Goal: Task Accomplishment & Management: Manage account settings

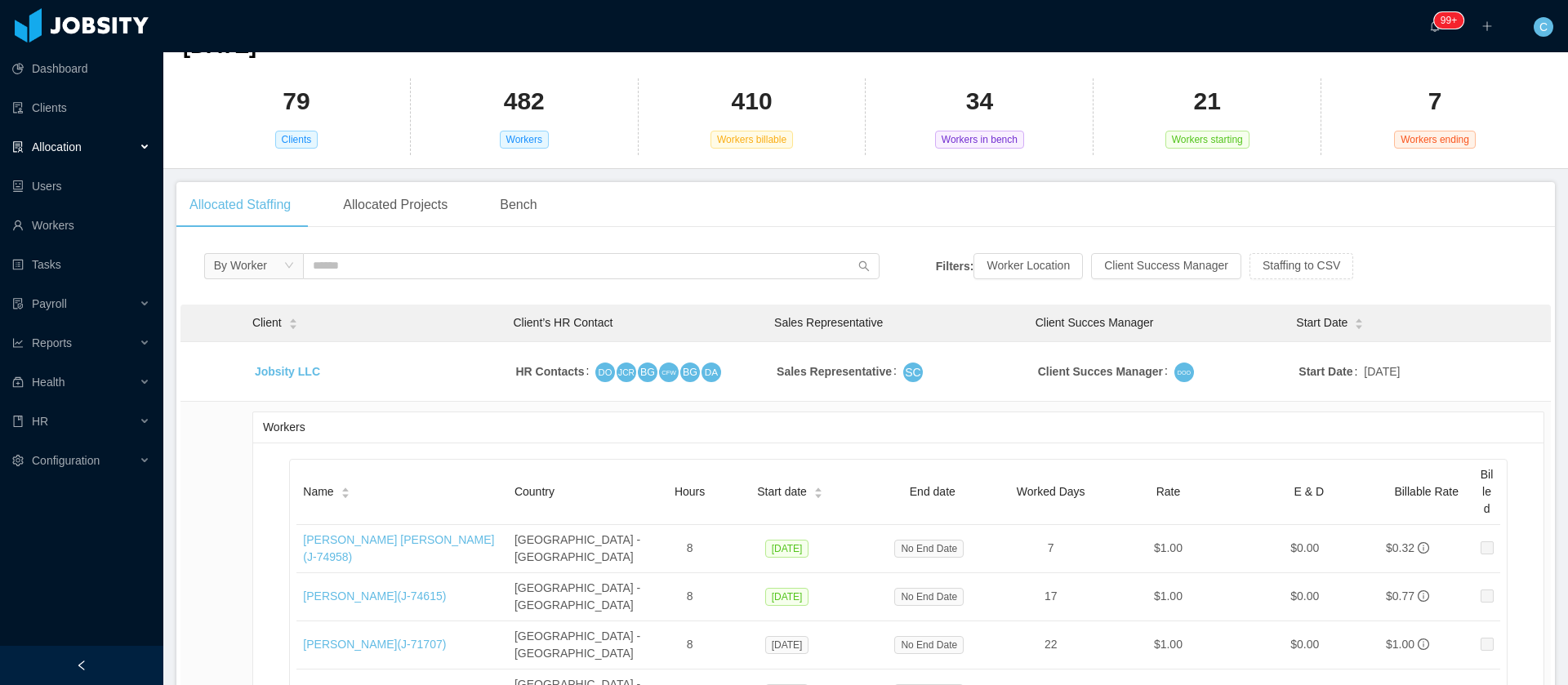
scroll to position [367, 0]
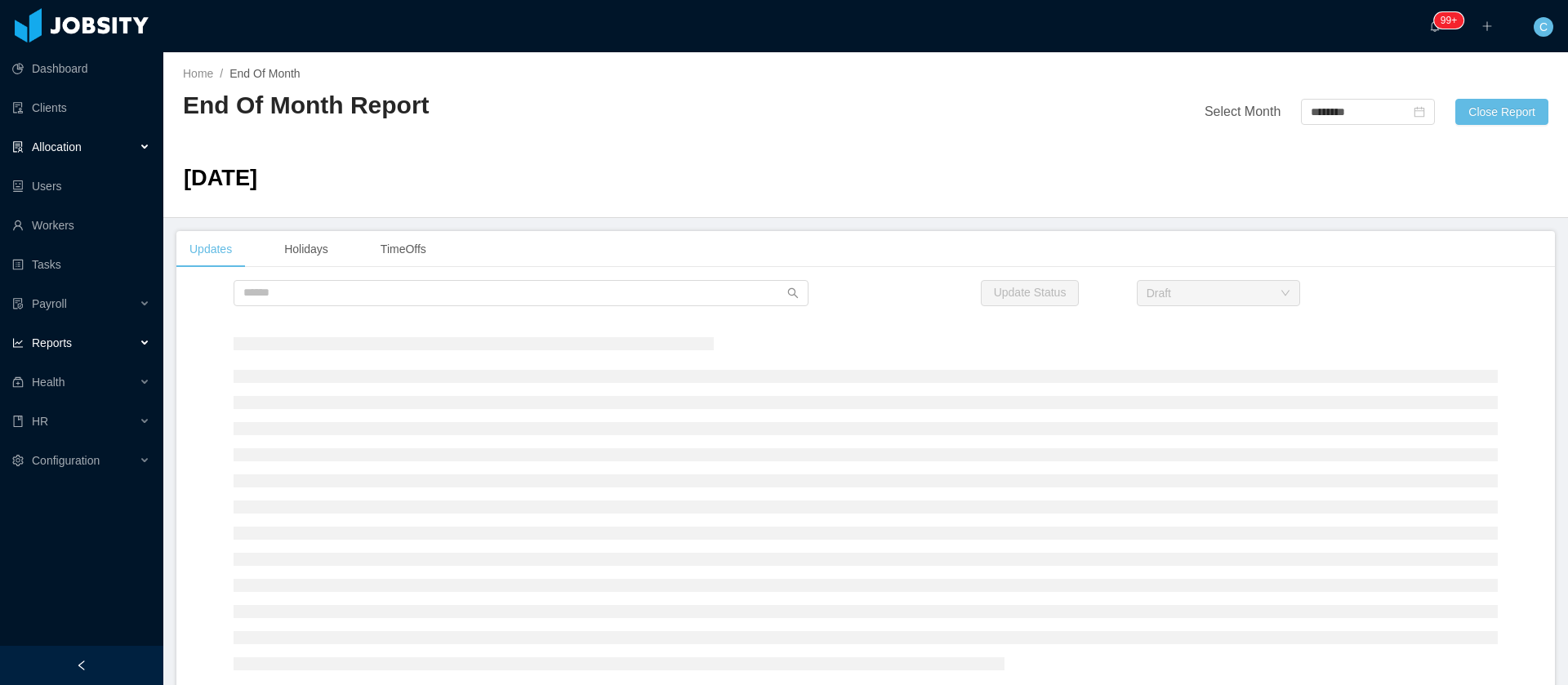
click at [93, 149] on div "Allocation" at bounding box center [81, 146] width 163 height 32
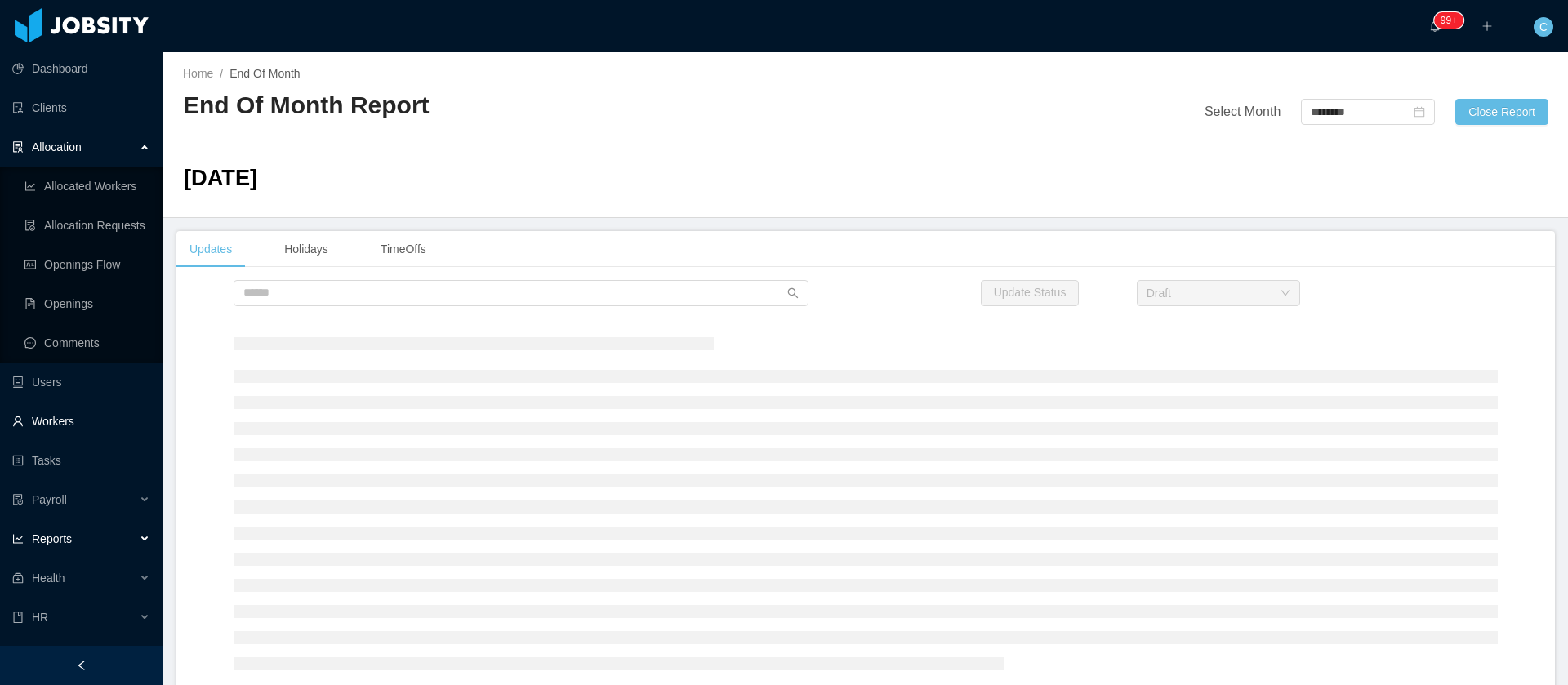
click at [60, 436] on link "Workers" at bounding box center [80, 421] width 138 height 32
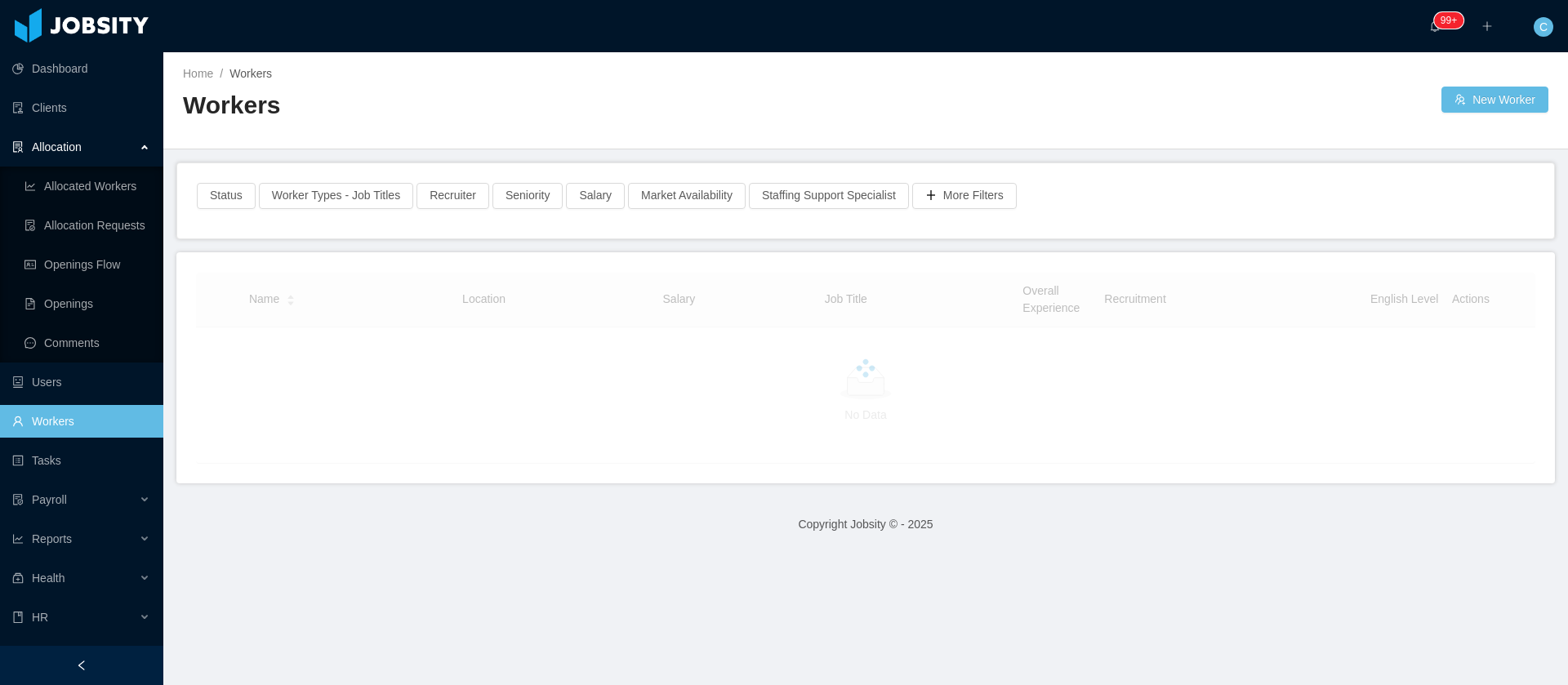
click at [61, 426] on link "Workers" at bounding box center [80, 421] width 138 height 32
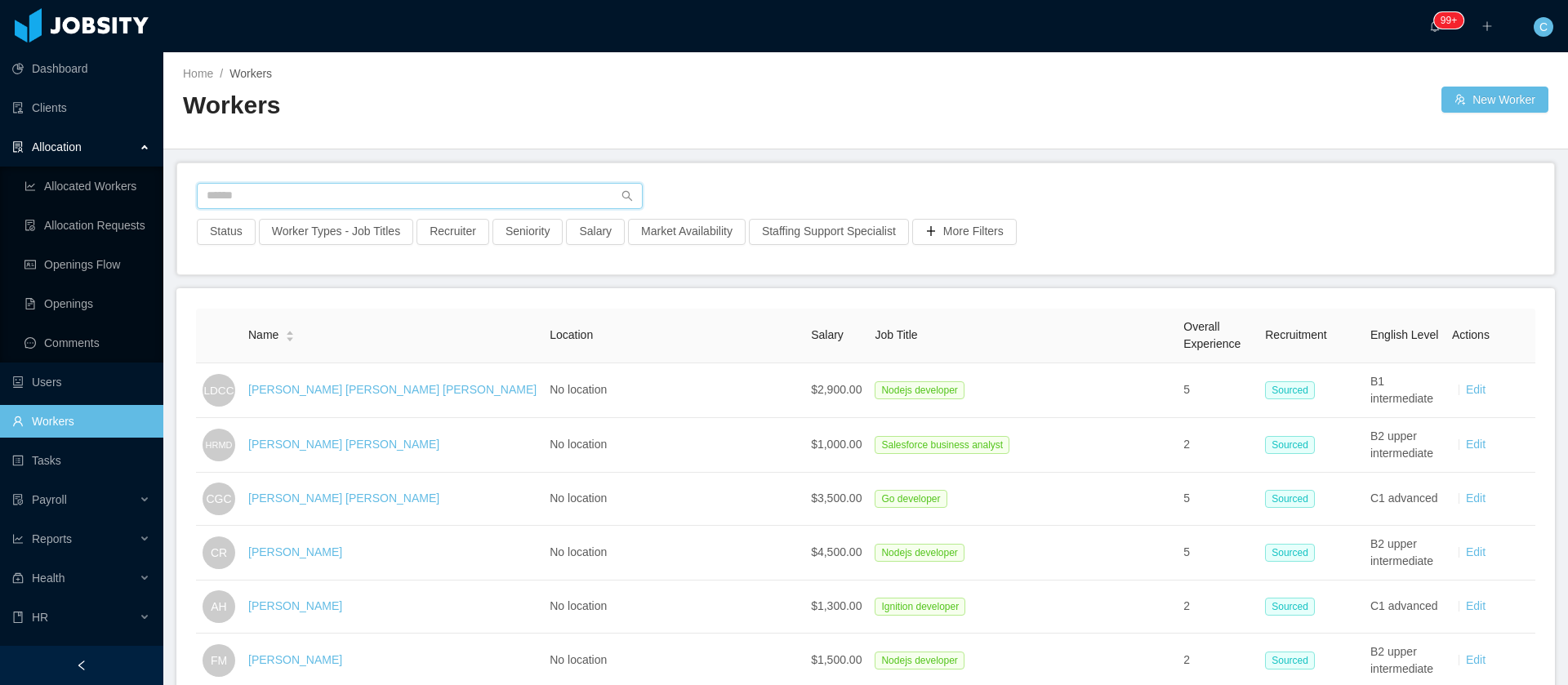
click at [352, 195] on input "text" at bounding box center [420, 195] width 445 height 26
type input "**********"
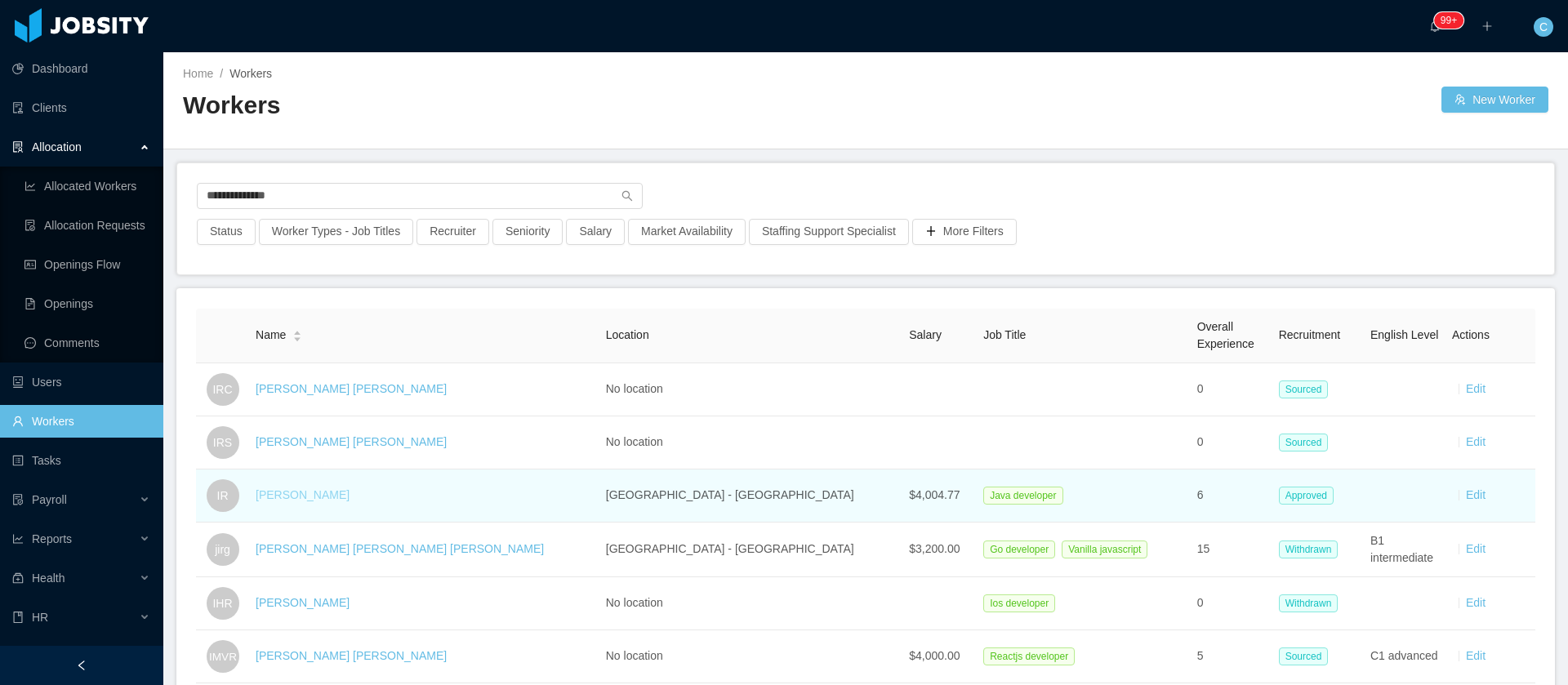
click at [291, 499] on link "[PERSON_NAME]" at bounding box center [302, 495] width 94 height 13
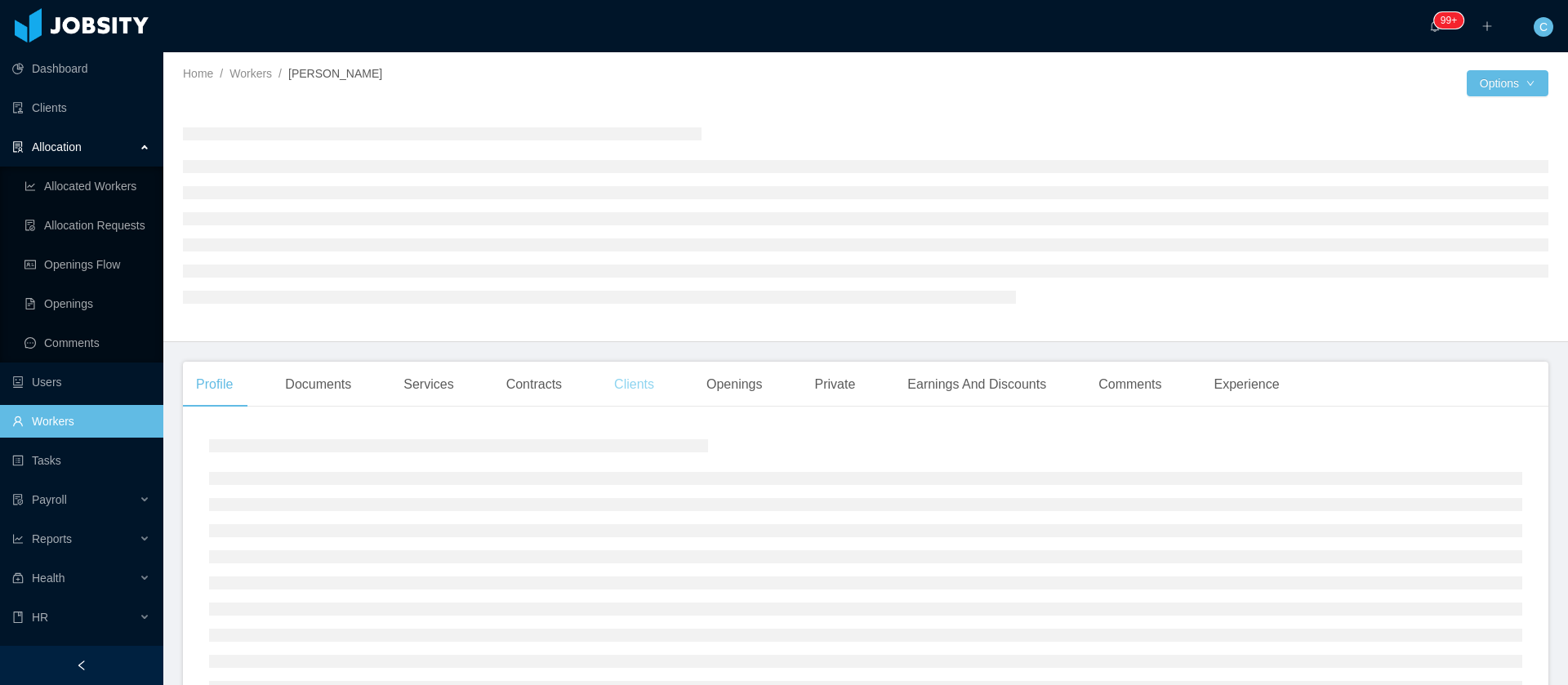
click at [646, 395] on div "Clients" at bounding box center [633, 385] width 66 height 46
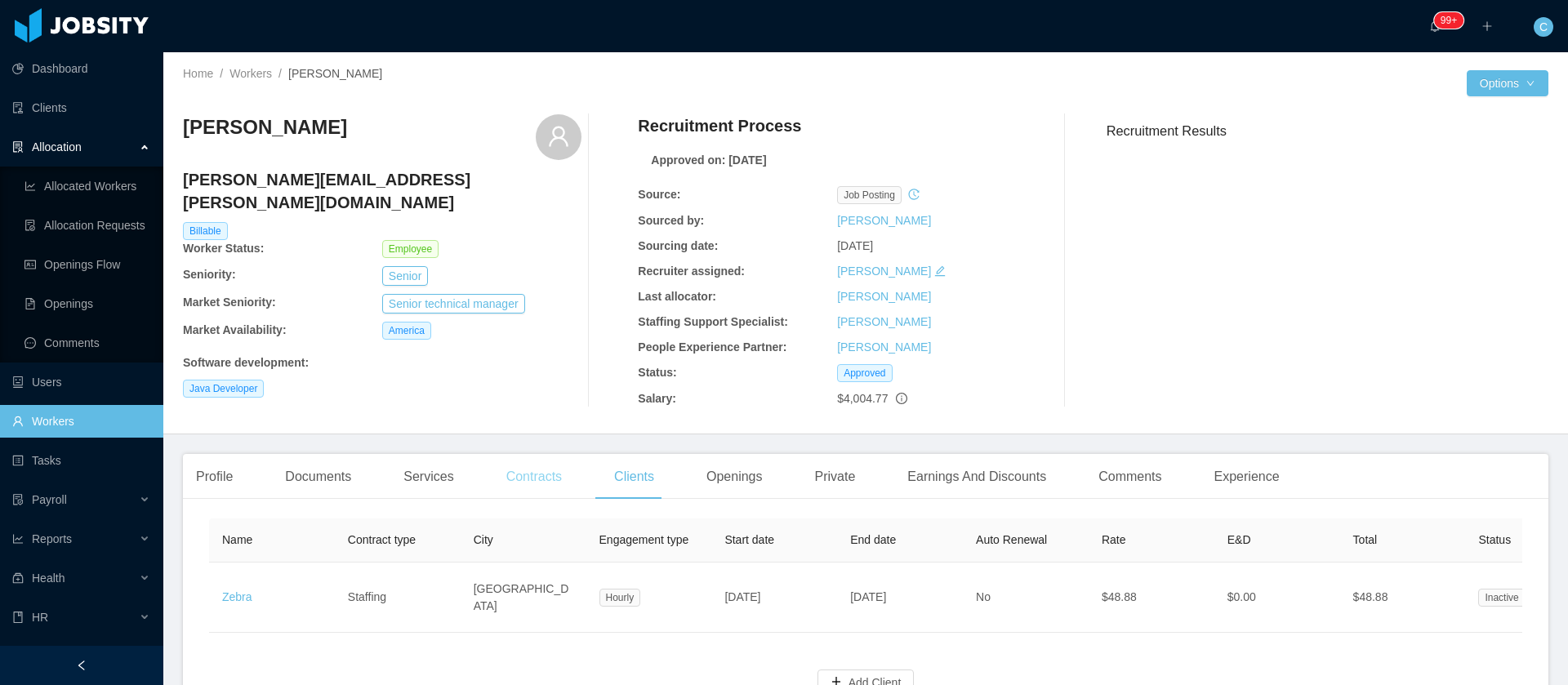
click at [516, 470] on div "Contracts" at bounding box center [534, 477] width 81 height 46
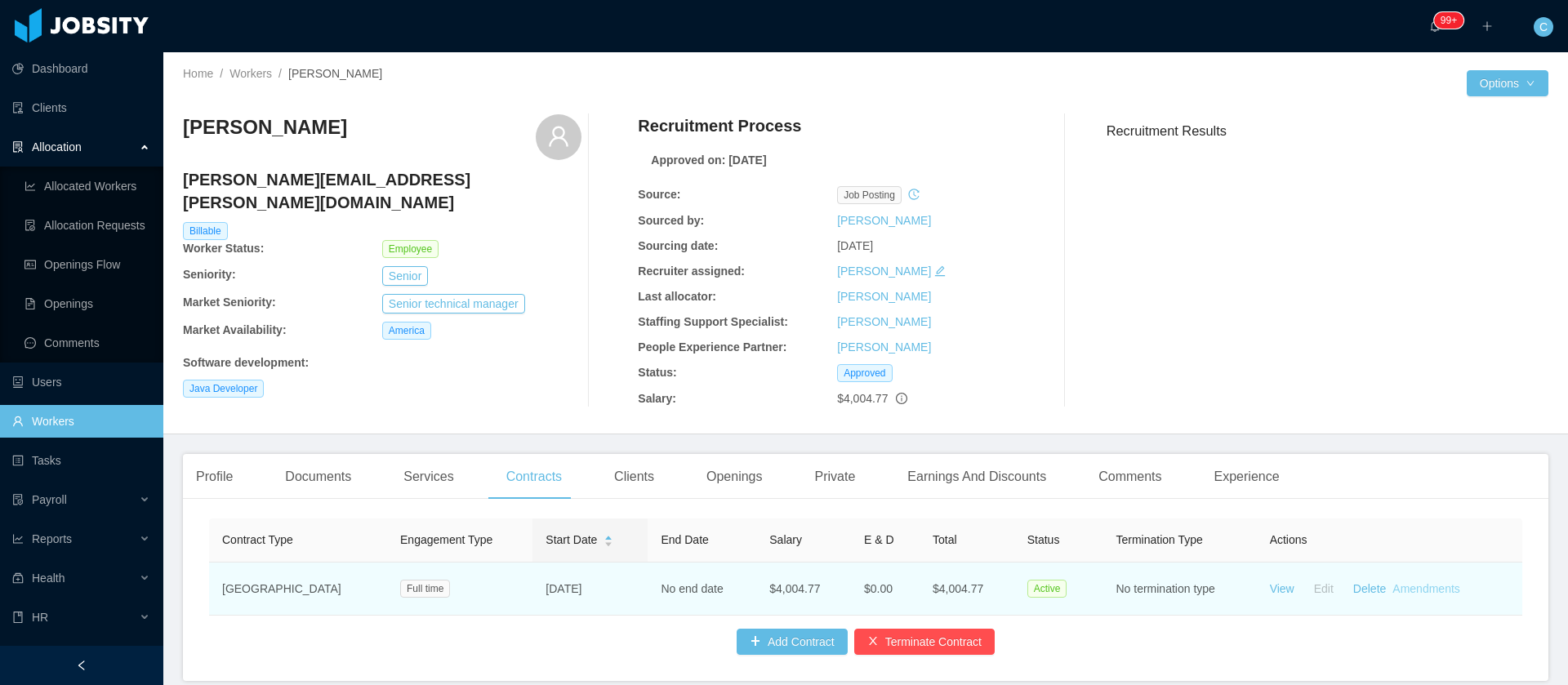
click at [1422, 591] on link "Amendments" at bounding box center [1426, 588] width 67 height 13
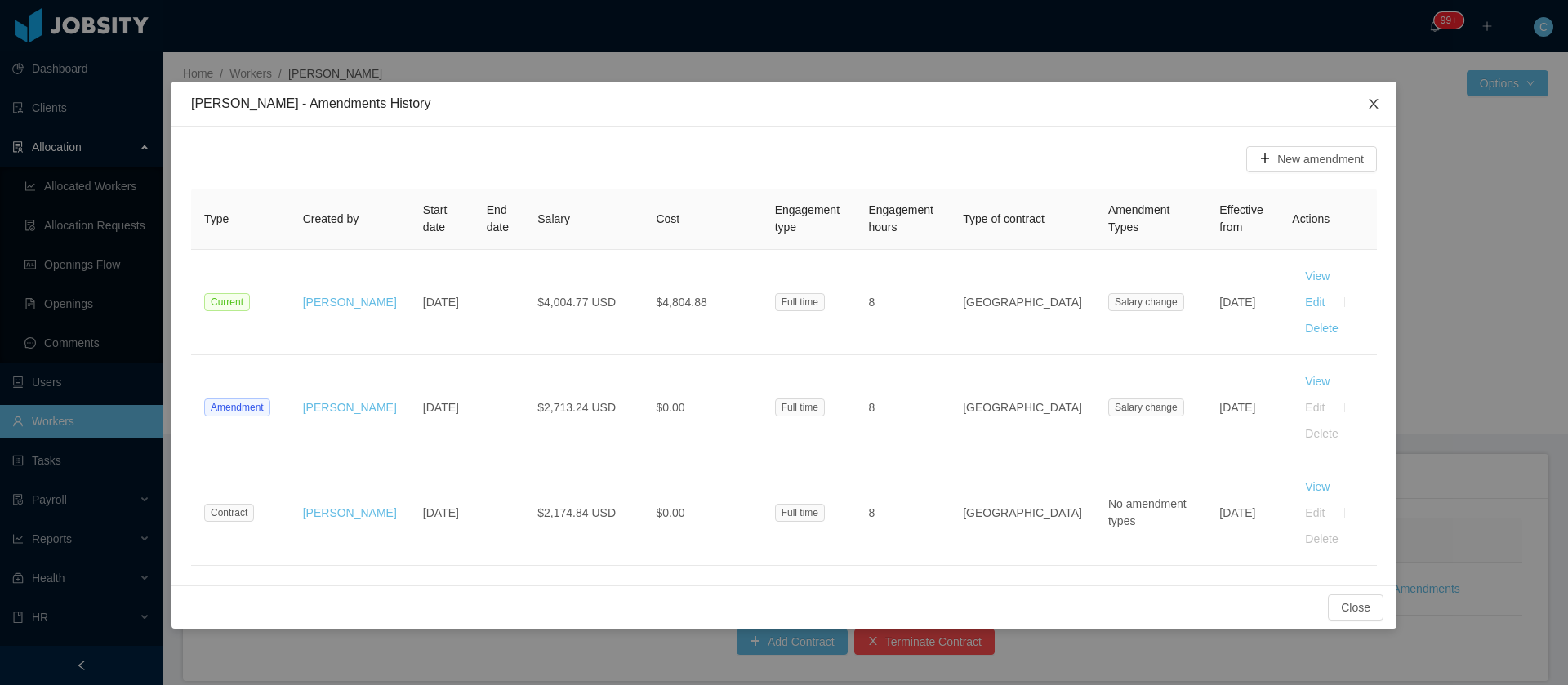
click at [1372, 108] on icon "icon: close" at bounding box center [1373, 103] width 13 height 13
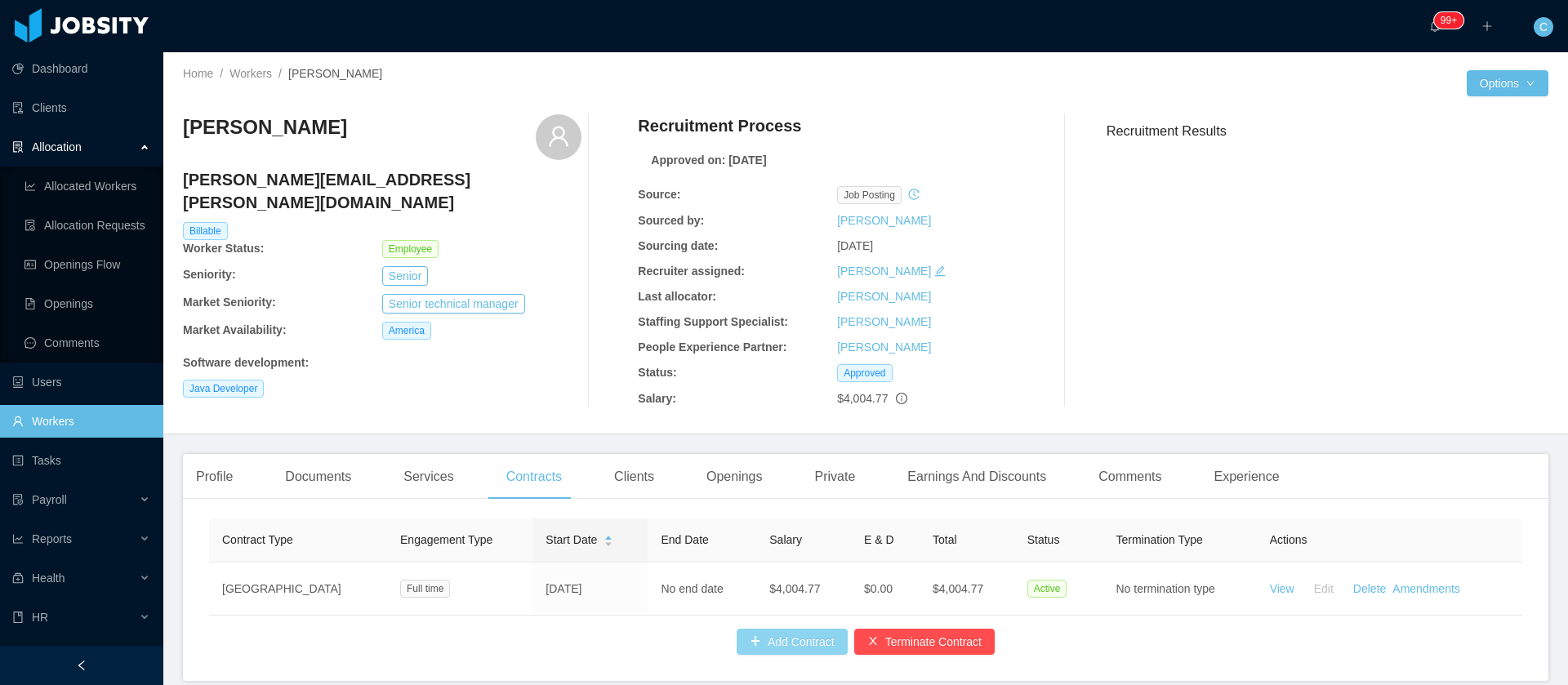
click at [788, 655] on button "Add Contract" at bounding box center [792, 642] width 111 height 26
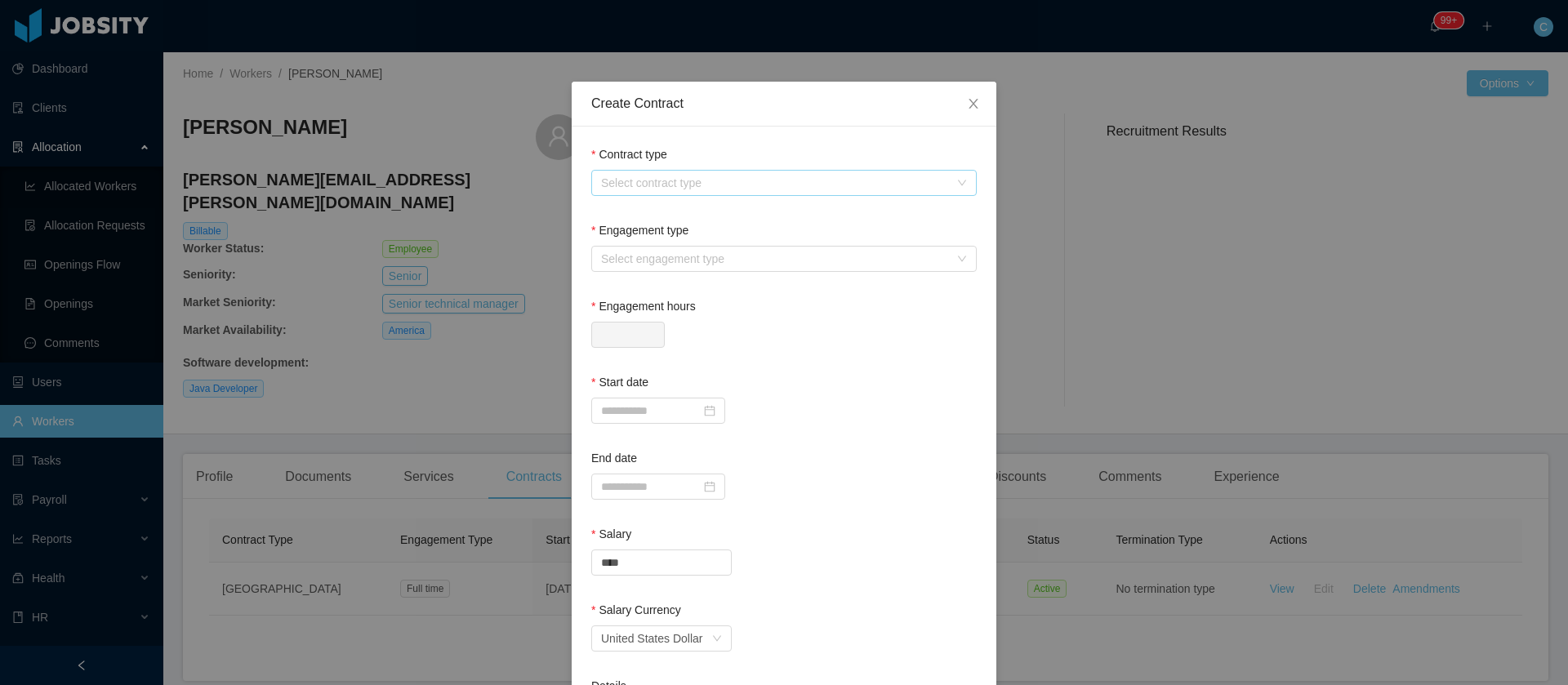
click at [662, 189] on div "Select contract type" at bounding box center [774, 183] width 348 height 17
click at [610, 265] on li "USA" at bounding box center [774, 268] width 386 height 26
click at [620, 254] on div "Select engagement type" at bounding box center [774, 258] width 348 height 17
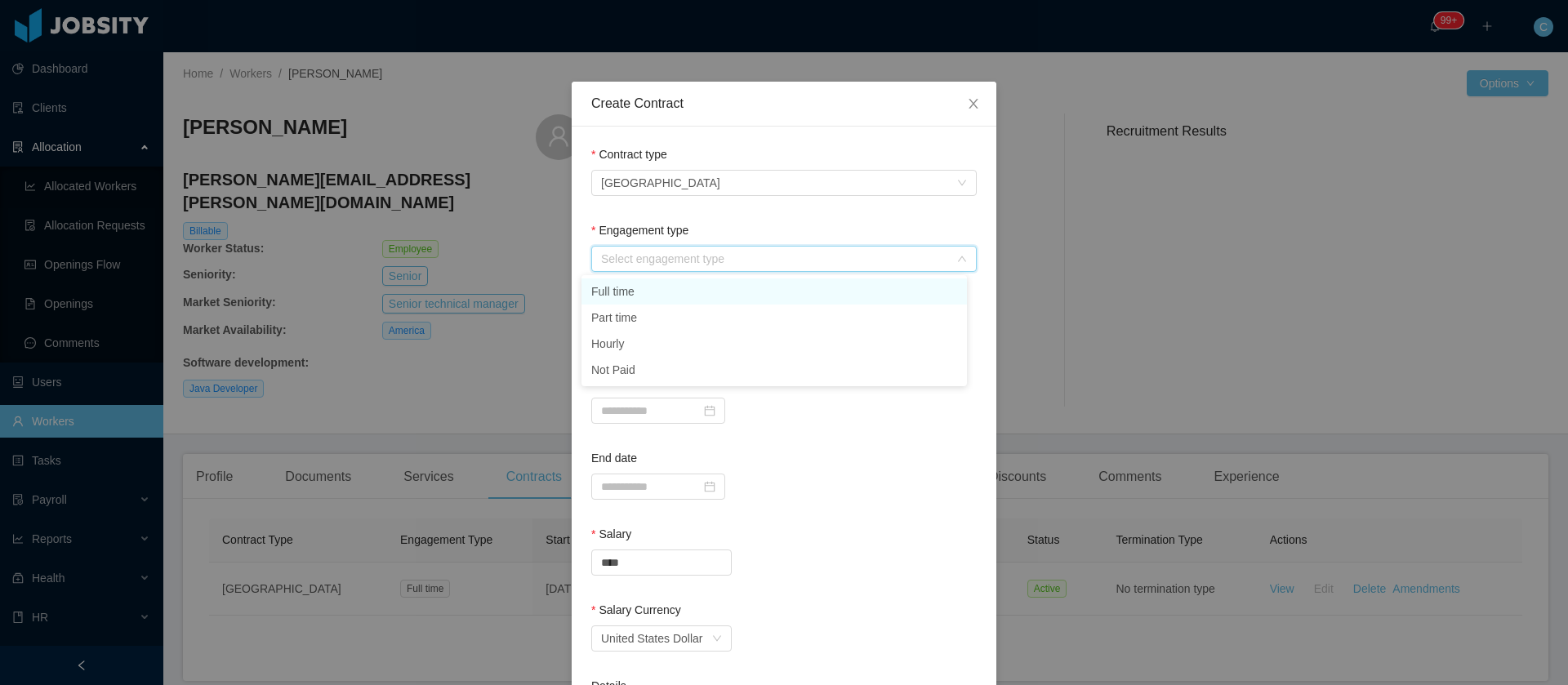
click at [645, 295] on li "Full time" at bounding box center [774, 291] width 386 height 26
type input "*"
click at [644, 422] on input at bounding box center [657, 410] width 133 height 26
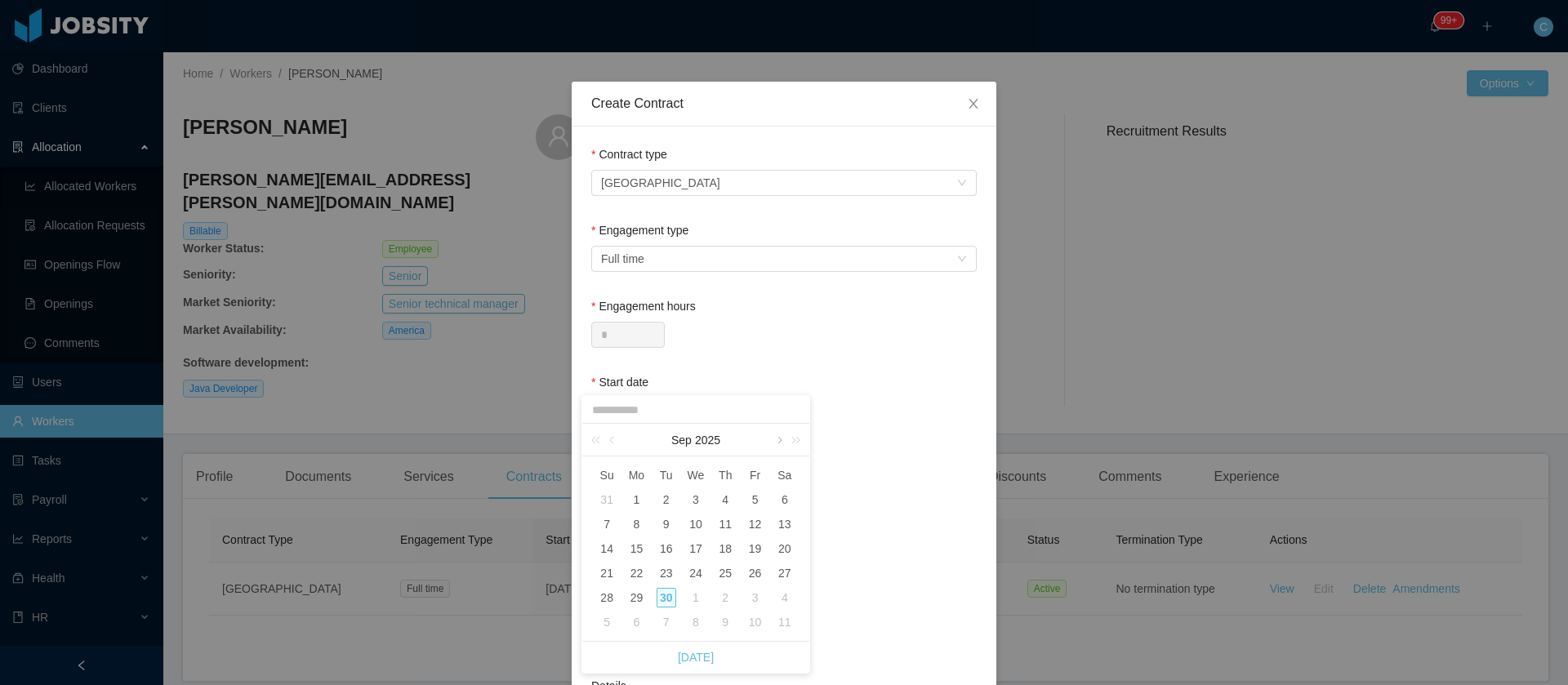
click at [780, 440] on link at bounding box center [778, 440] width 15 height 32
click at [703, 497] on div "1" at bounding box center [696, 500] width 20 height 20
type input "**********"
click at [620, 483] on input at bounding box center [657, 487] width 133 height 26
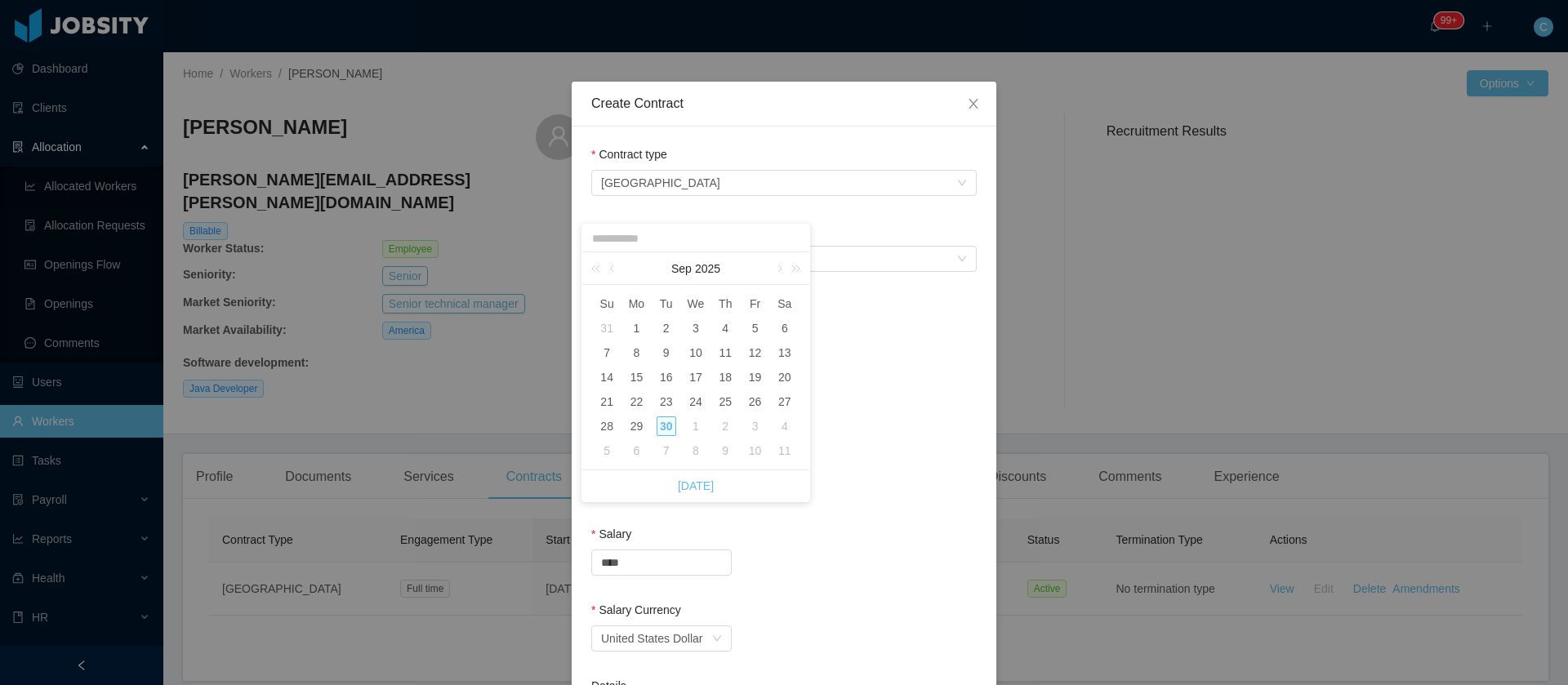
click at [757, 528] on div "Salary" at bounding box center [783, 538] width 386 height 24
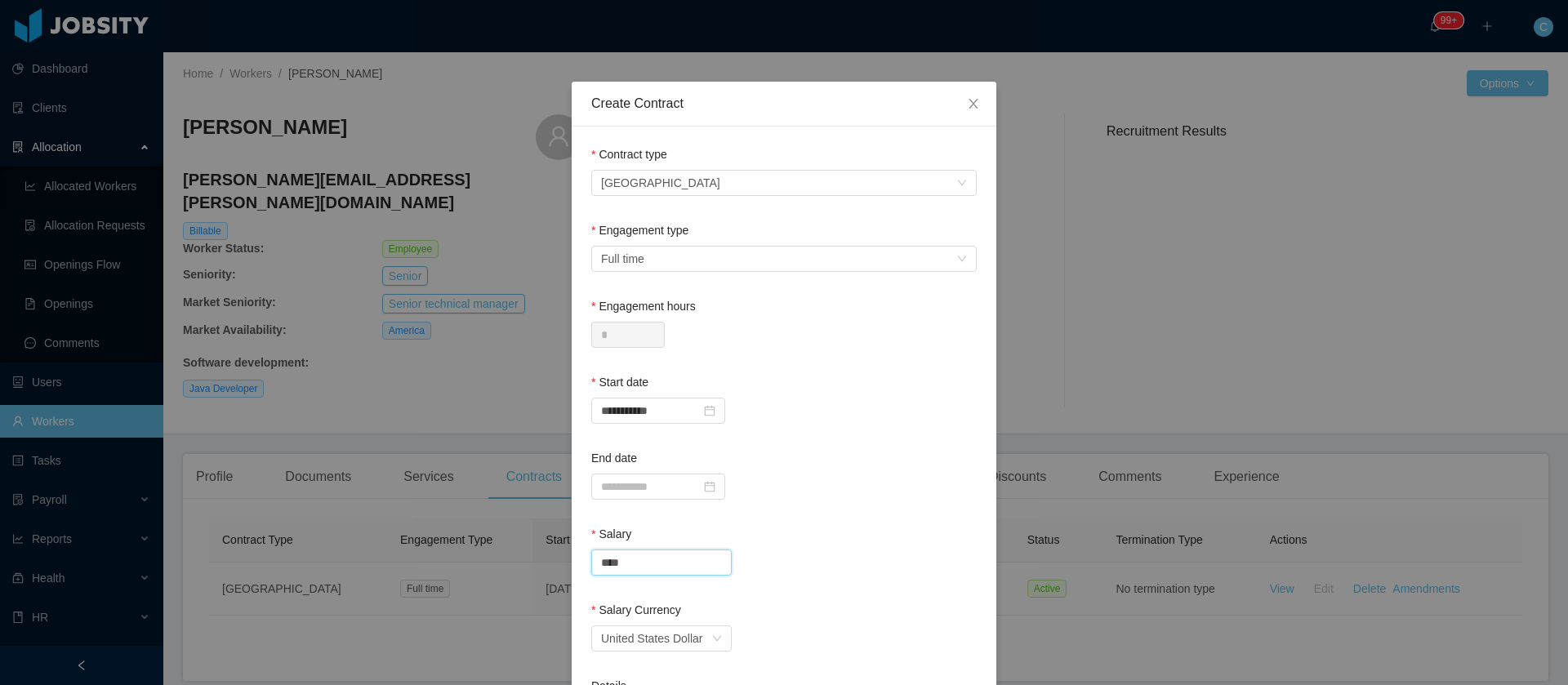
drag, startPoint x: 674, startPoint y: 571, endPoint x: 199, endPoint y: 563, distance: 475.1
click at [85, 582] on div "**********" at bounding box center [784, 342] width 1568 height 685
type input "*******"
click at [890, 460] on div "End date" at bounding box center [783, 462] width 386 height 24
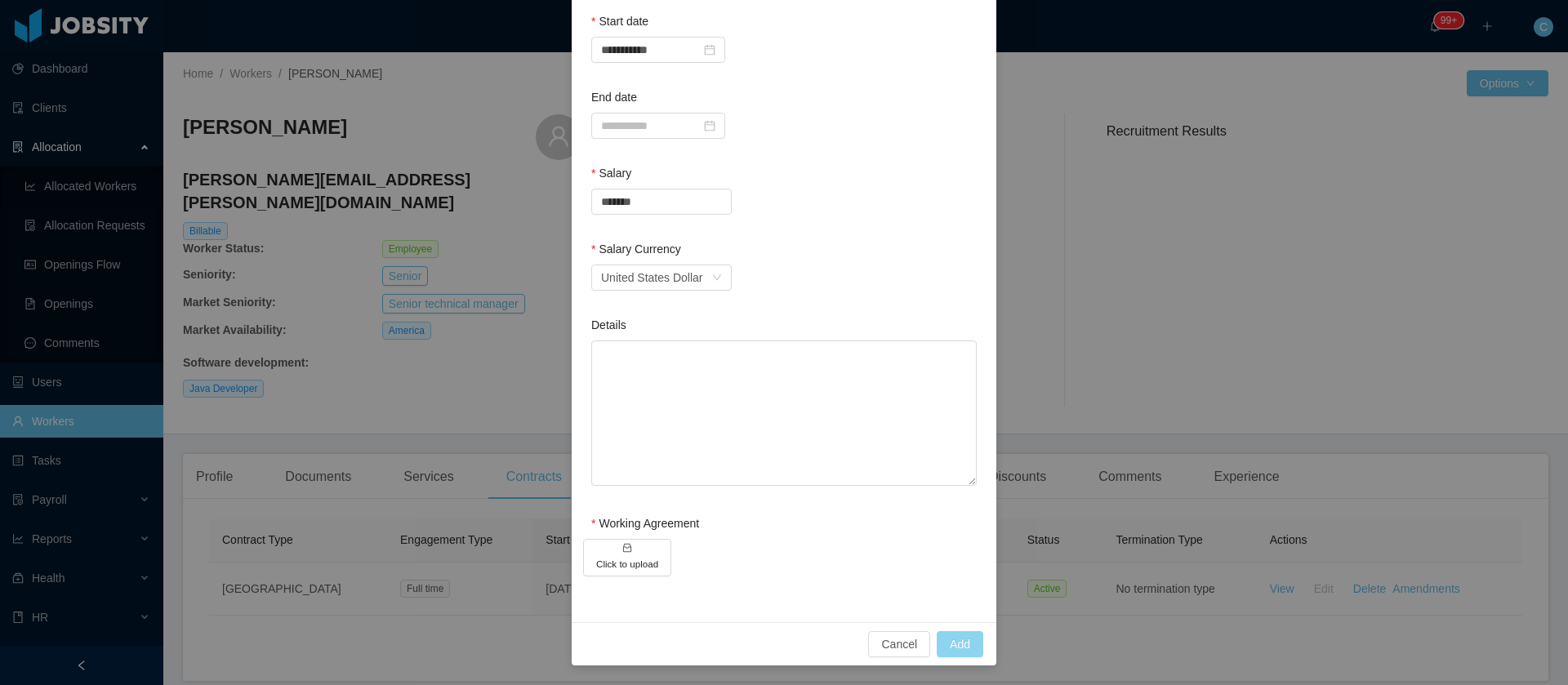
click at [947, 635] on button "Add" at bounding box center [959, 644] width 46 height 26
click at [625, 550] on button "Click to upload" at bounding box center [627, 557] width 88 height 37
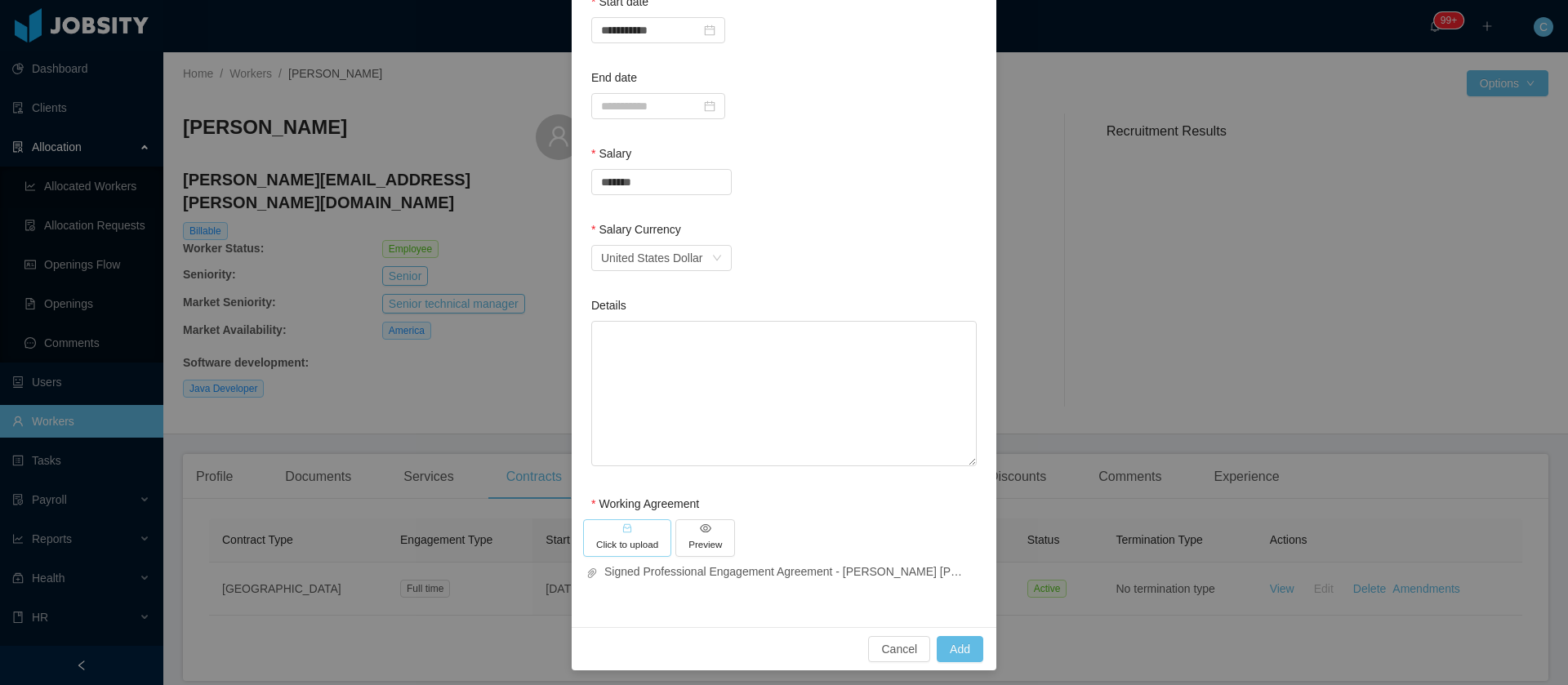
scroll to position [386, 0]
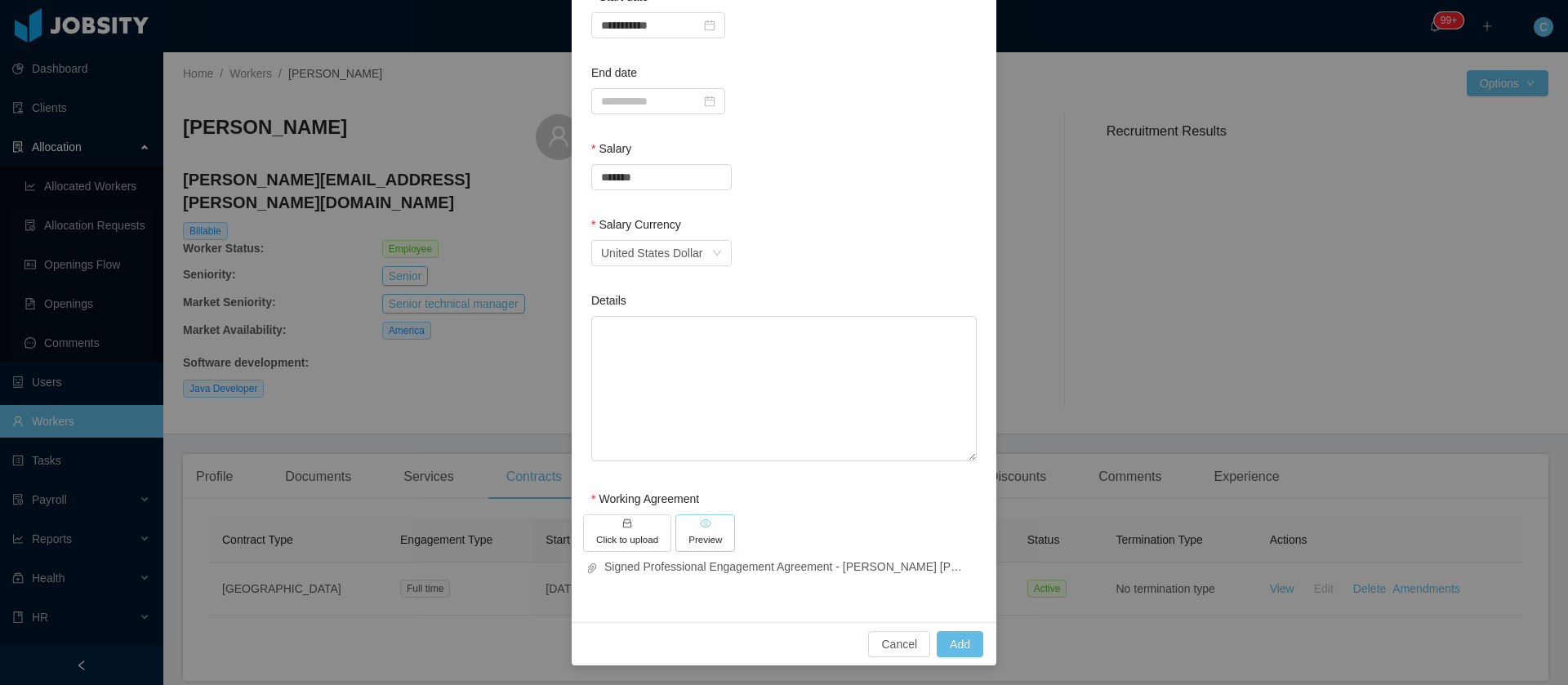
click at [695, 533] on h5 "Preview" at bounding box center [706, 540] width 33 height 14
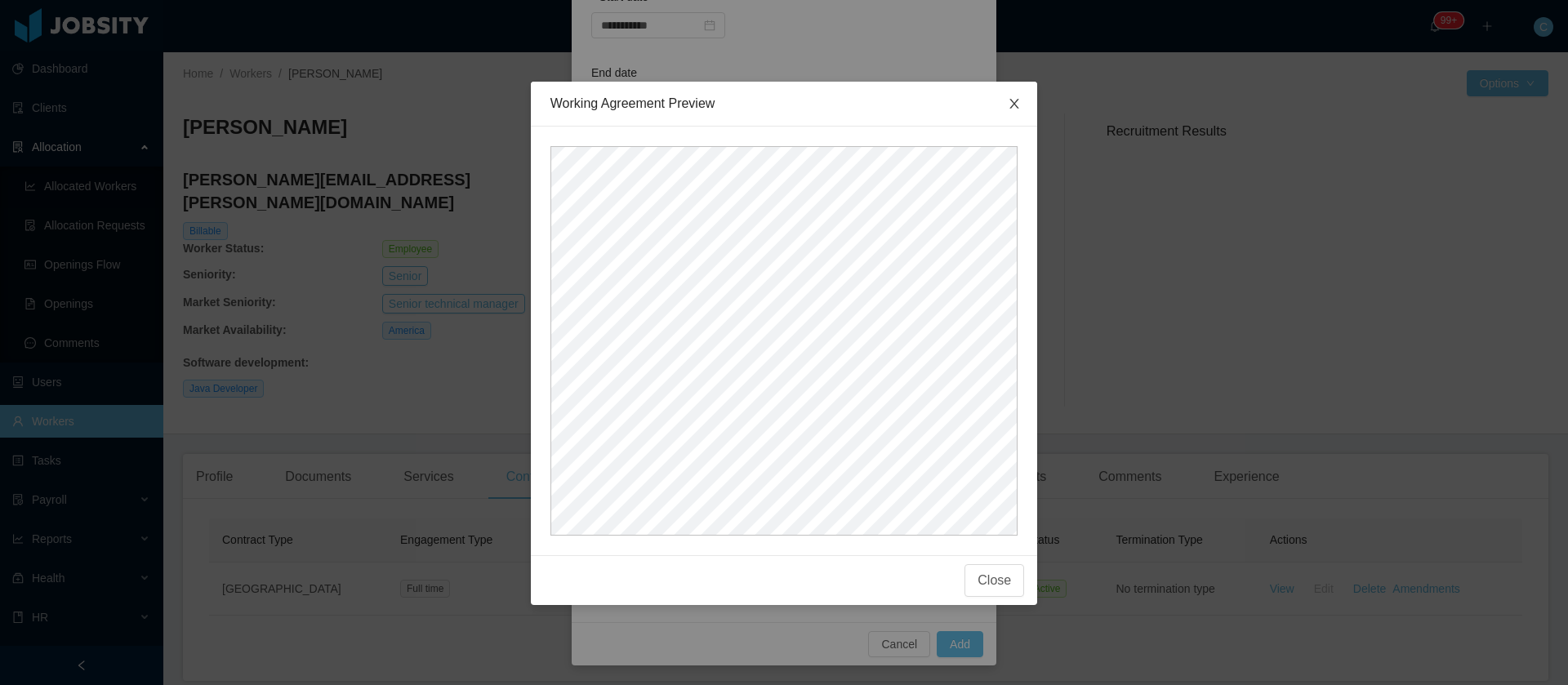
click at [1019, 102] on icon "icon: close" at bounding box center [1014, 104] width 9 height 10
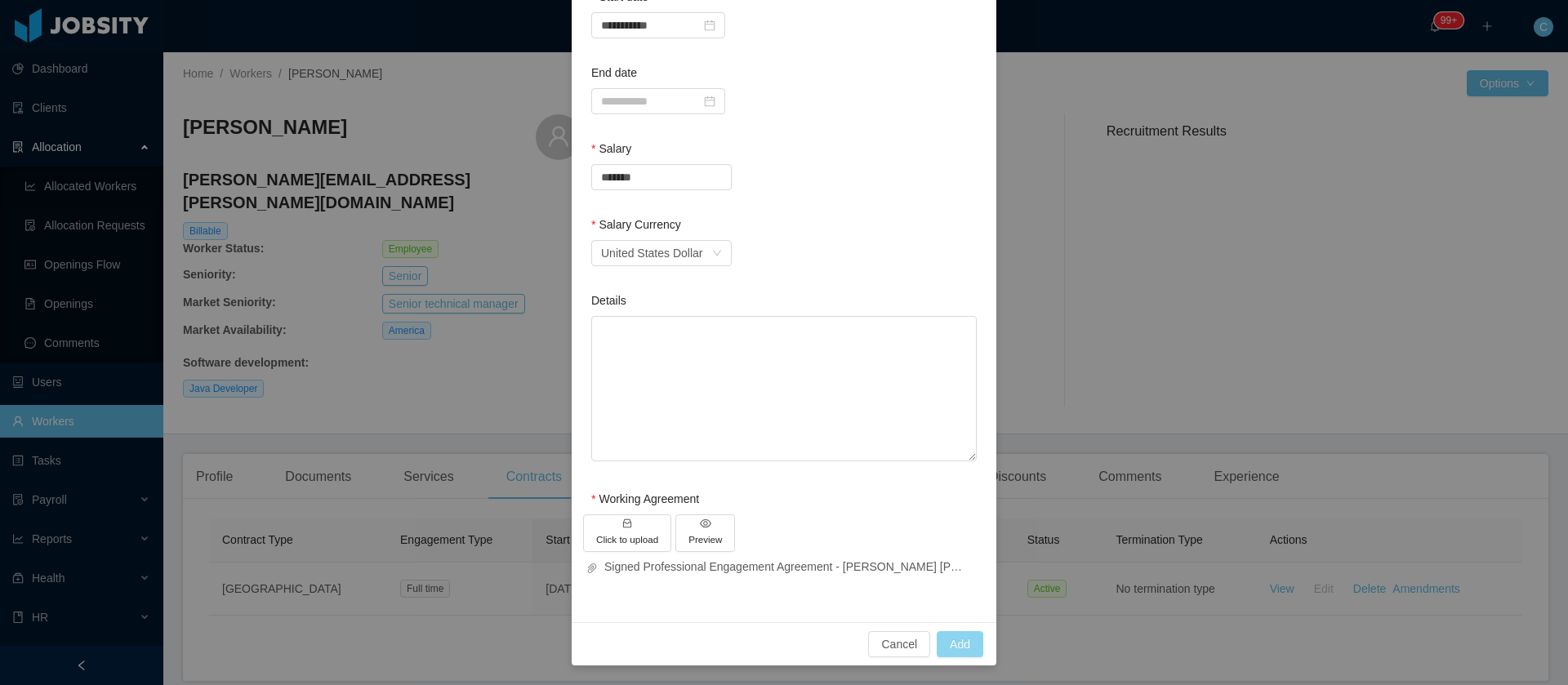
click at [974, 646] on div "Cancel Add" at bounding box center [784, 644] width 425 height 43
click at [938, 642] on button "Add" at bounding box center [959, 644] width 46 height 26
click at [951, 639] on button "Add" at bounding box center [959, 644] width 46 height 26
click at [953, 645] on button "Add" at bounding box center [959, 644] width 46 height 26
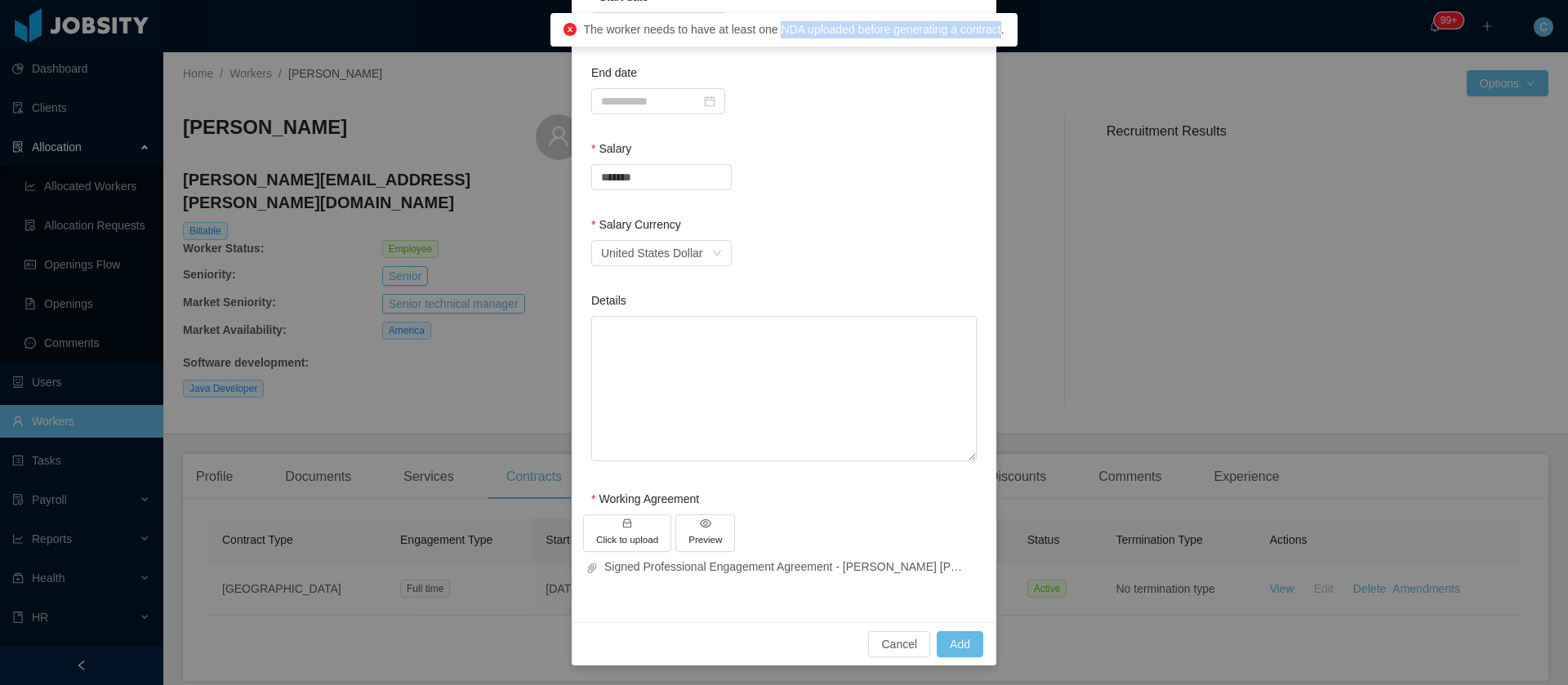
drag, startPoint x: 778, startPoint y: 33, endPoint x: 1001, endPoint y: 32, distance: 223.0
click at [1001, 32] on span "The worker needs to have at least one NDA uploaded before generating a contract." at bounding box center [793, 28] width 421 height 13
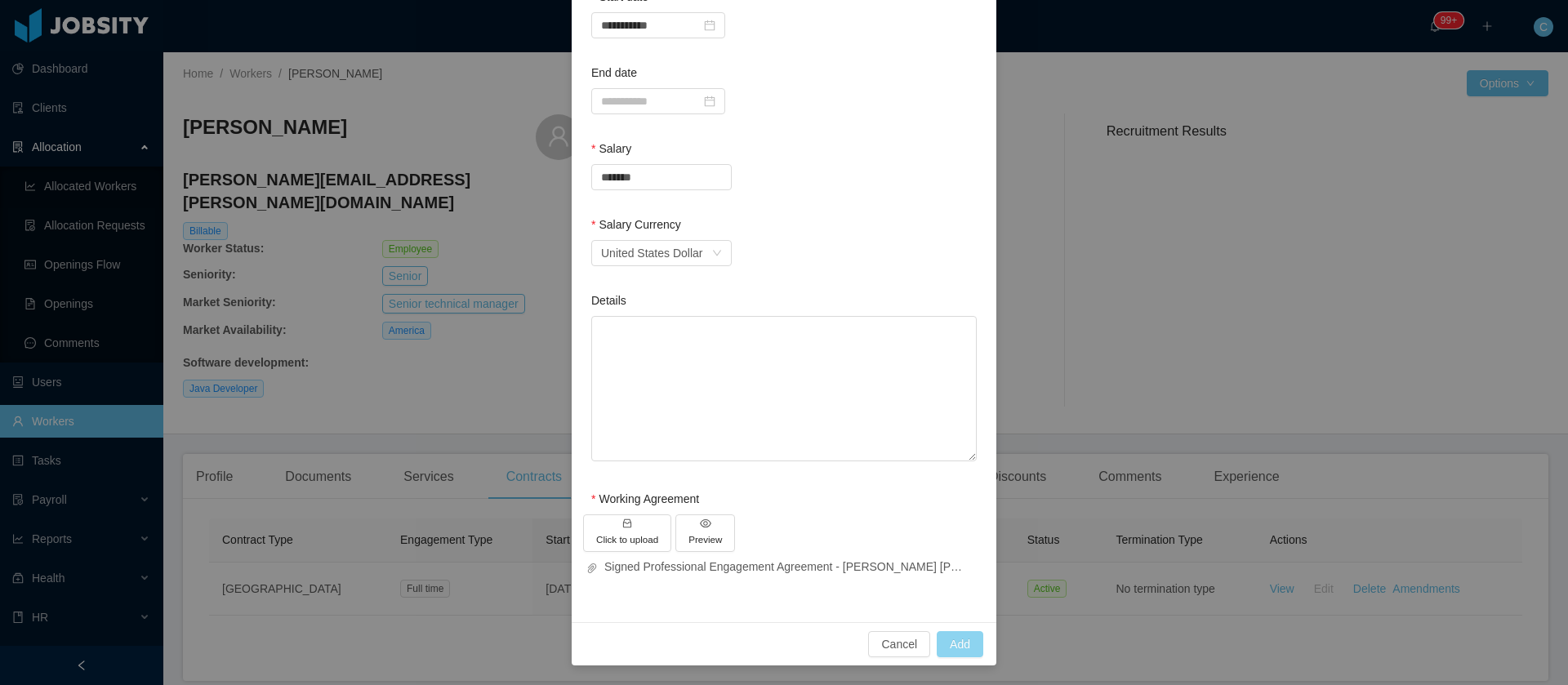
click at [965, 648] on button "Add" at bounding box center [959, 644] width 46 height 26
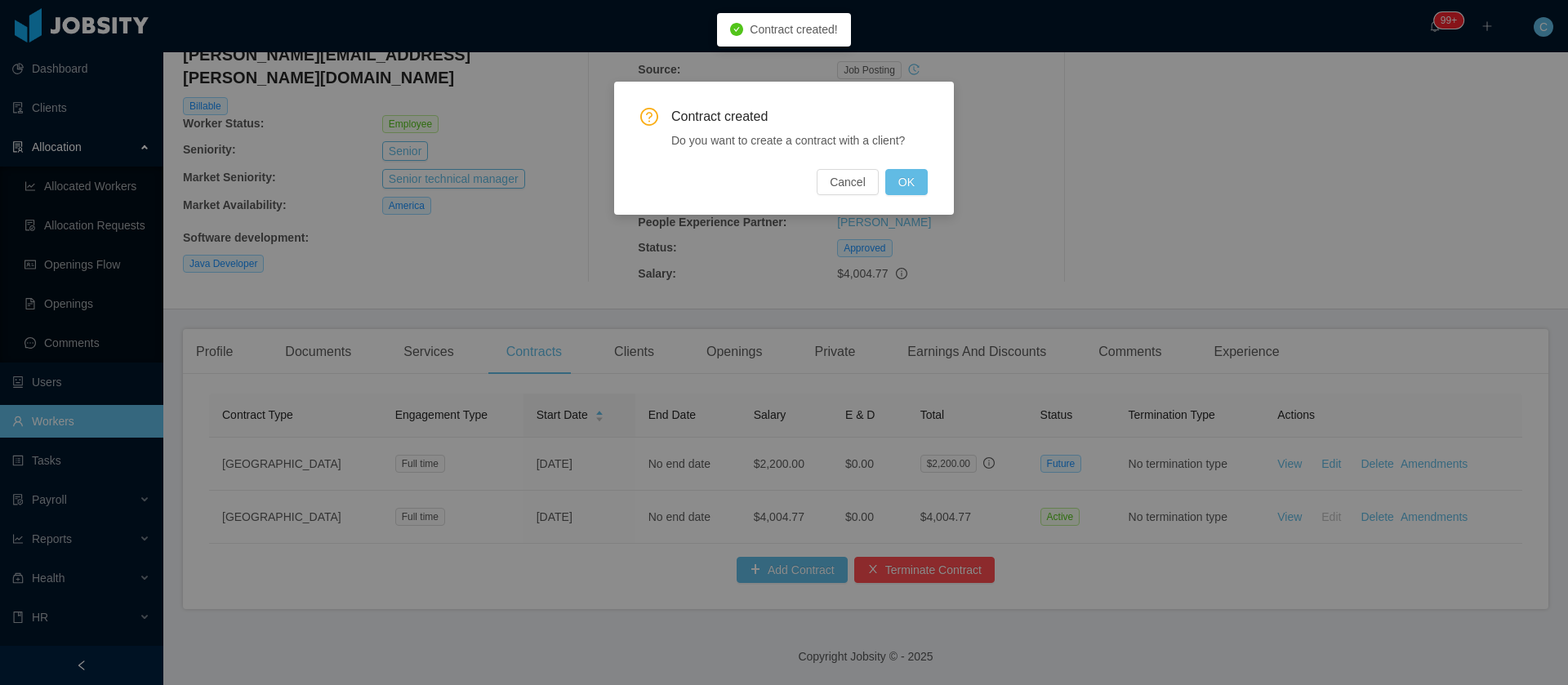
scroll to position [0, 0]
click at [848, 192] on button "Cancel" at bounding box center [847, 182] width 62 height 26
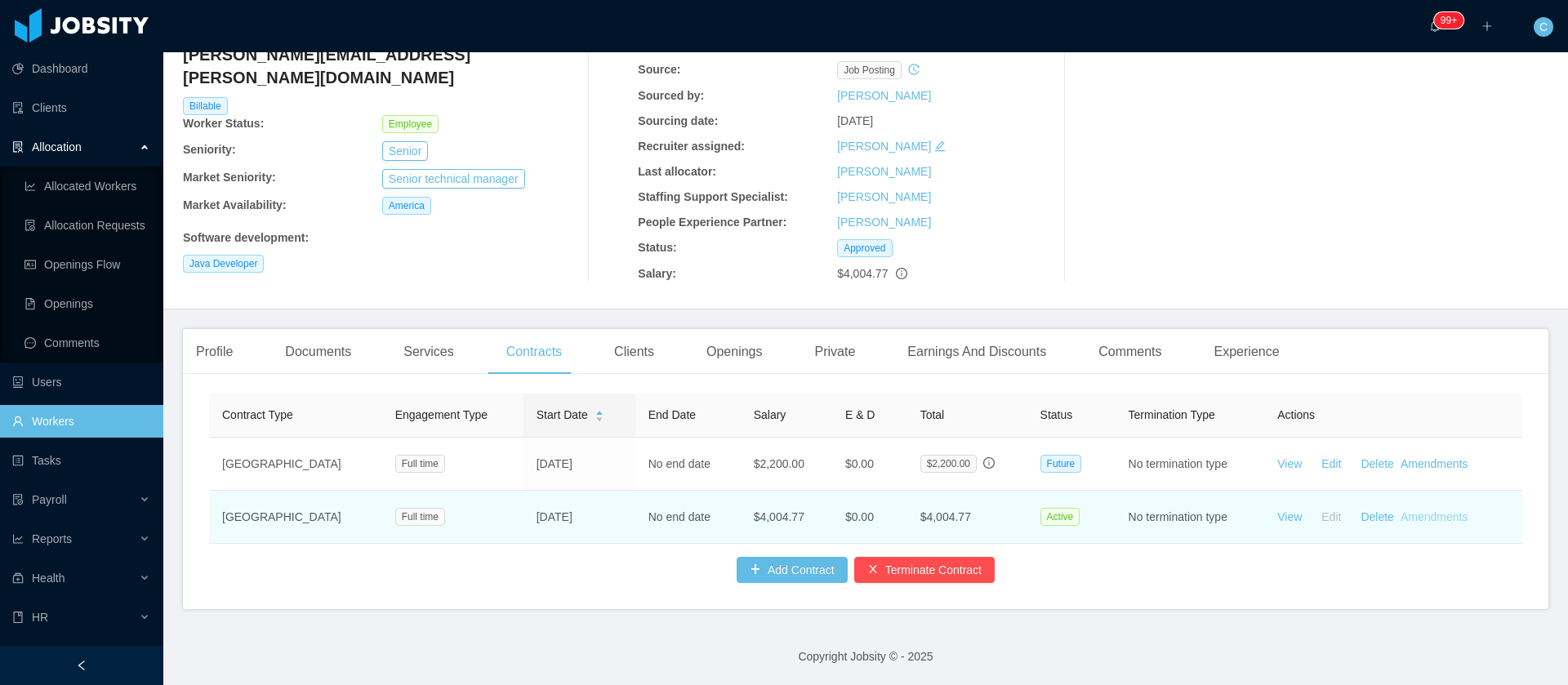
click at [1408, 510] on link "Amendments" at bounding box center [1434, 516] width 67 height 13
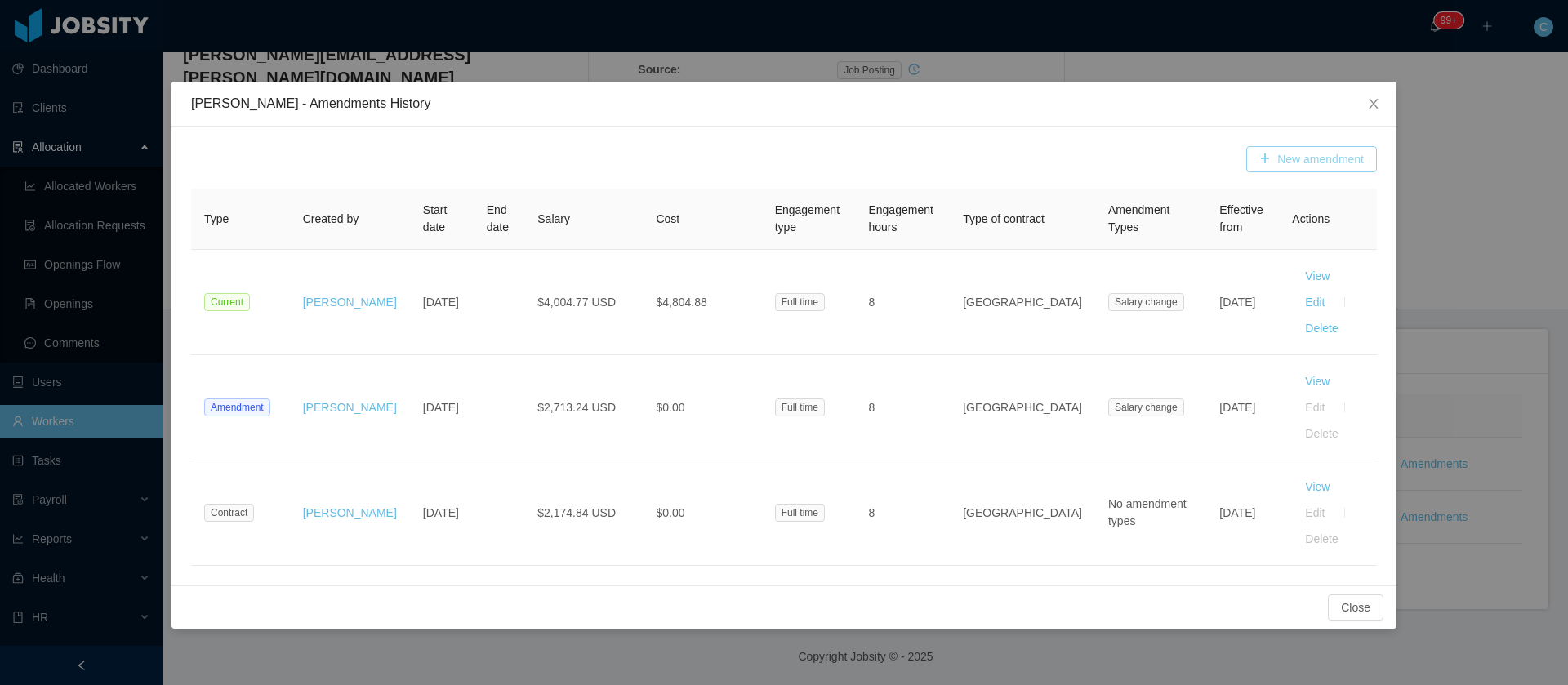
click at [1357, 151] on button "New amendment" at bounding box center [1311, 159] width 131 height 26
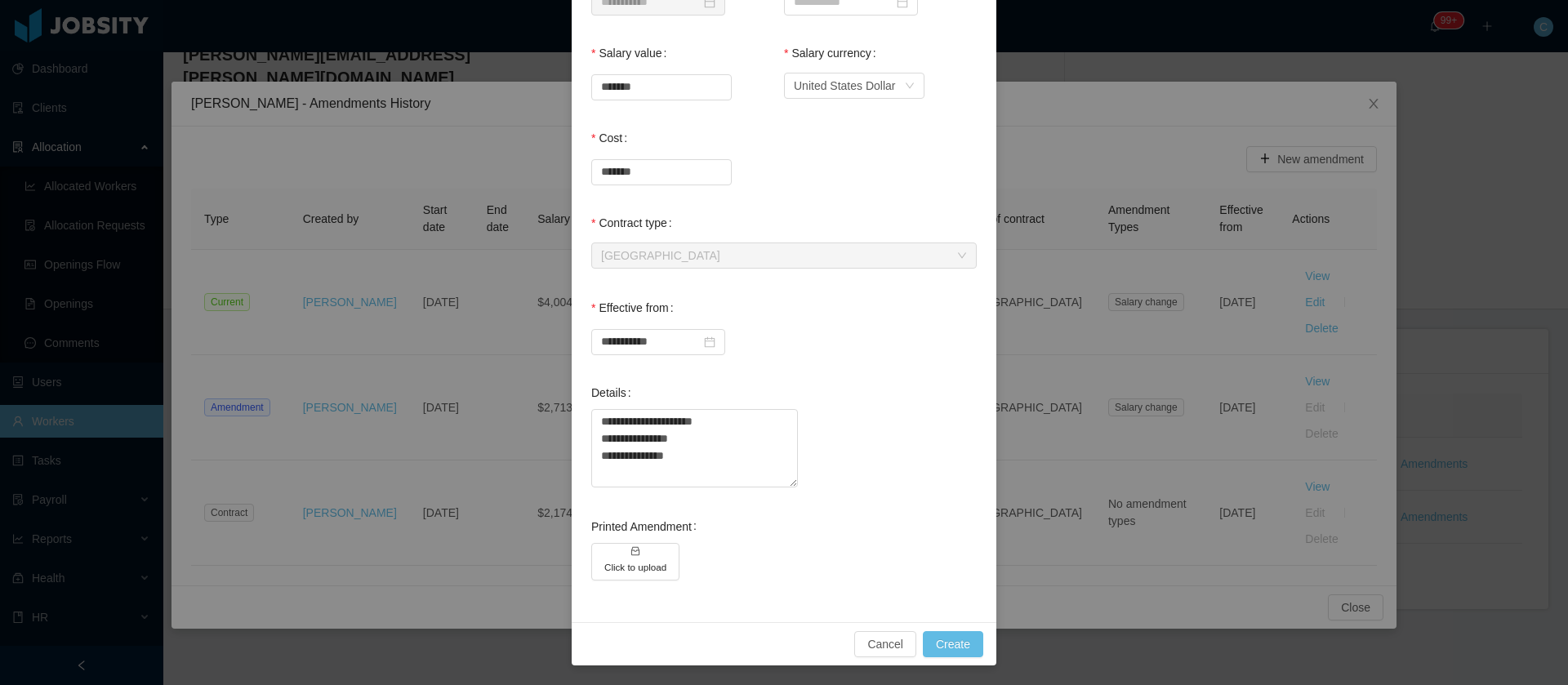
scroll to position [432, 0]
click at [687, 329] on input "**********" at bounding box center [657, 342] width 133 height 26
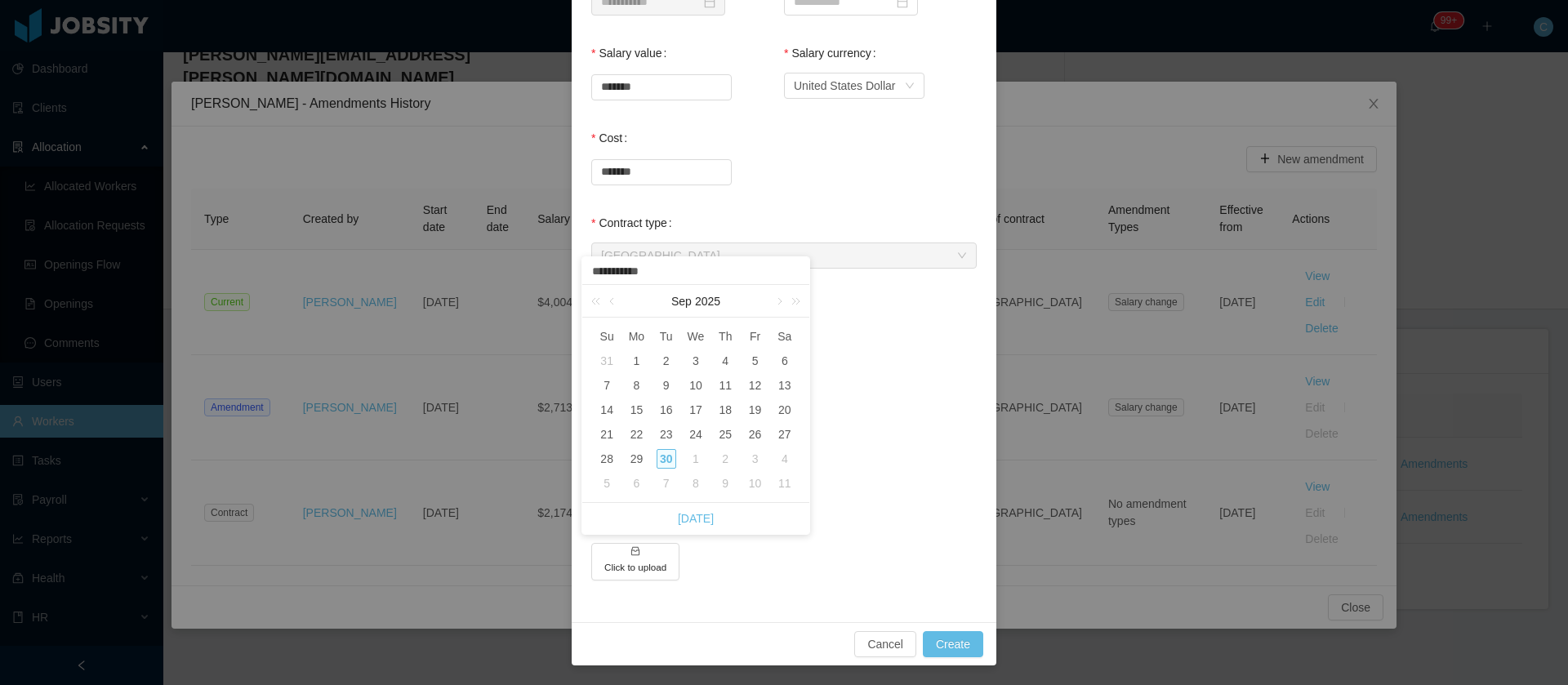
click at [694, 459] on div "1" at bounding box center [696, 459] width 20 height 20
type input "**********"
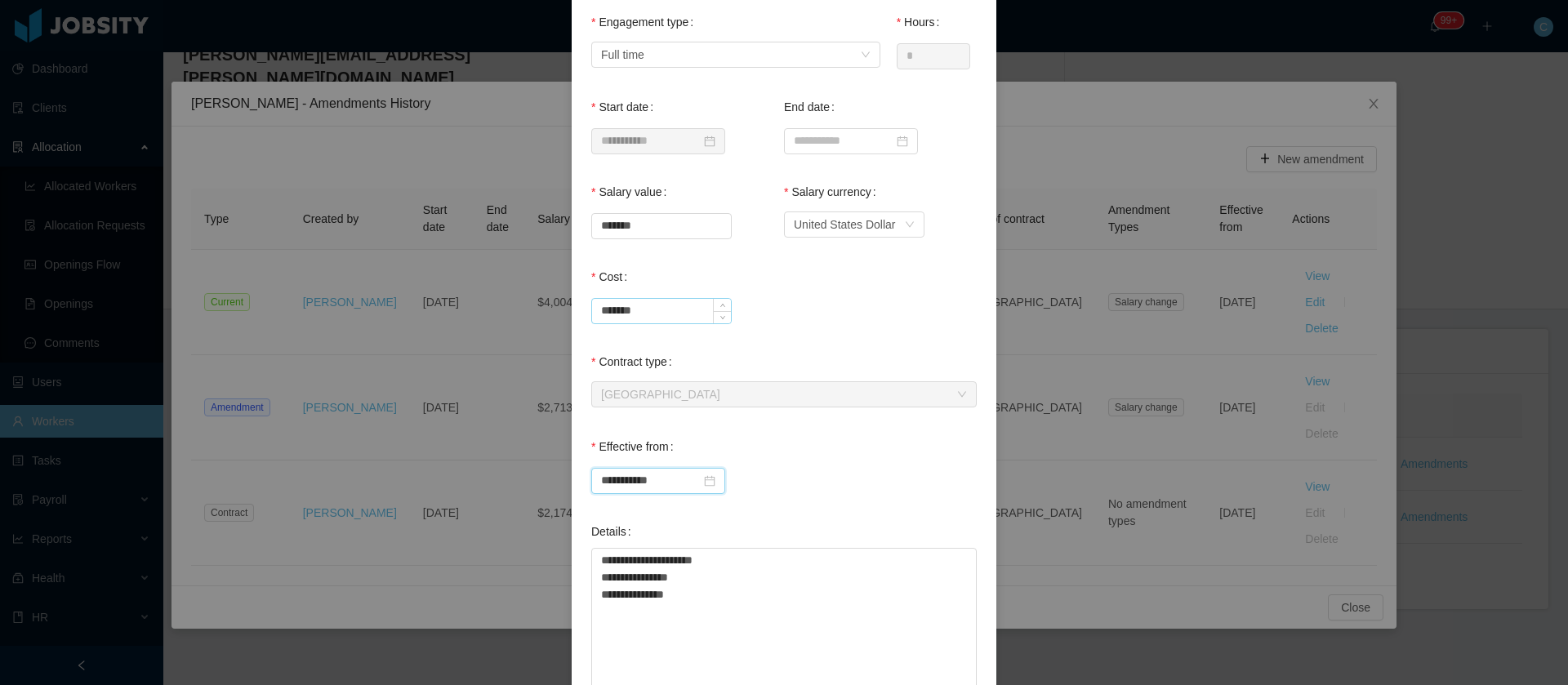
scroll to position [187, 0]
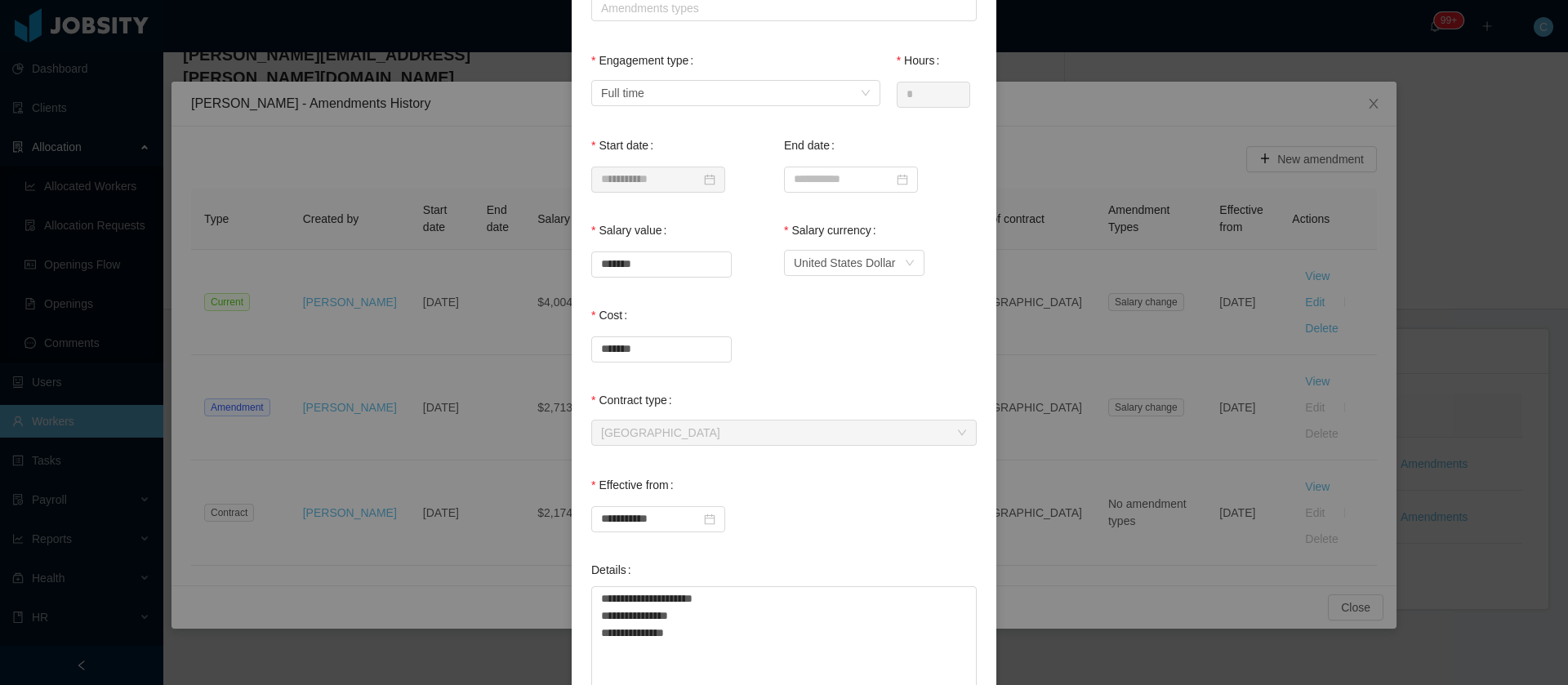
click at [822, 58] on div "Engagement type Select engagement type Full time" at bounding box center [735, 77] width 289 height 66
drag, startPoint x: 649, startPoint y: 262, endPoint x: 137, endPoint y: 247, distance: 512.2
click at [297, 271] on div "**********" at bounding box center [784, 342] width 1568 height 685
type input "*******"
drag, startPoint x: 704, startPoint y: 601, endPoint x: 659, endPoint y: 598, distance: 45.1
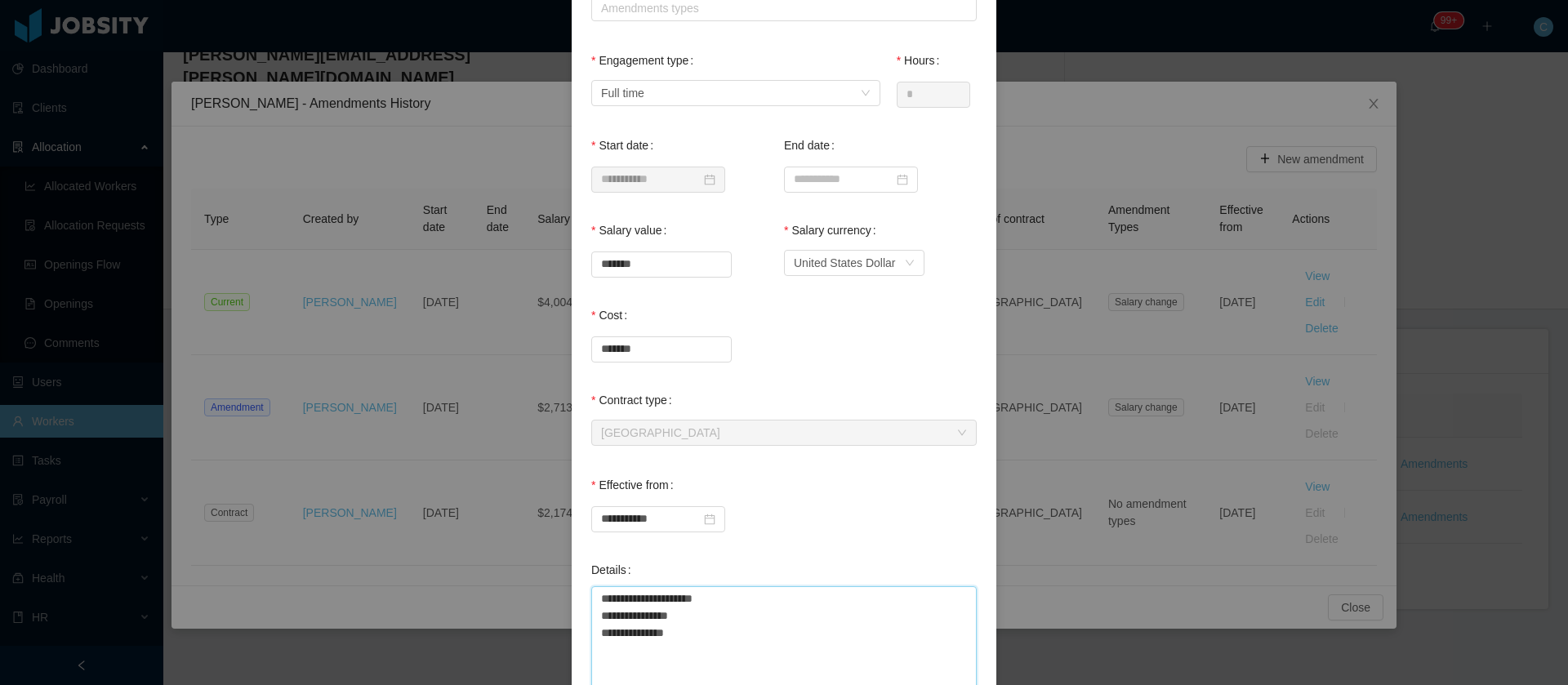
click at [659, 598] on textarea "**********" at bounding box center [783, 659] width 386 height 145
type textarea "**********"
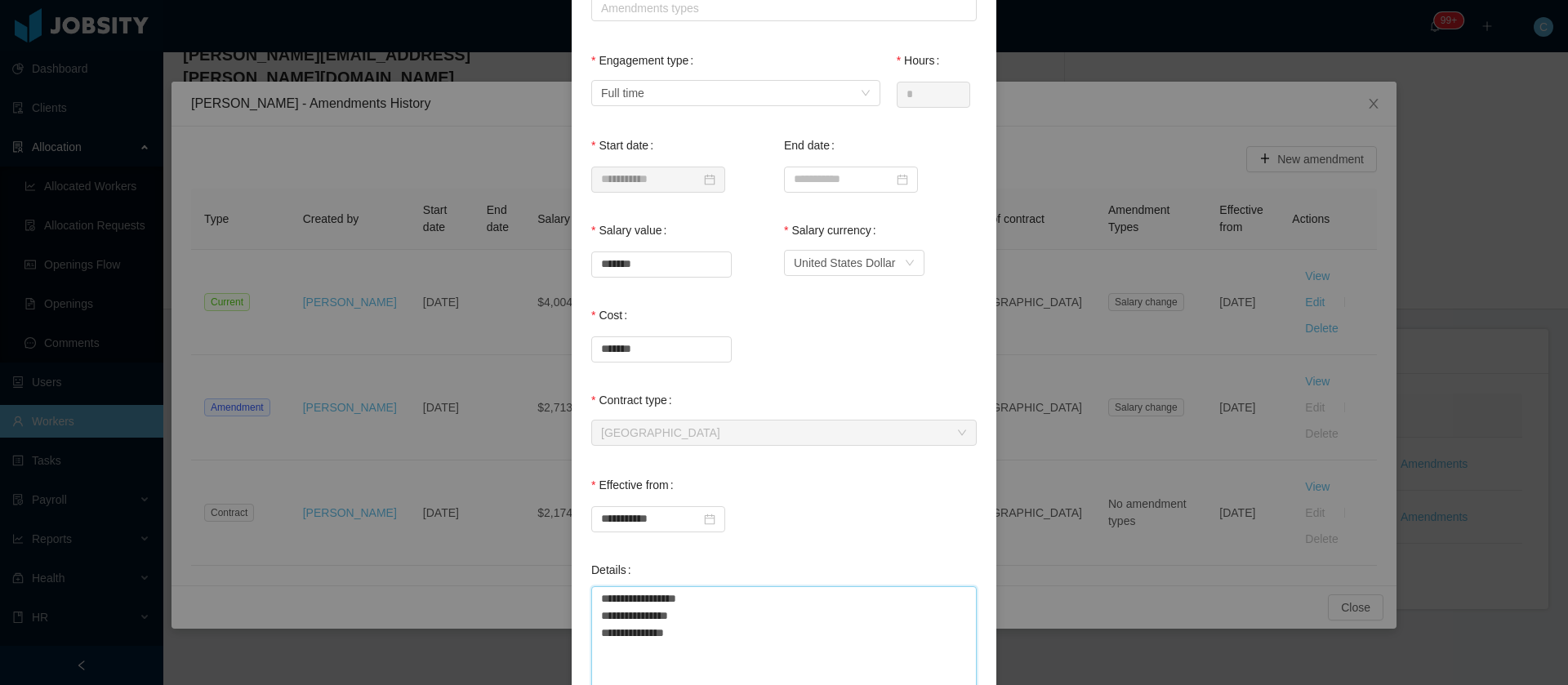
type textarea "**********"
drag, startPoint x: 684, startPoint y: 636, endPoint x: 624, endPoint y: 637, distance: 60.0
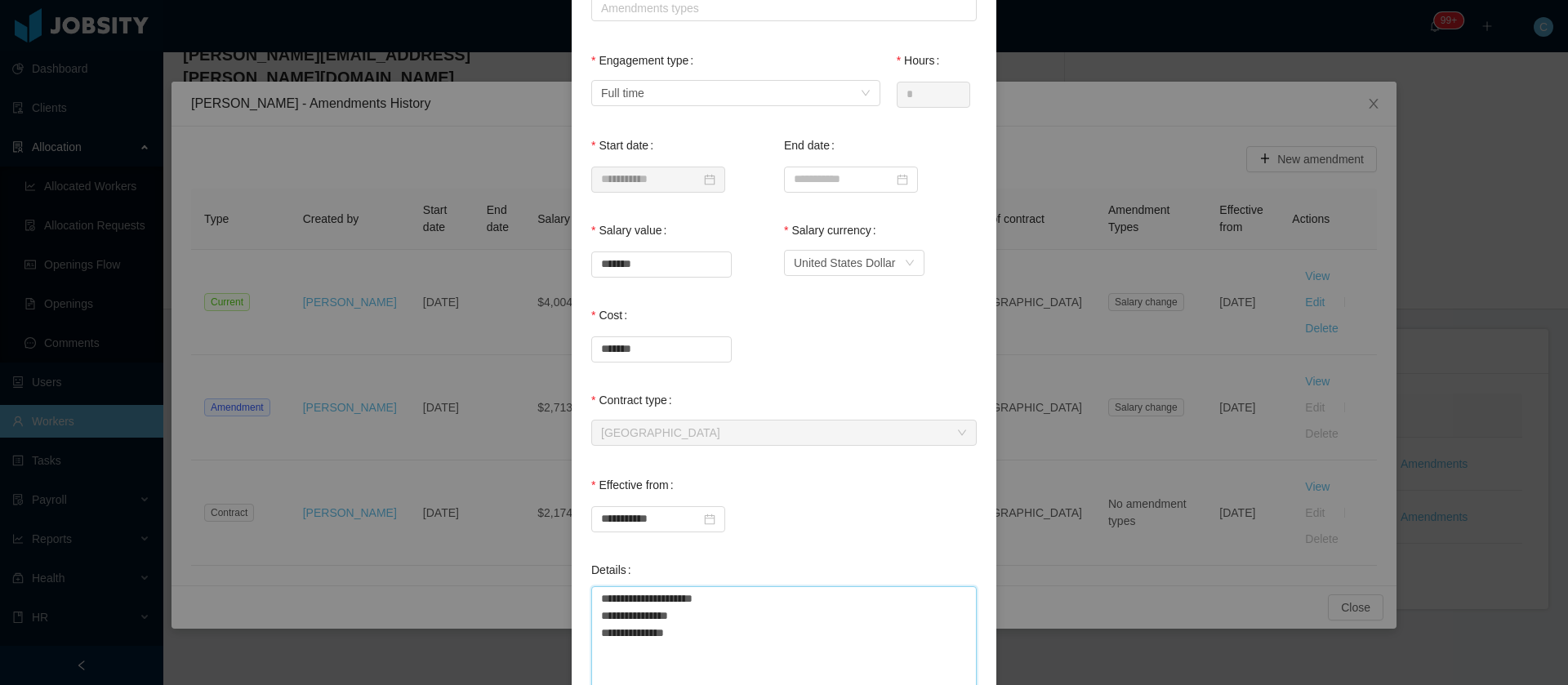
click at [624, 637] on textarea "**********" at bounding box center [783, 659] width 386 height 145
paste textarea
type textarea "**********"
drag, startPoint x: 688, startPoint y: 615, endPoint x: 637, endPoint y: 618, distance: 51.1
click at [634, 616] on textarea "**********" at bounding box center [783, 659] width 386 height 145
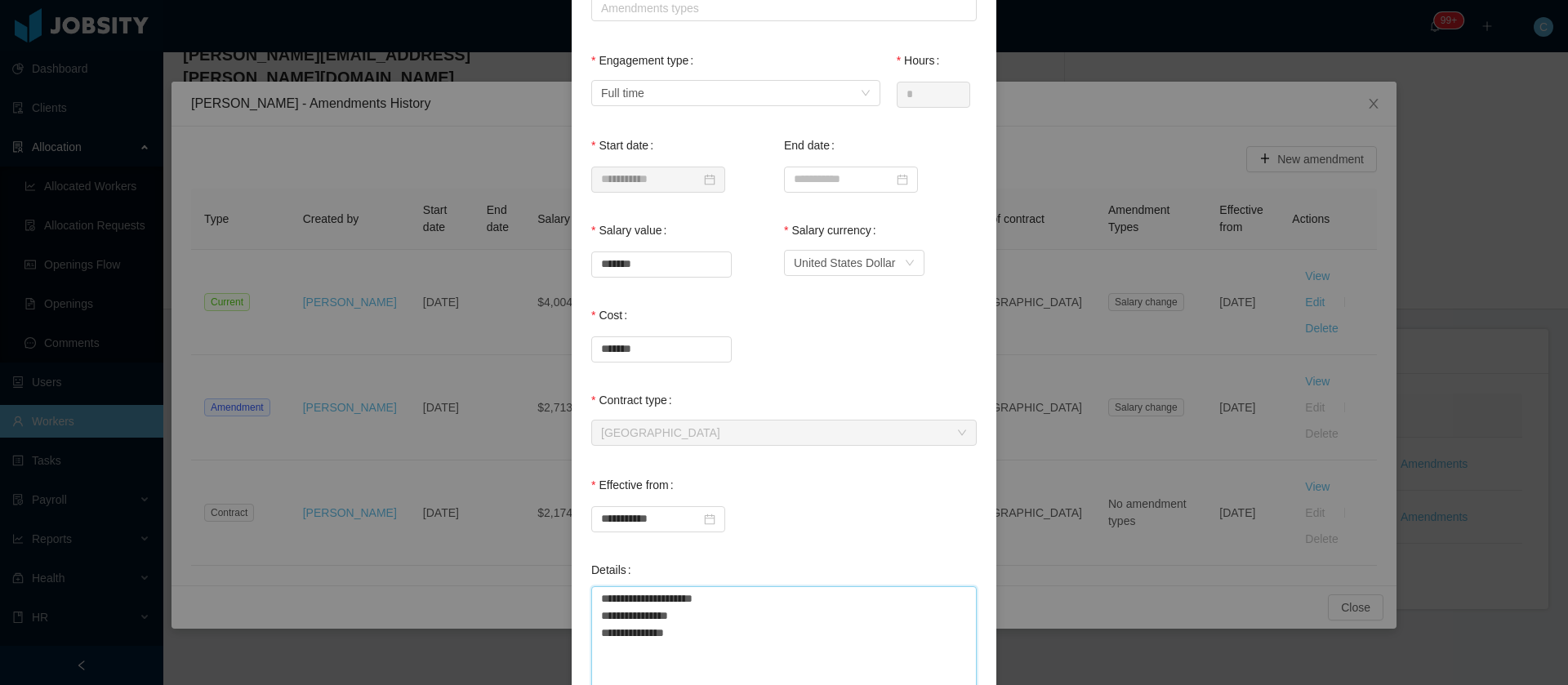
paste textarea
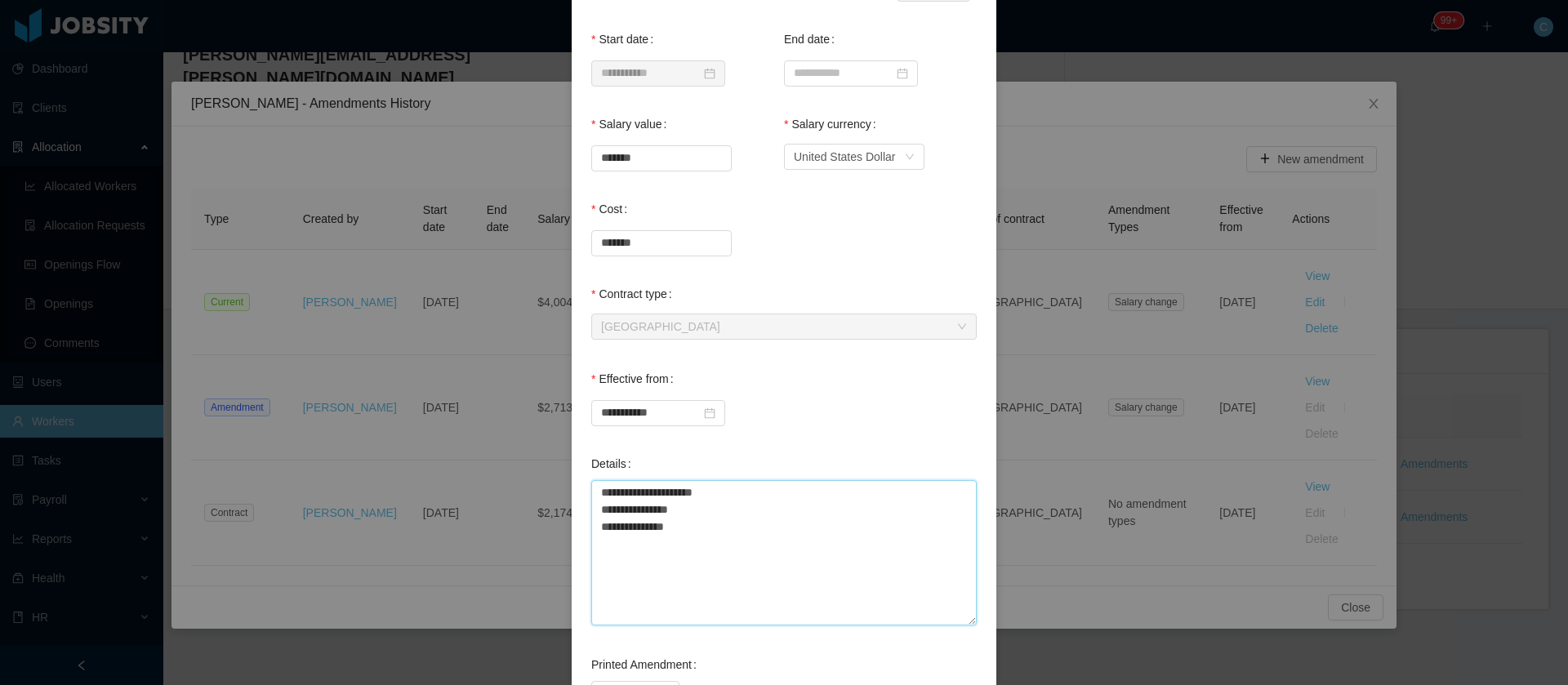
scroll to position [432, 0]
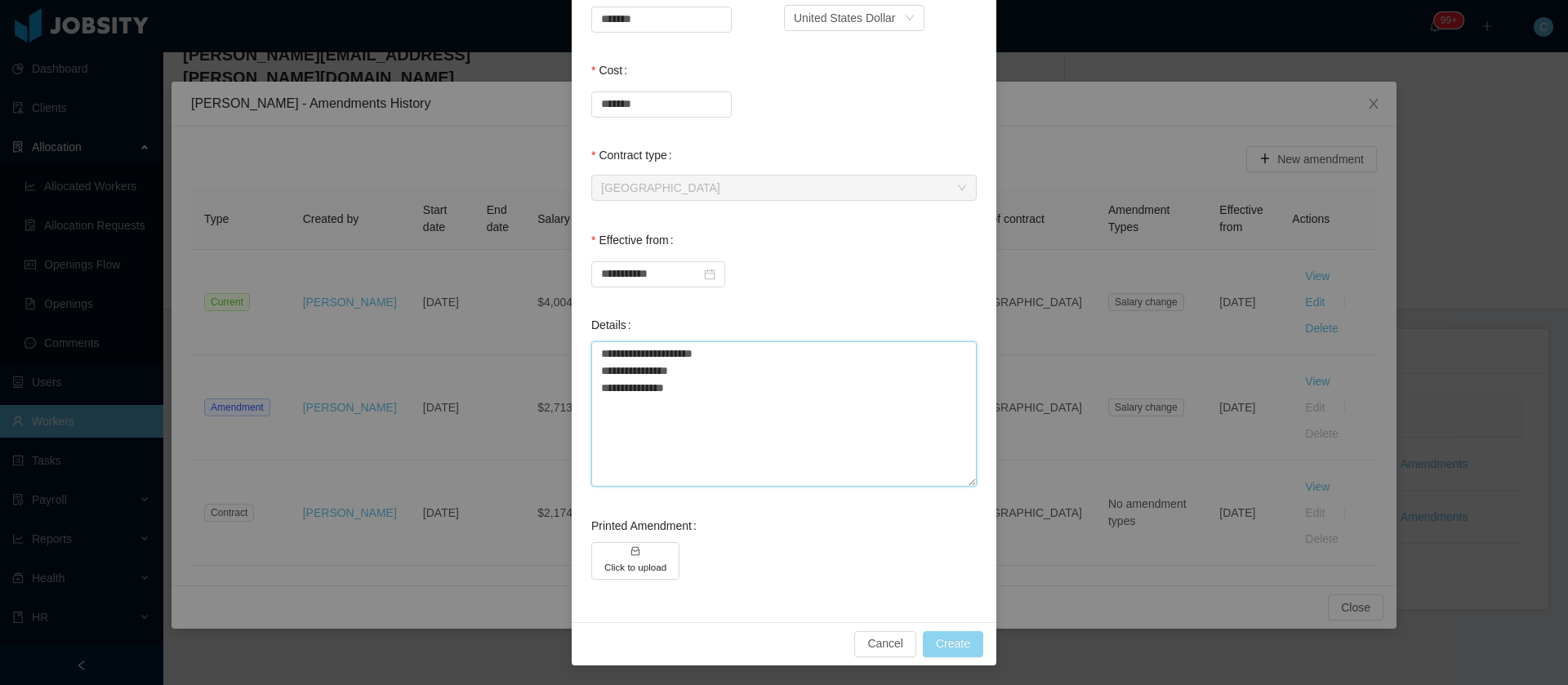
type textarea "**********"
click at [961, 648] on button "Create" at bounding box center [953, 644] width 61 height 26
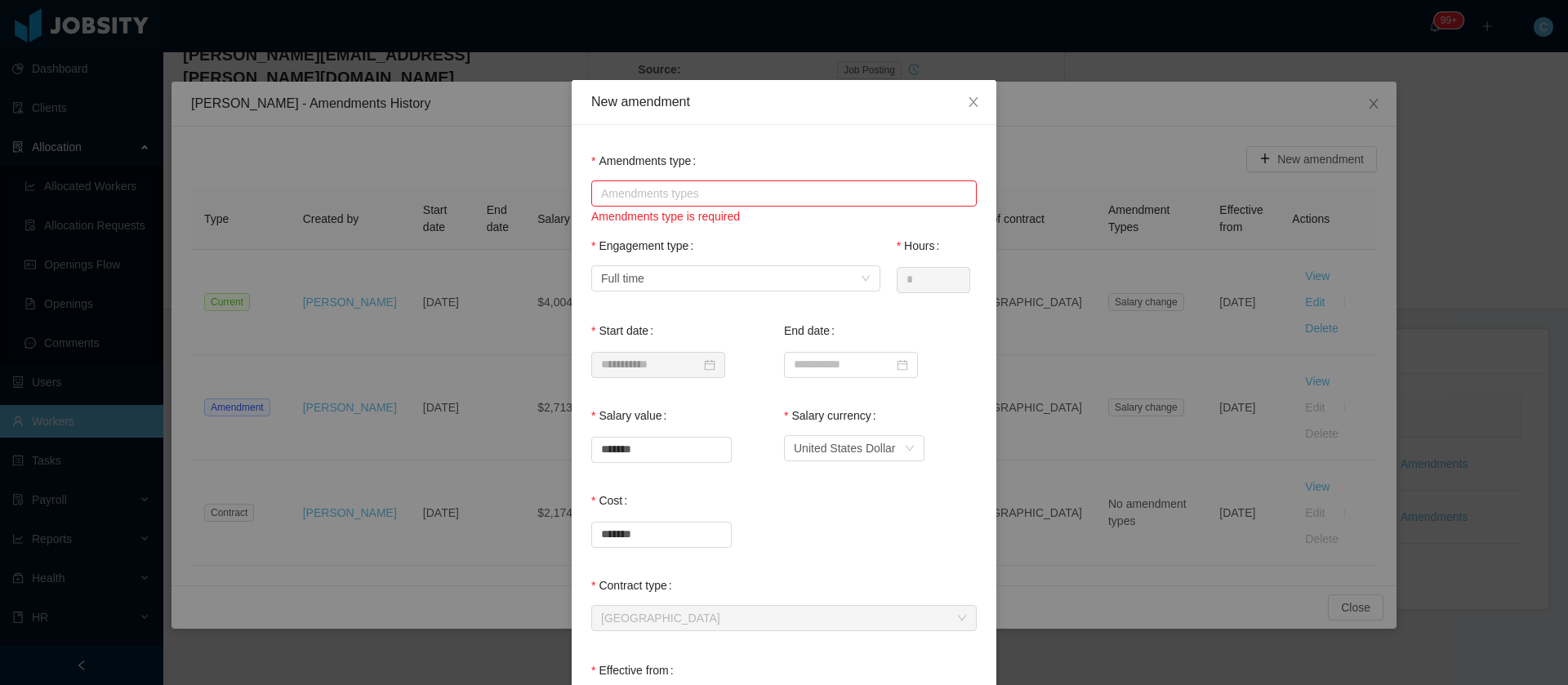
scroll to position [0, 0]
click at [672, 198] on div "Amendments types" at bounding box center [779, 195] width 358 height 17
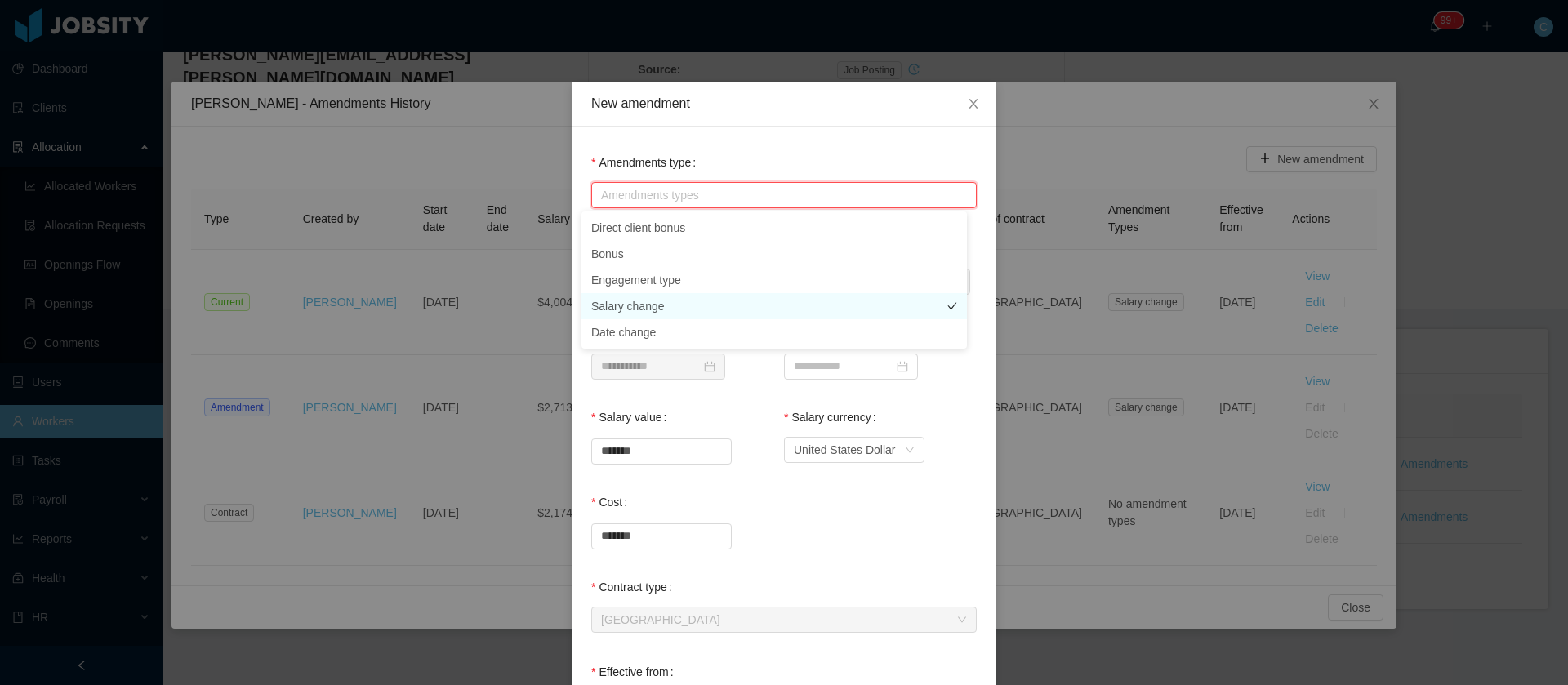
click at [657, 313] on li "Salary change" at bounding box center [774, 306] width 386 height 26
click at [868, 556] on div "Cost *******" at bounding box center [783, 528] width 386 height 85
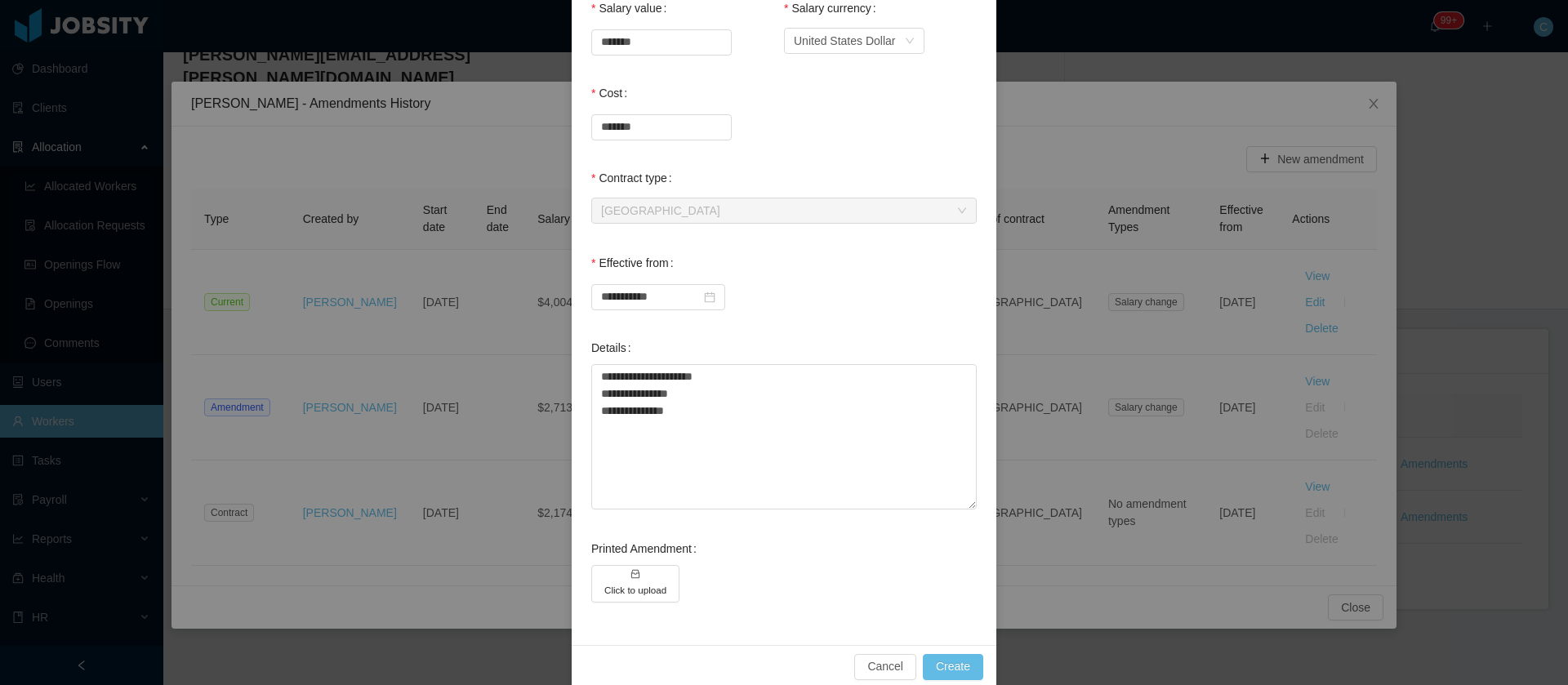
scroll to position [432, 0]
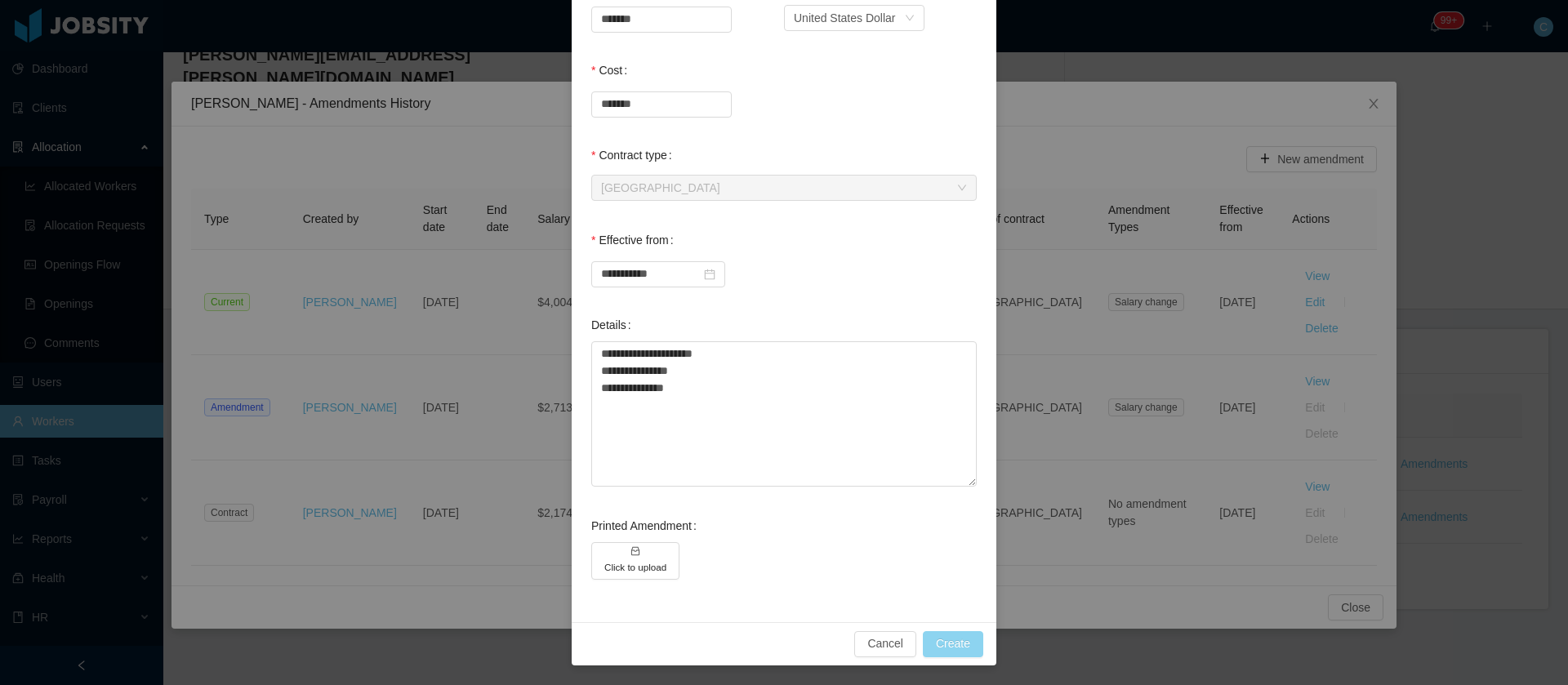
click at [922, 638] on button "Create" at bounding box center [953, 644] width 61 height 26
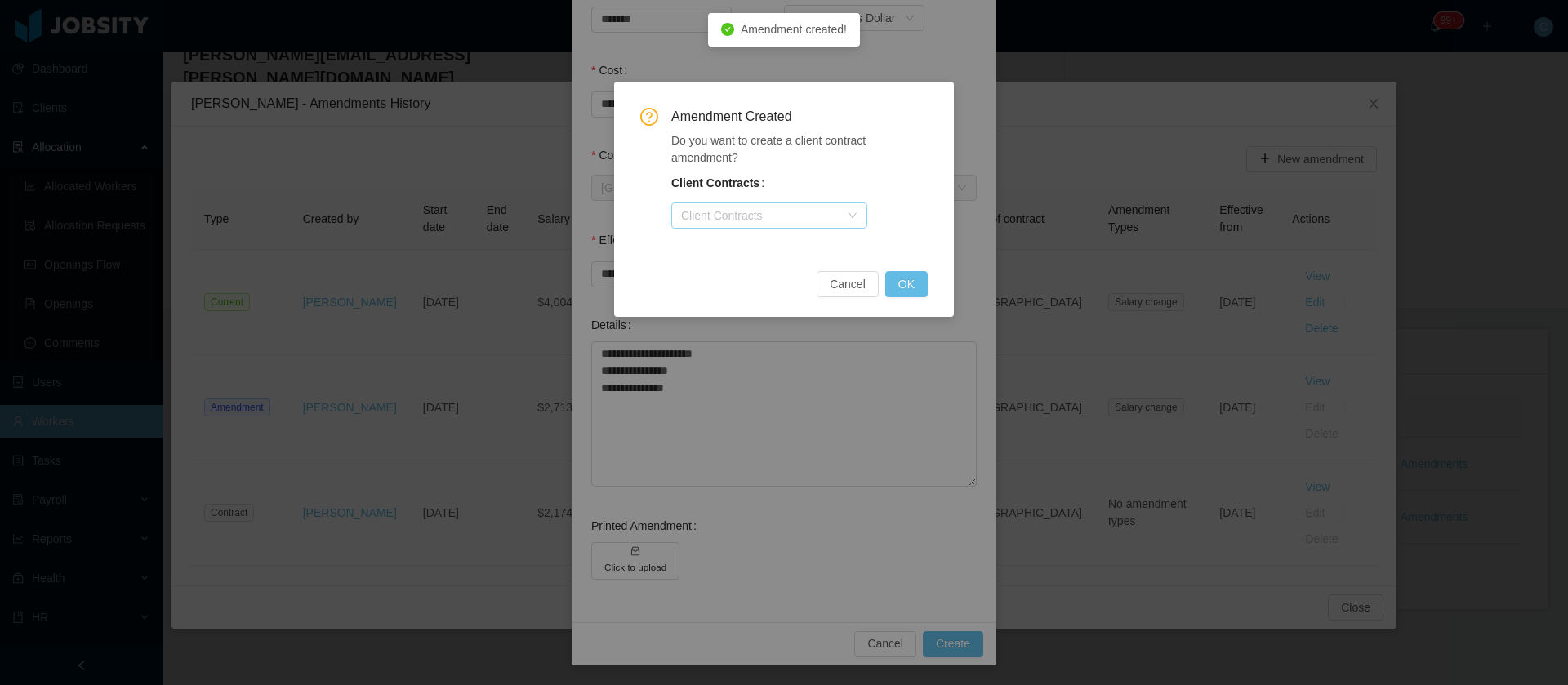
click at [797, 222] on div "Client Contracts" at bounding box center [759, 215] width 158 height 17
click at [740, 311] on div "Amendment Created Do you want to create a client contract amendment? Client Con…" at bounding box center [784, 199] width 340 height 236
click at [852, 286] on button "Cancel" at bounding box center [847, 284] width 62 height 26
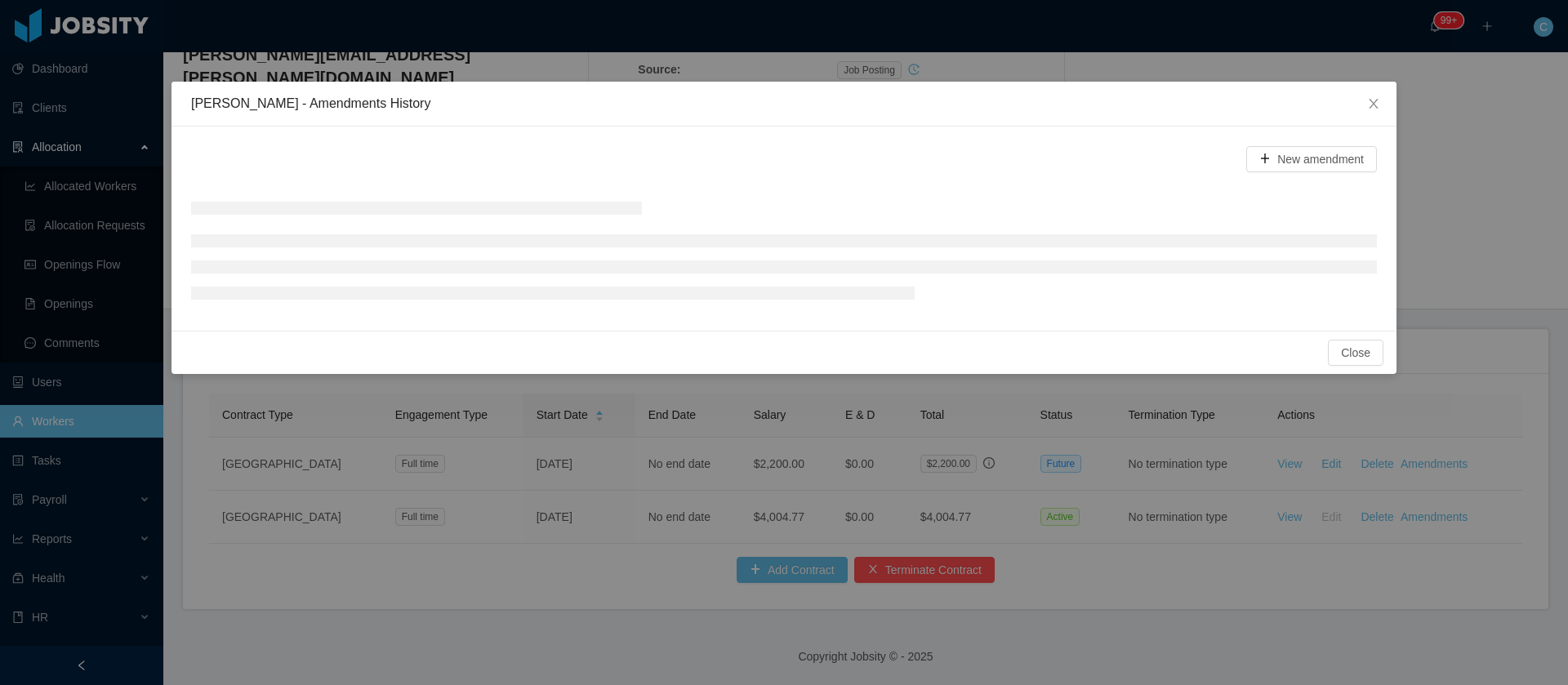
scroll to position [0, 0]
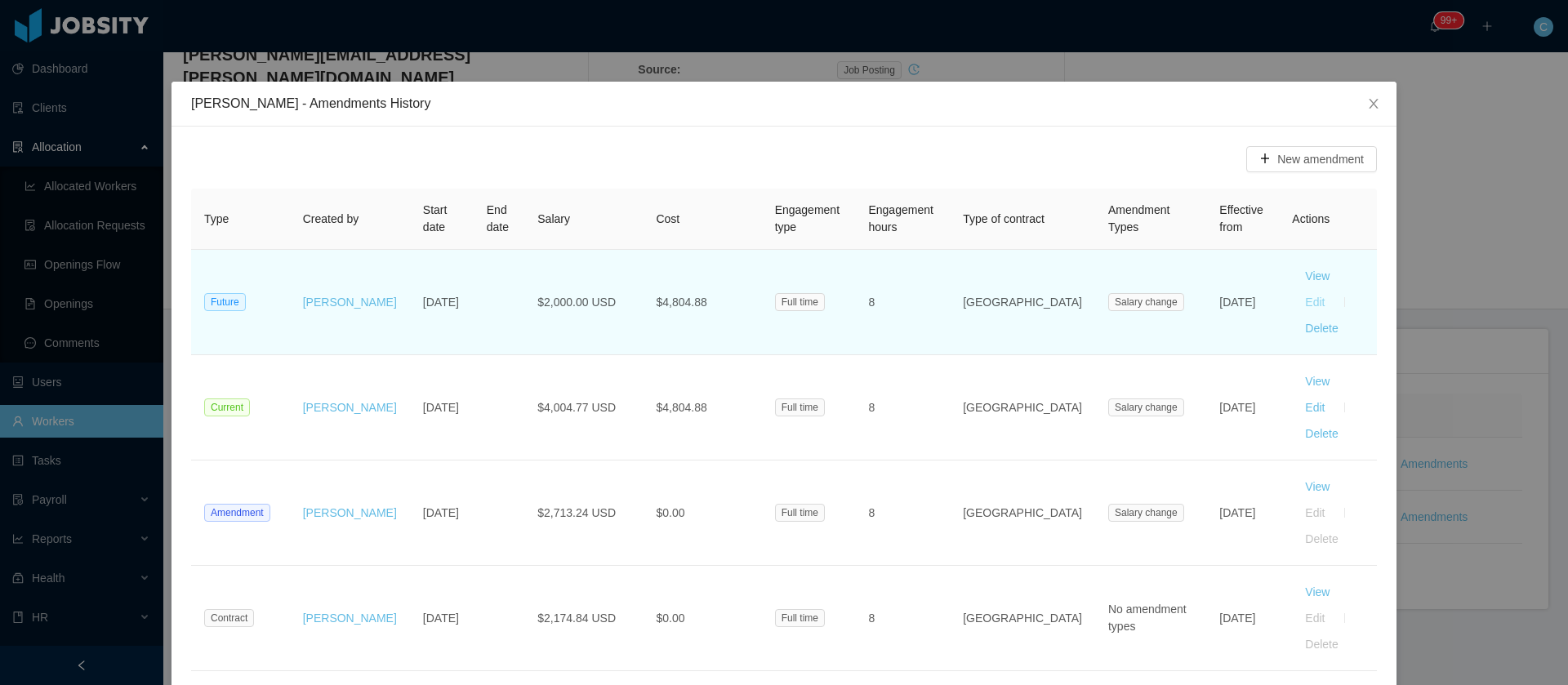
click at [1333, 290] on button "Edit" at bounding box center [1314, 302] width 46 height 26
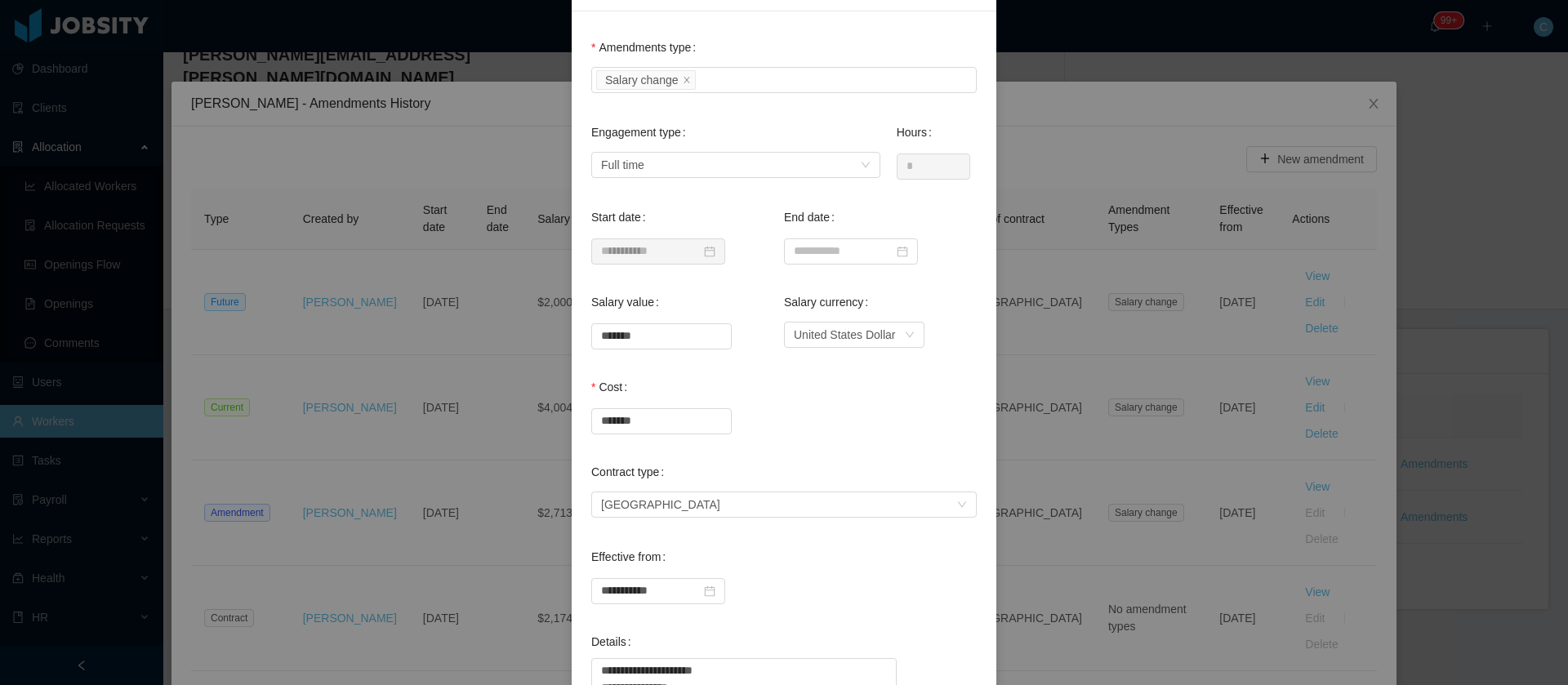
scroll to position [245, 0]
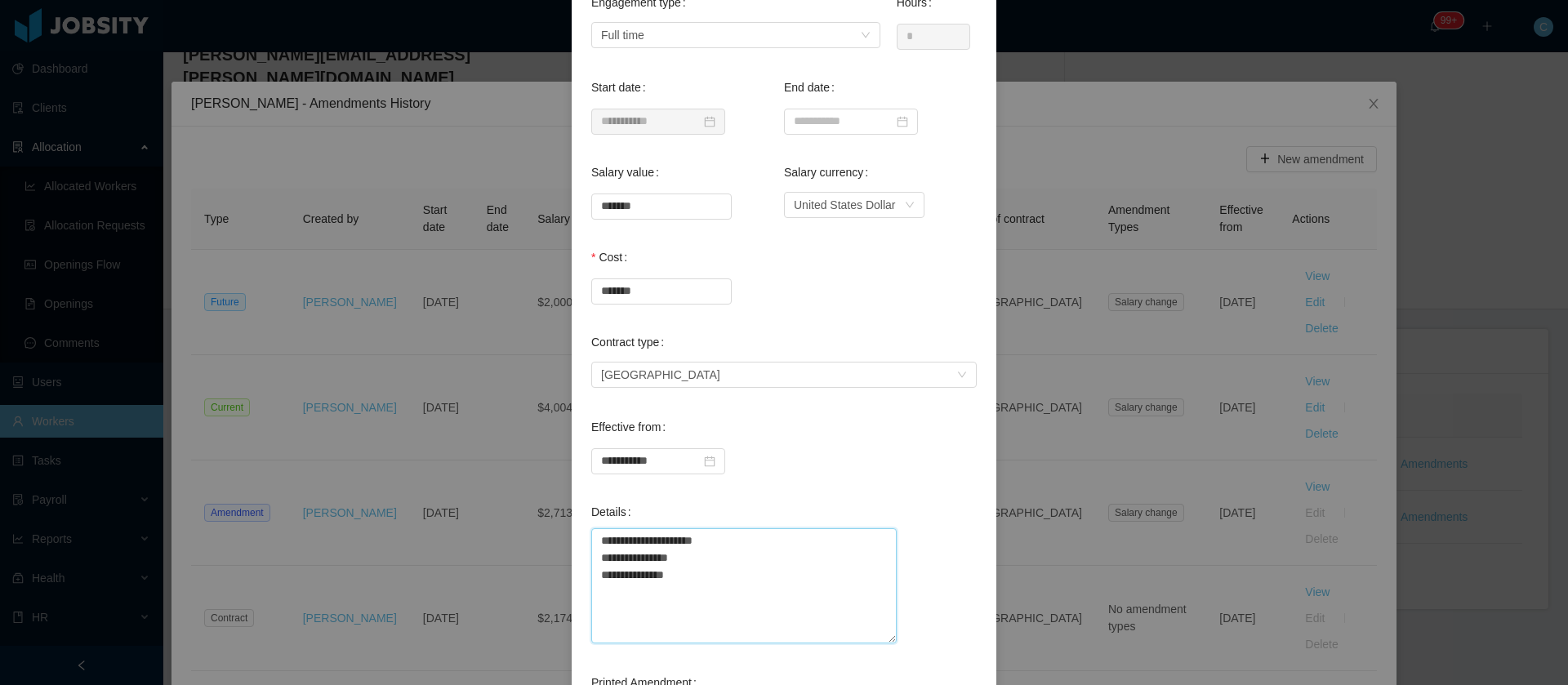
drag, startPoint x: 671, startPoint y: 582, endPoint x: 625, endPoint y: 581, distance: 46.0
click at [625, 581] on textarea "**********" at bounding box center [743, 585] width 305 height 115
drag, startPoint x: 653, startPoint y: 290, endPoint x: 513, endPoint y: 279, distance: 140.4
click at [513, 279] on div "**********" at bounding box center [784, 342] width 1568 height 685
paste input
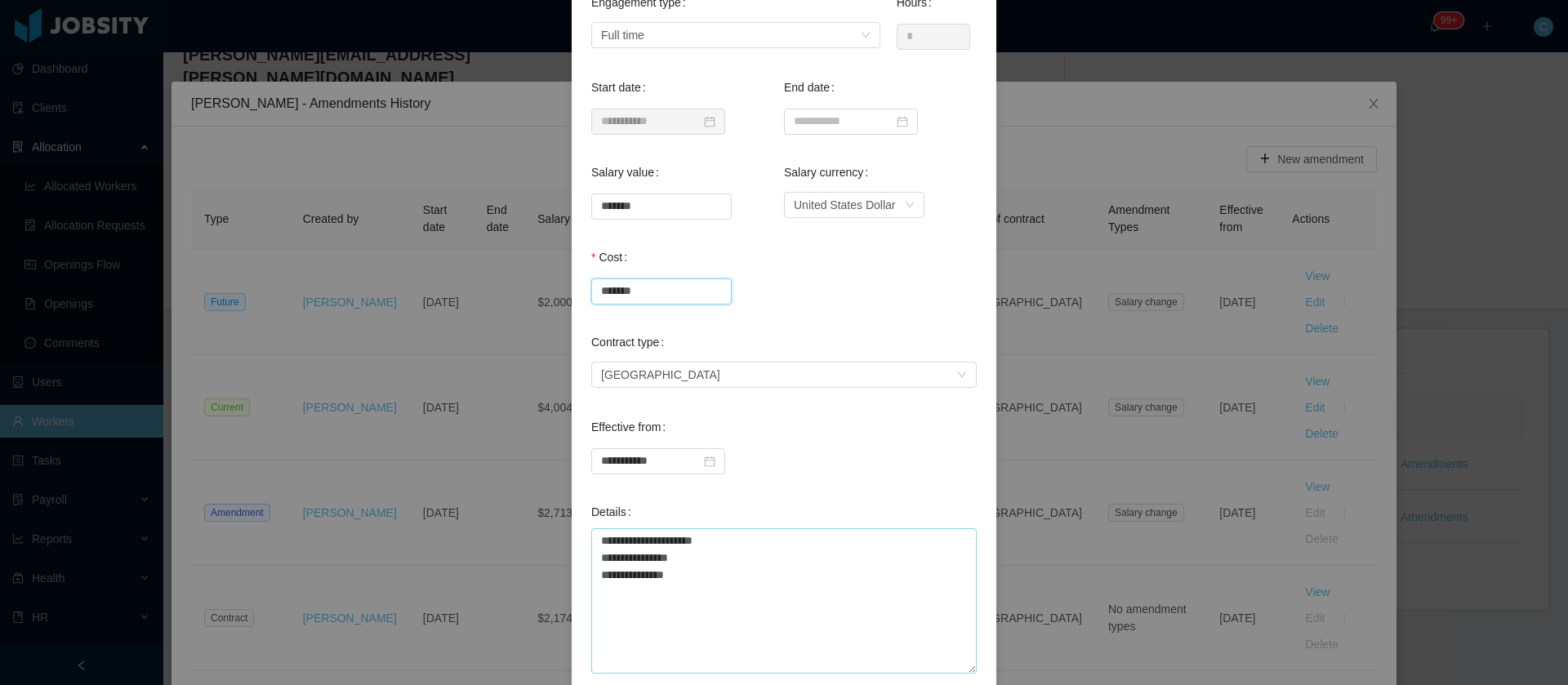
type input "*******"
click at [761, 611] on textarea "**********" at bounding box center [783, 601] width 386 height 145
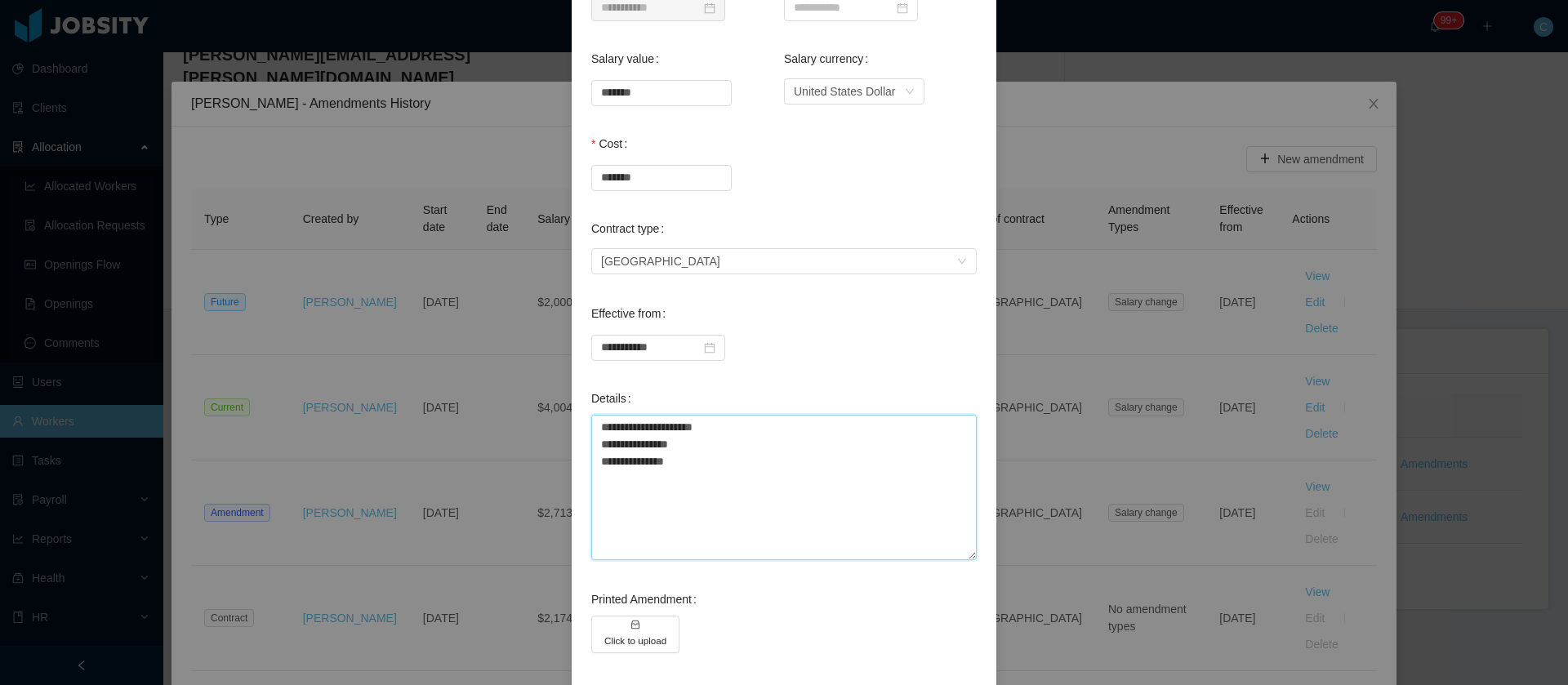
scroll to position [432, 0]
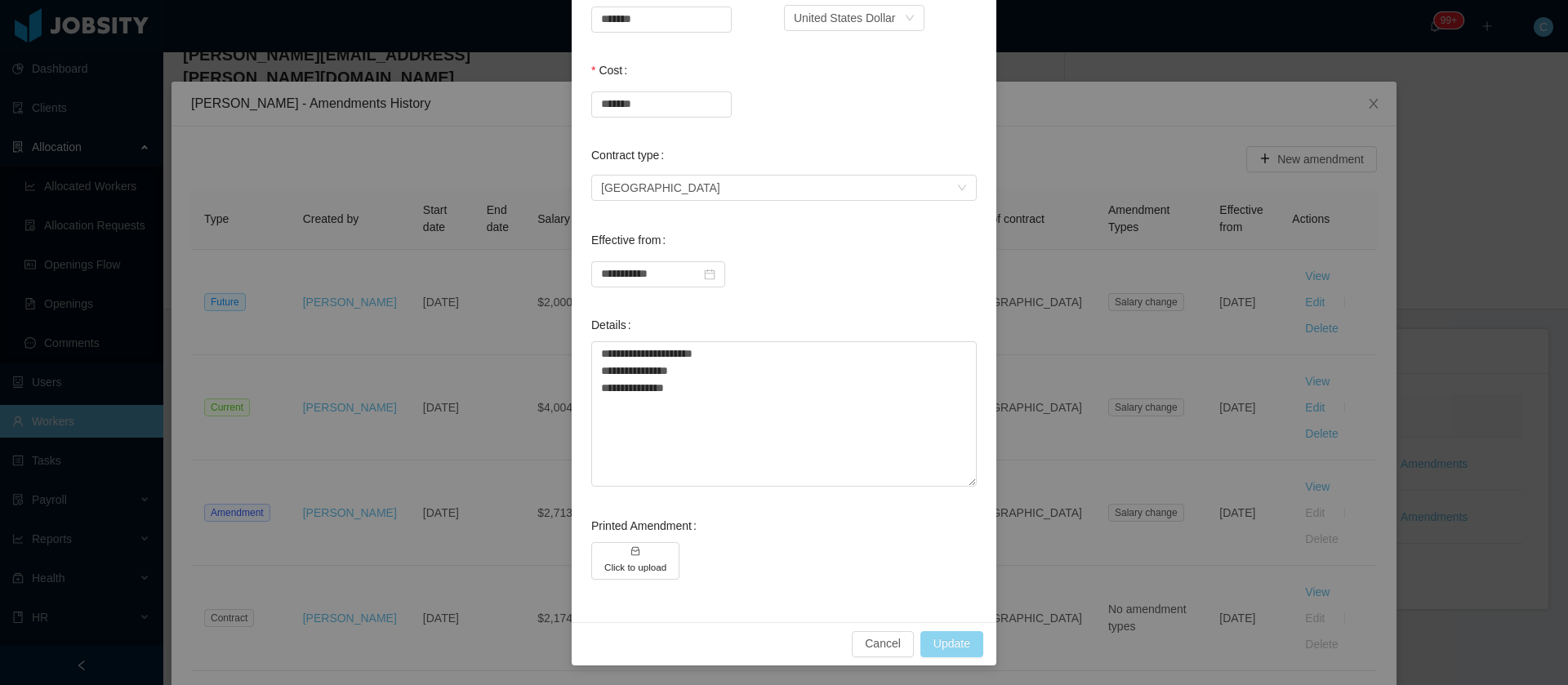
click at [953, 634] on button "Update" at bounding box center [952, 644] width 63 height 26
type input "*******"
type input "**********"
type textarea "**********"
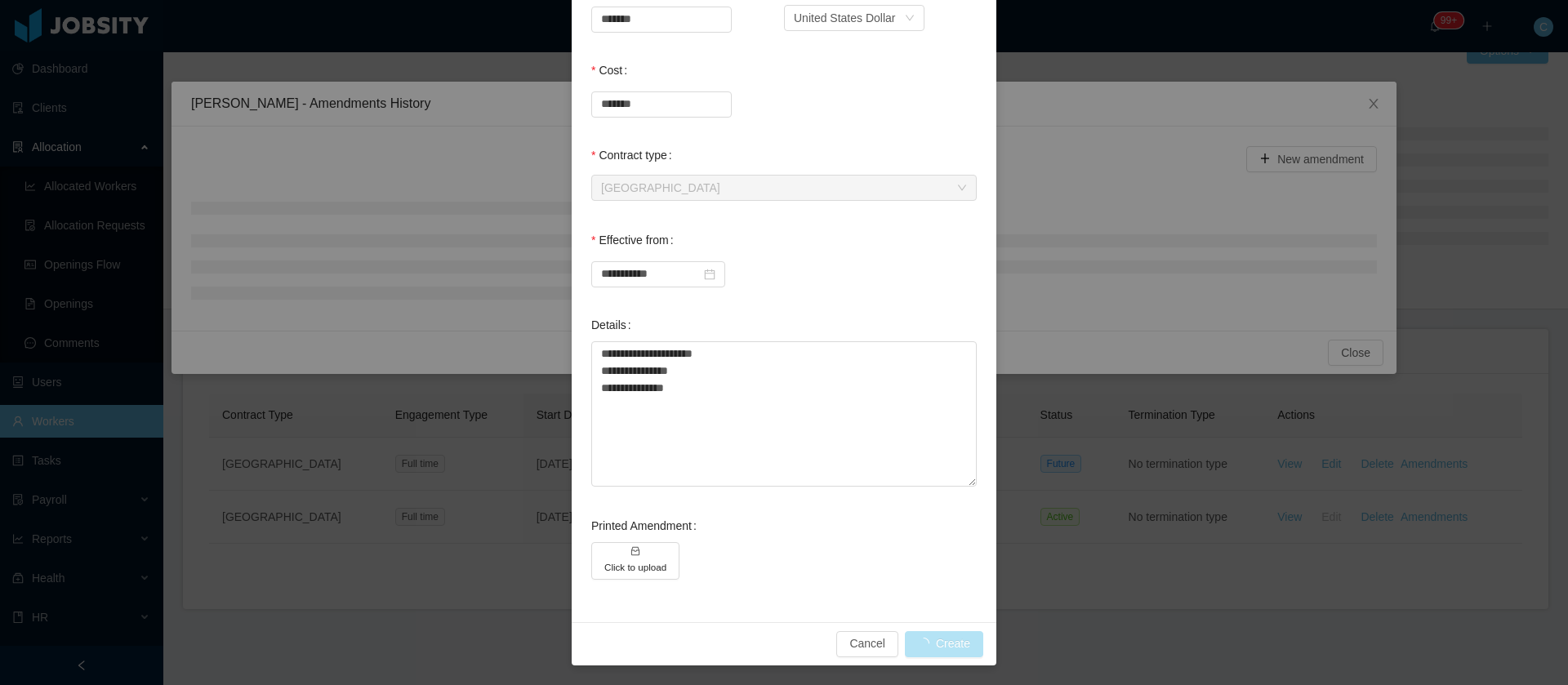
scroll to position [350, 0]
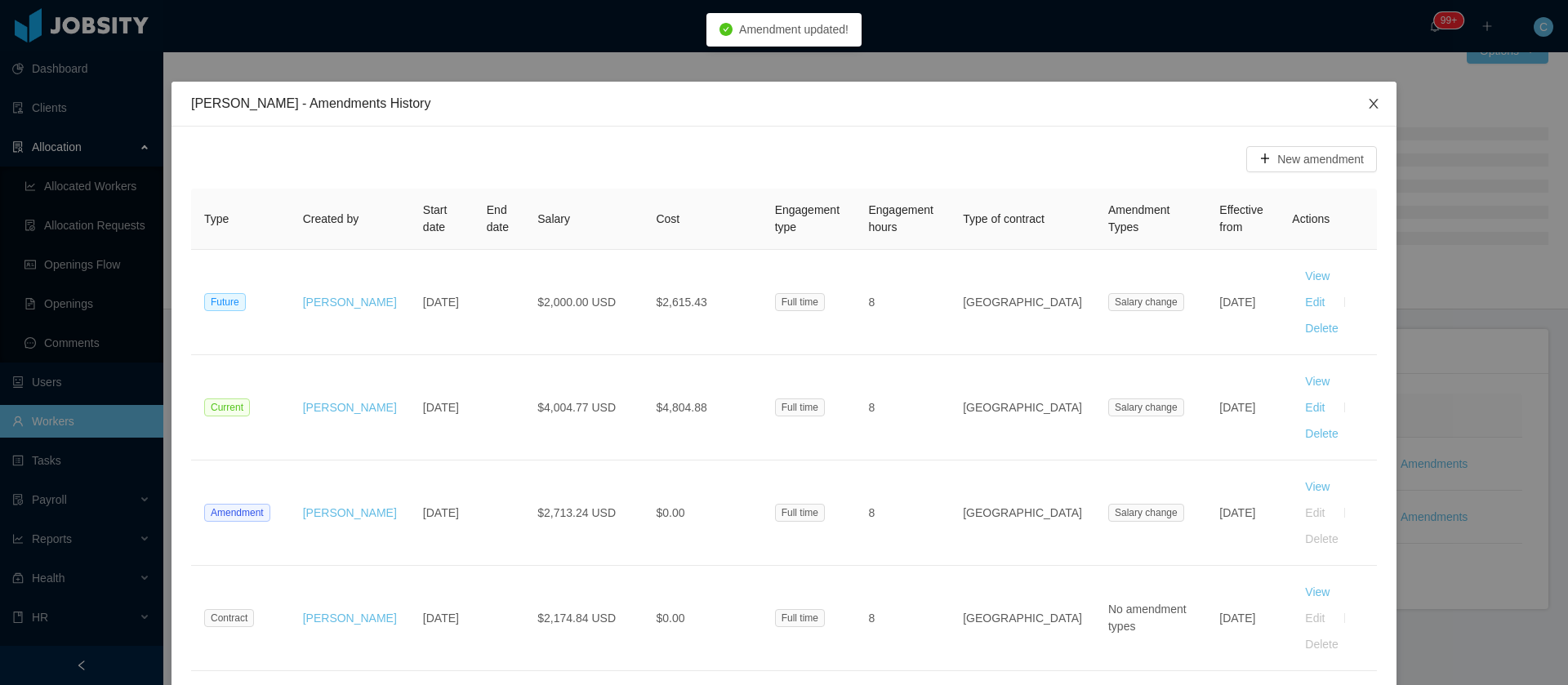
click at [1377, 105] on icon "icon: close" at bounding box center [1373, 103] width 13 height 13
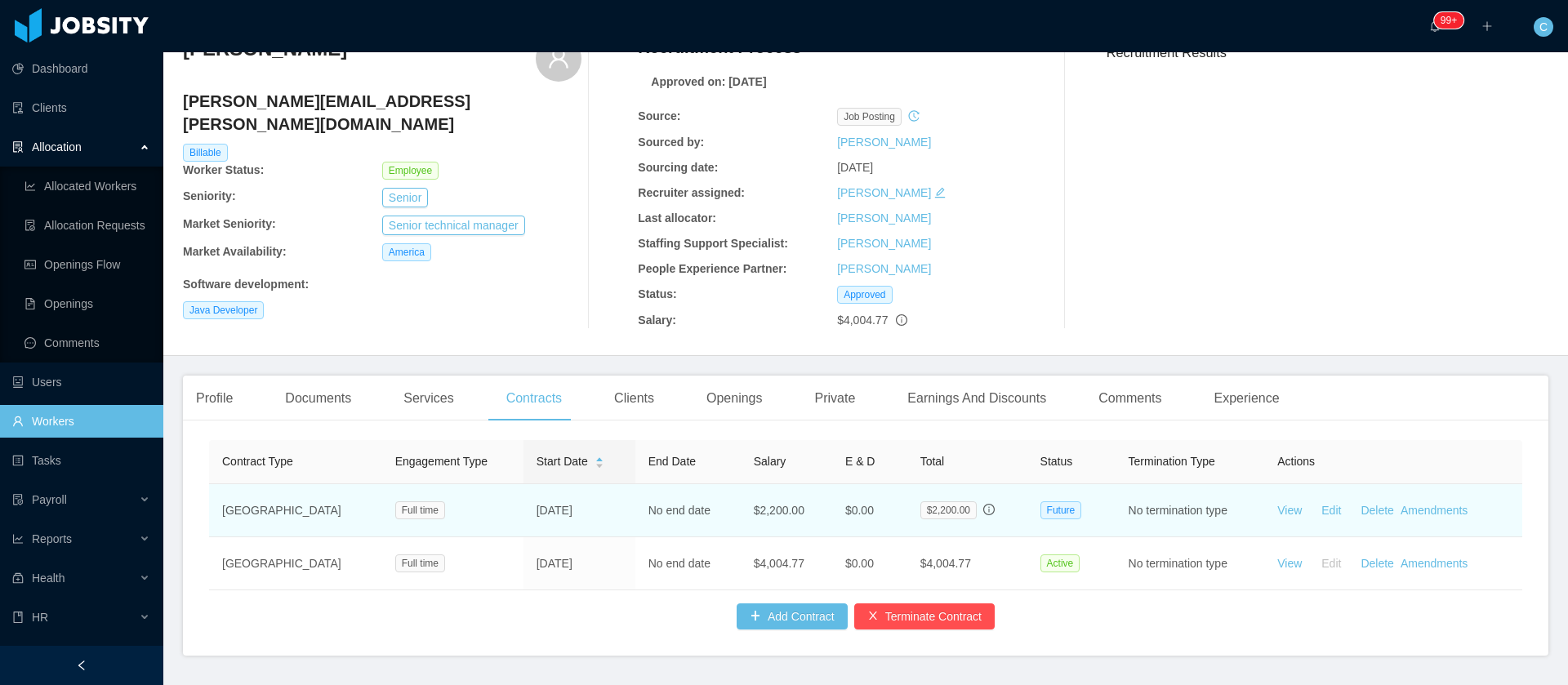
scroll to position [143, 0]
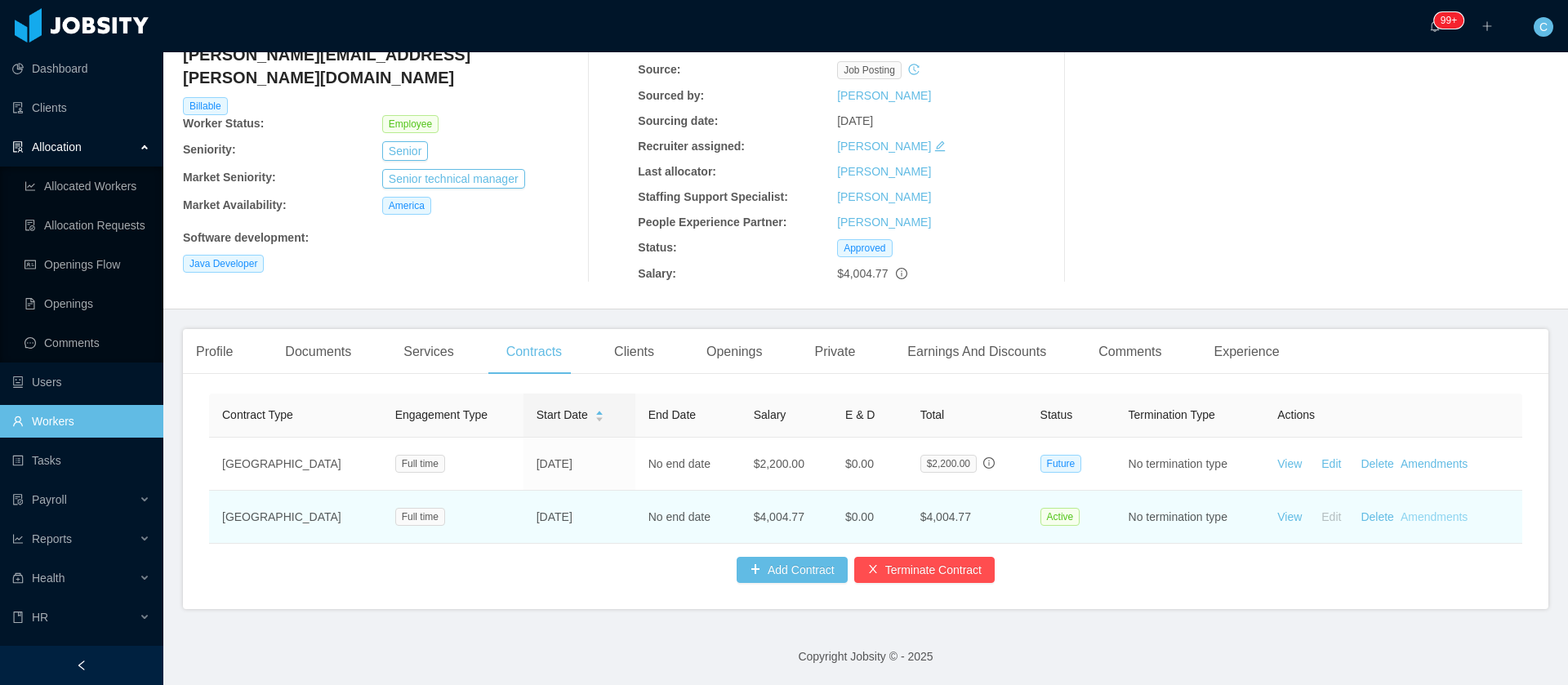
click at [1436, 510] on link "Amendments" at bounding box center [1434, 516] width 67 height 13
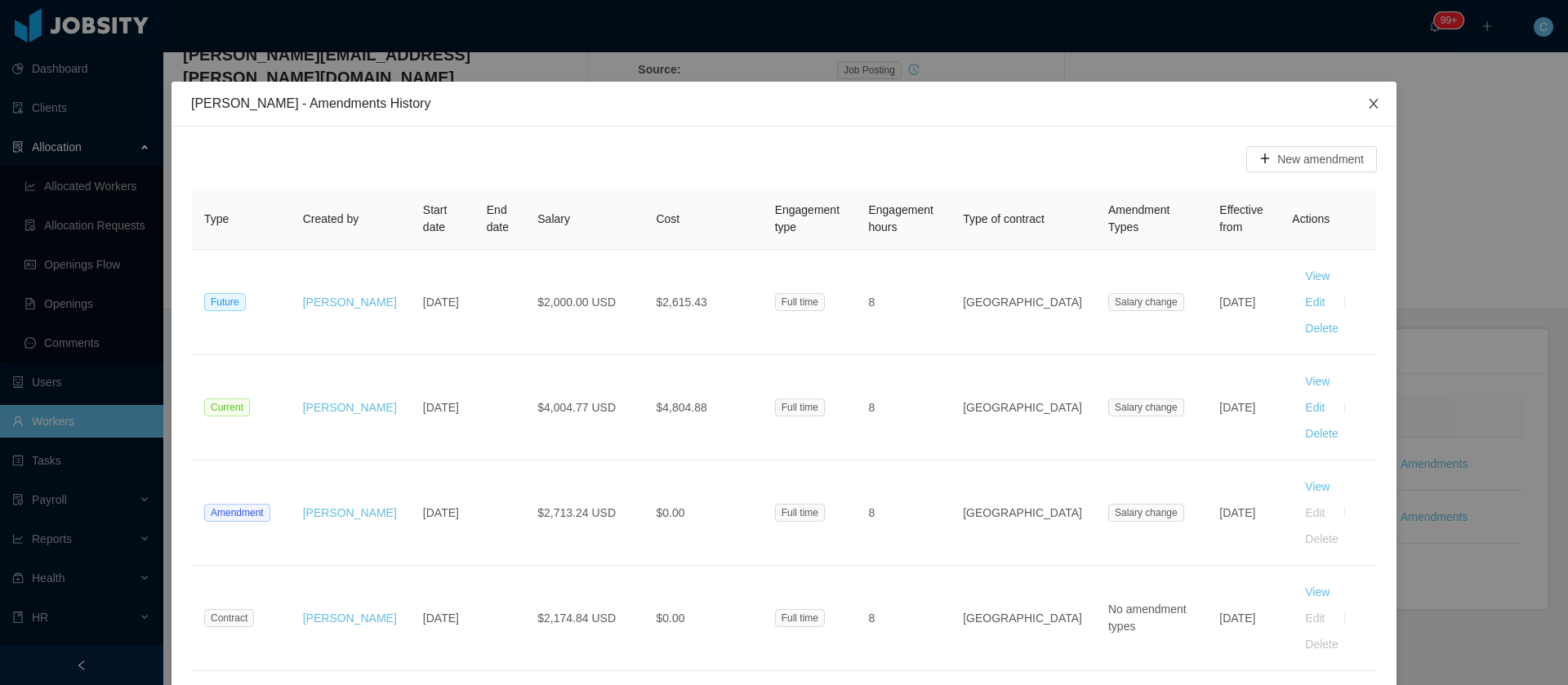
click at [1374, 118] on span "Close" at bounding box center [1373, 104] width 46 height 46
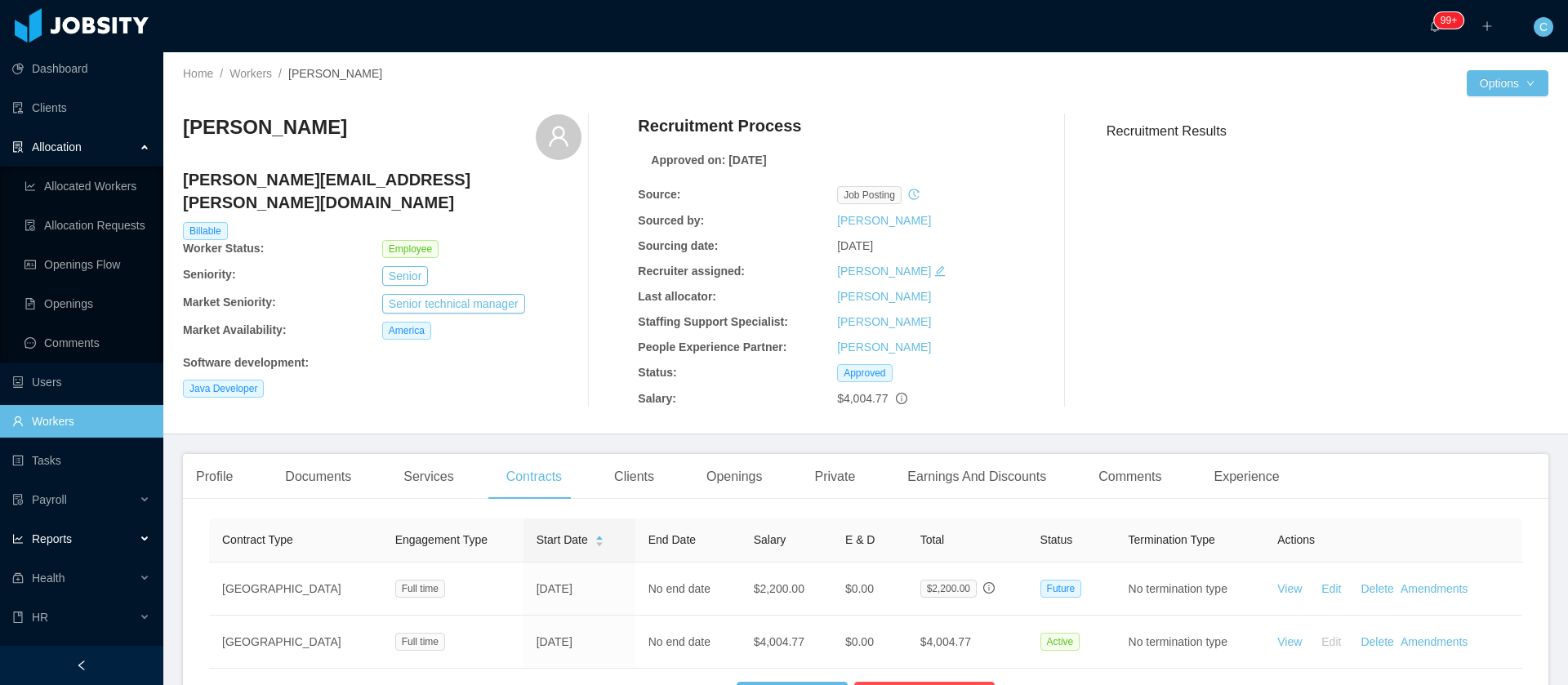
click at [80, 536] on div "Reports" at bounding box center [81, 539] width 163 height 32
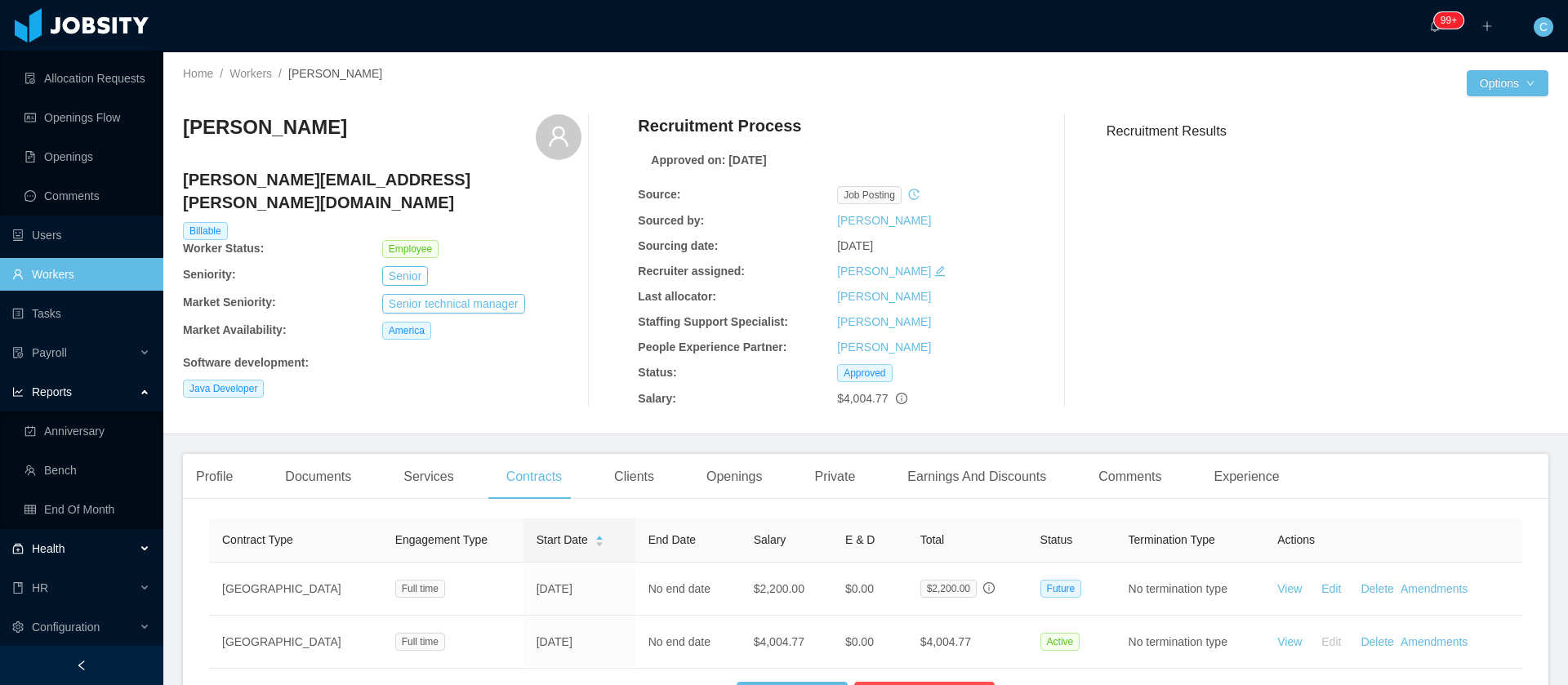
scroll to position [148, 0]
click at [73, 507] on link "End Of Month" at bounding box center [87, 508] width 126 height 32
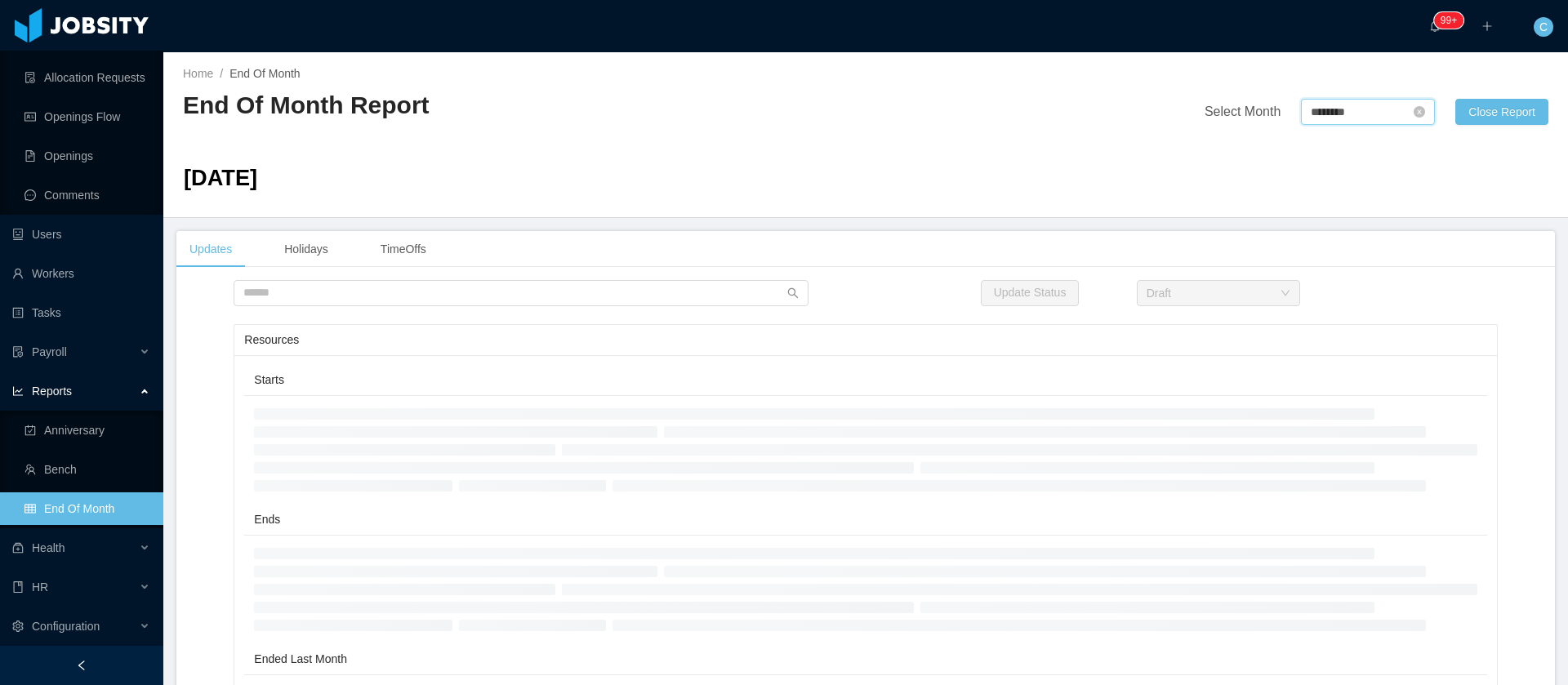
click at [1301, 120] on input "********" at bounding box center [1368, 112] width 133 height 26
click at [1307, 309] on link "Oct" at bounding box center [1307, 307] width 31 height 20
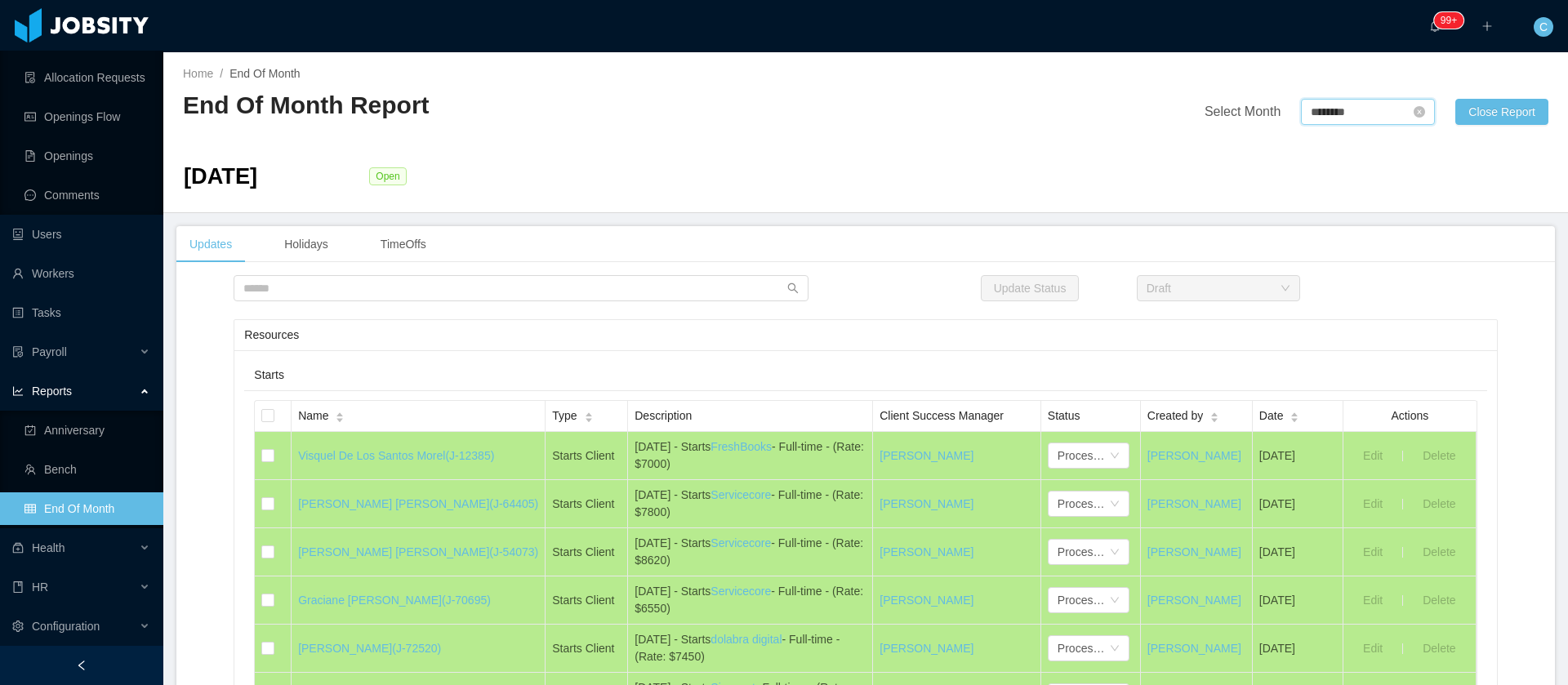
click at [1320, 113] on input "********" at bounding box center [1368, 112] width 133 height 26
click at [1380, 311] on link "Nov" at bounding box center [1384, 307] width 33 height 20
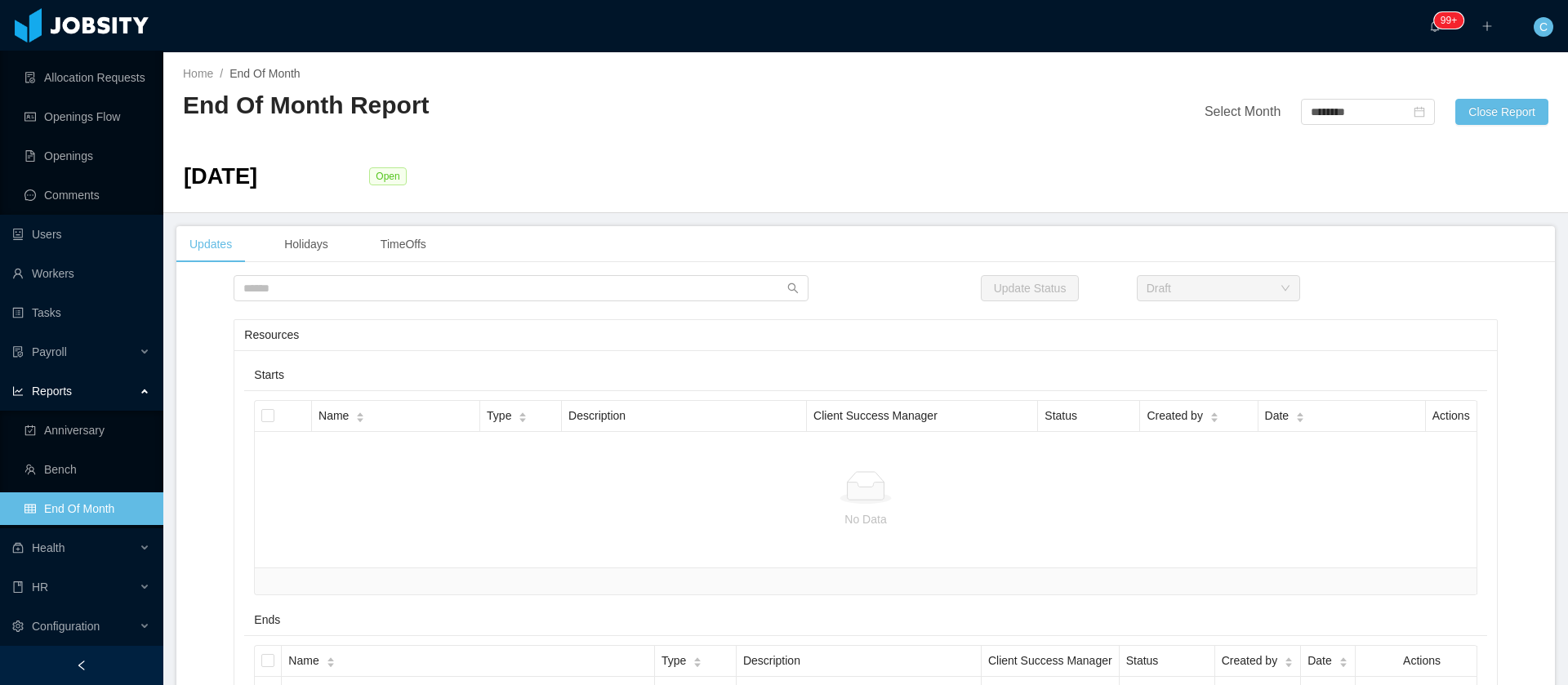
click at [1327, 94] on div "Select Month ******** Close Report" at bounding box center [1207, 100] width 683 height 51
click at [1321, 110] on input "********" at bounding box center [1368, 112] width 133 height 26
click at [1310, 308] on link "Oct" at bounding box center [1307, 305] width 31 height 20
type input "********"
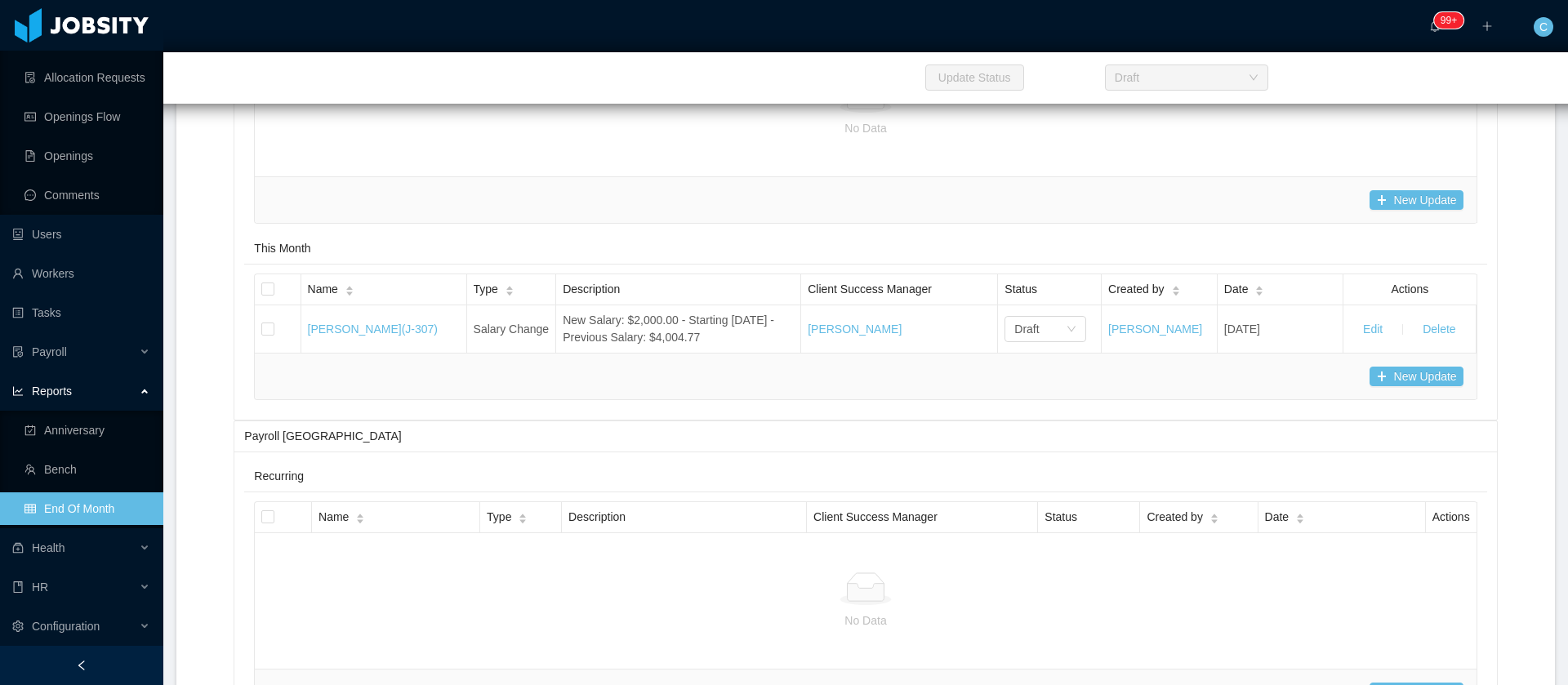
scroll to position [4288, 0]
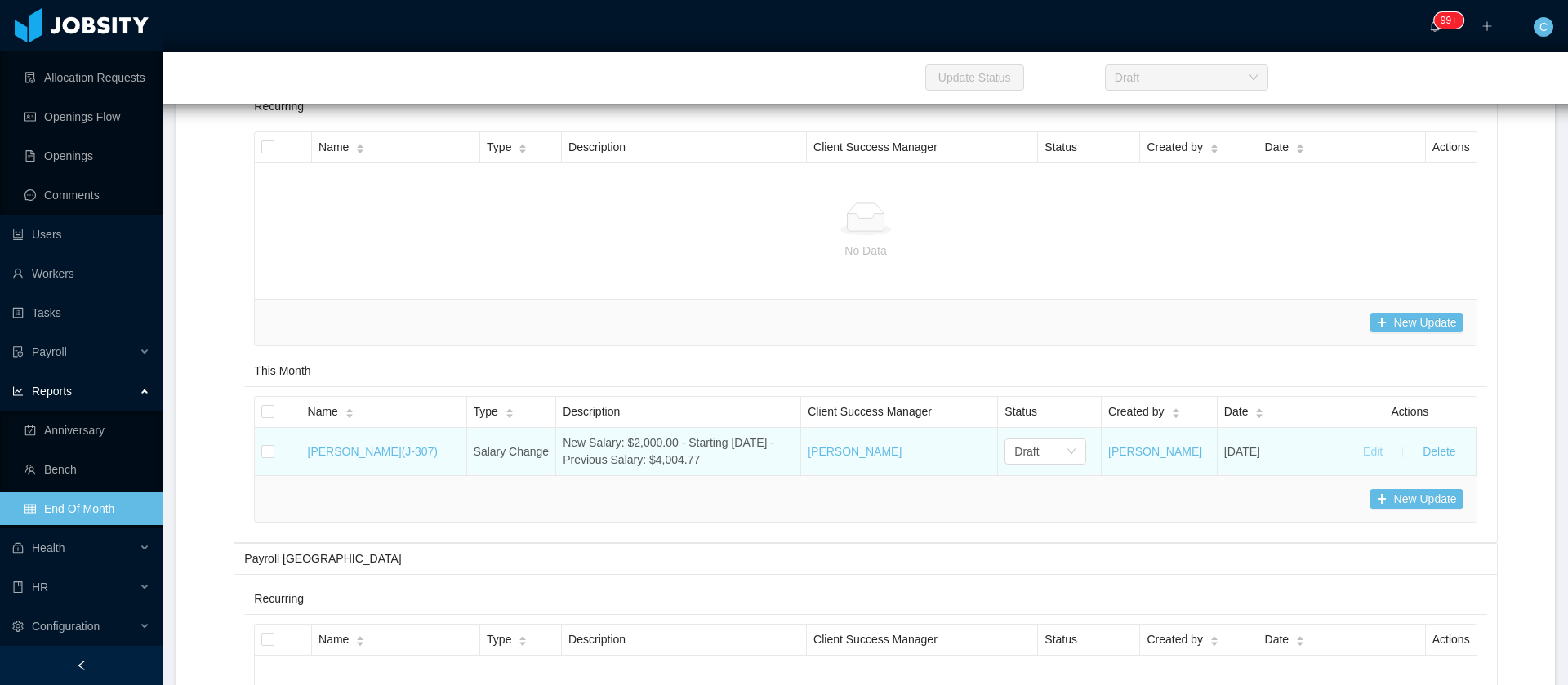
click at [1358, 465] on button "Edit" at bounding box center [1373, 451] width 46 height 26
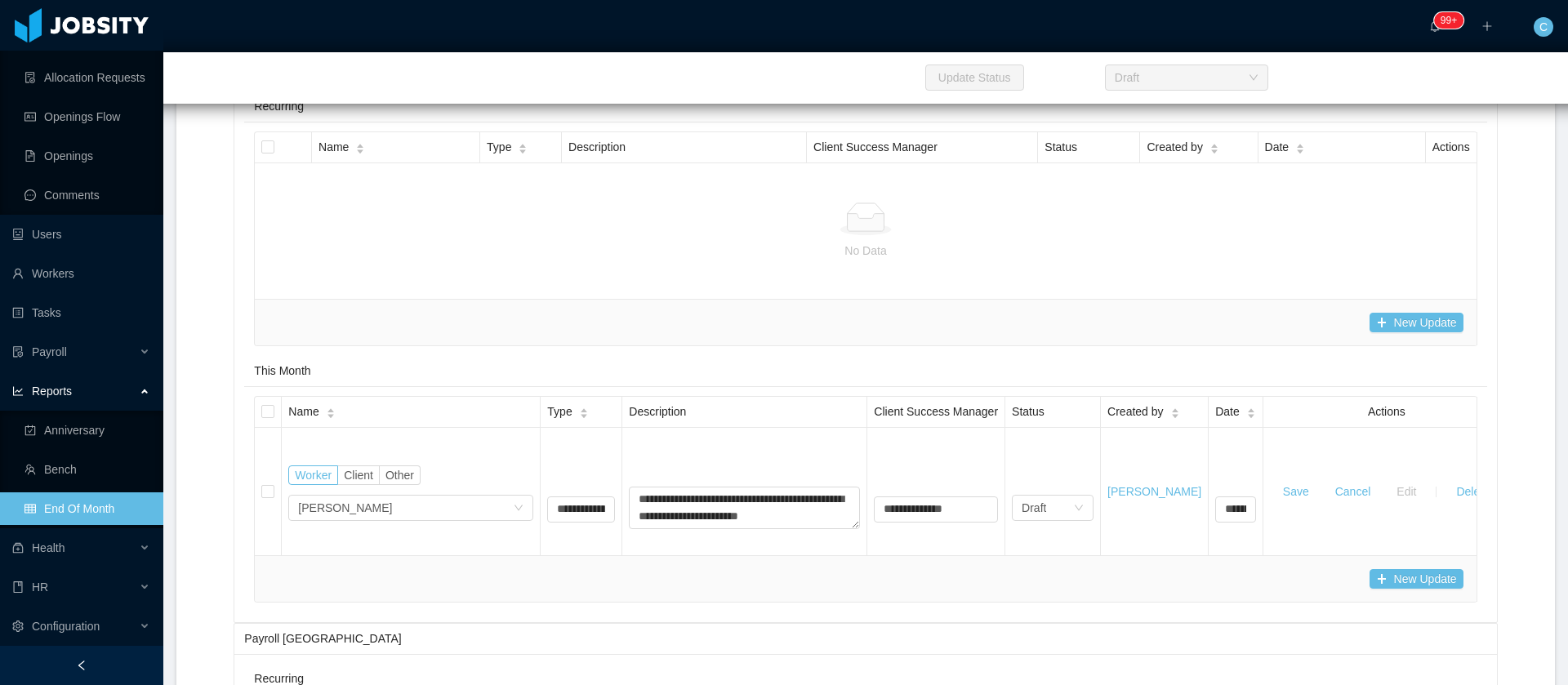
scroll to position [4410, 0]
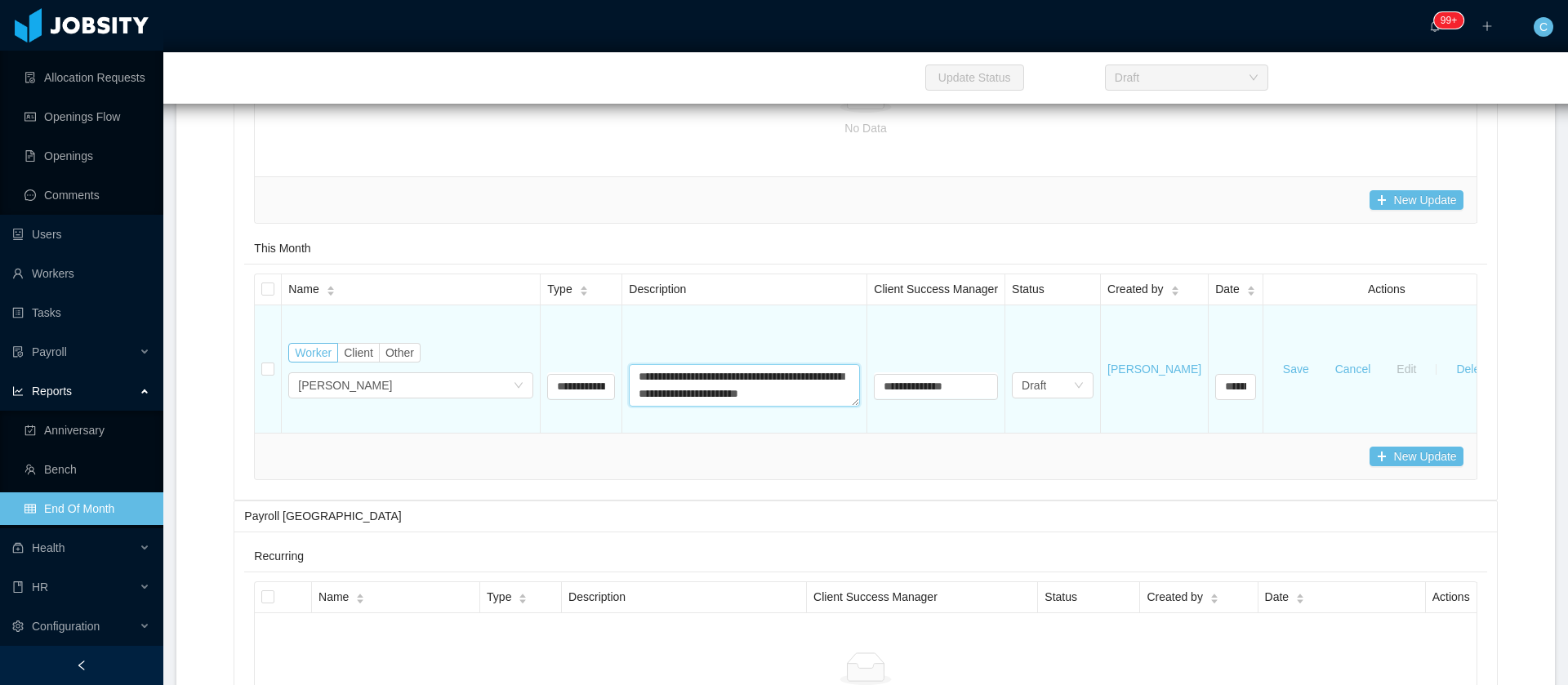
drag, startPoint x: 774, startPoint y: 539, endPoint x: 758, endPoint y: 543, distance: 16.5
click at [758, 406] on textarea "**********" at bounding box center [745, 385] width 232 height 42
paste textarea
type textarea "**********"
click at [1291, 382] on button "Save" at bounding box center [1295, 369] width 52 height 26
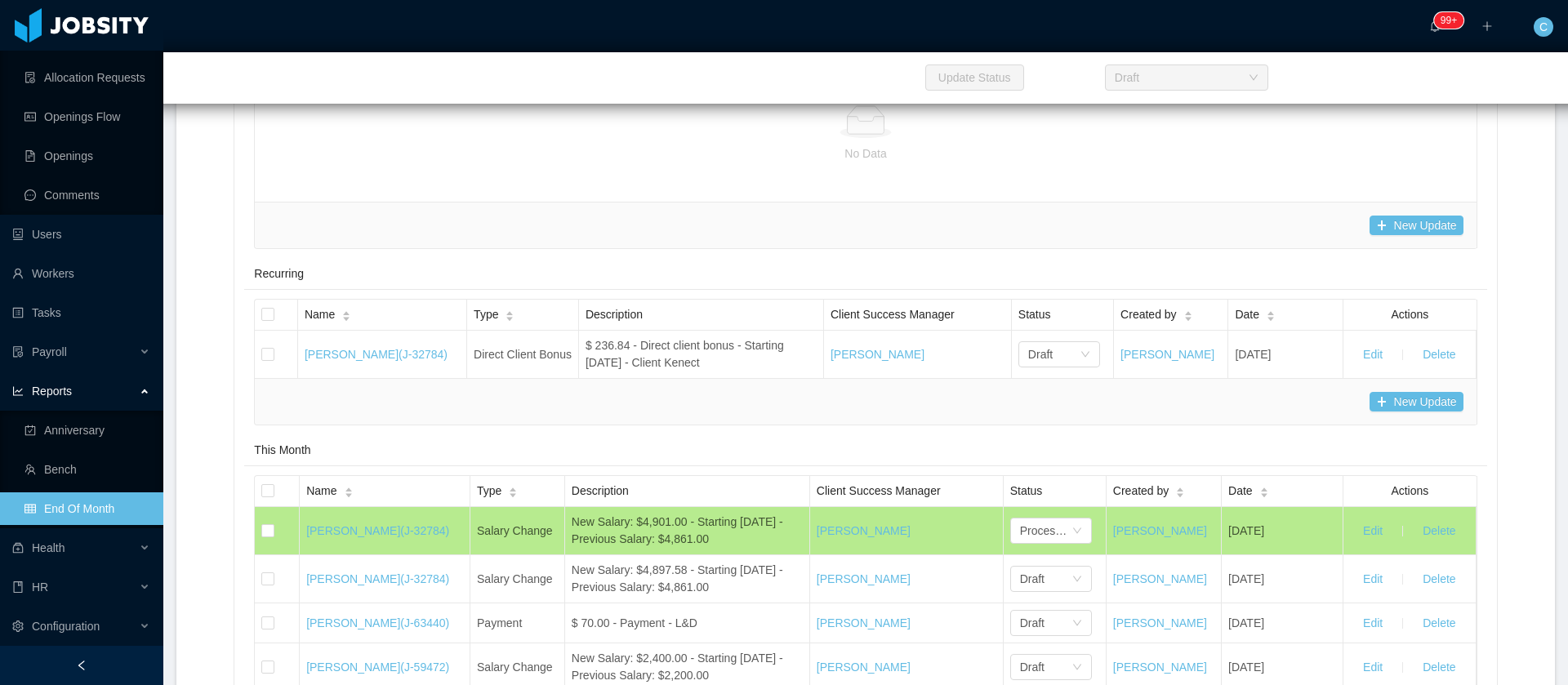
scroll to position [5758, 0]
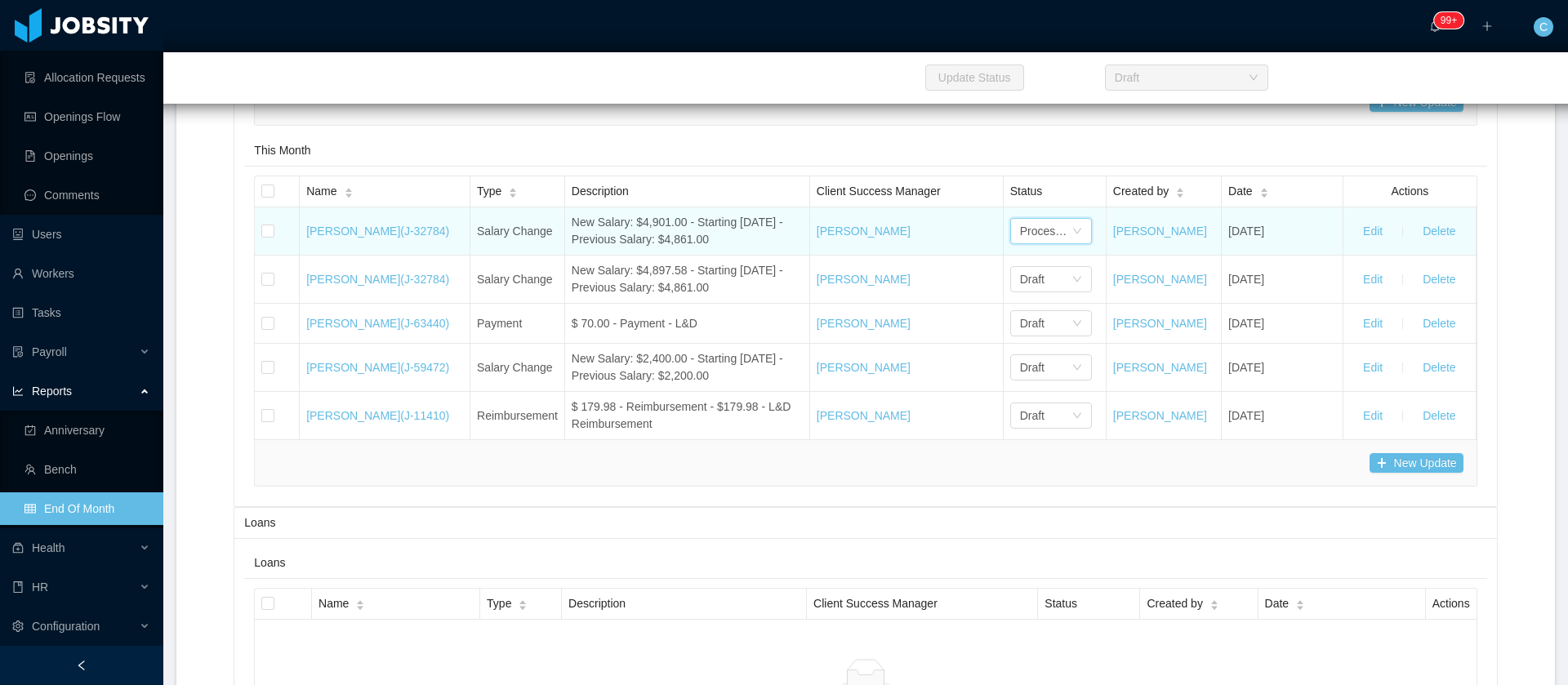
click at [1041, 243] on div "Processed" at bounding box center [1045, 231] width 51 height 25
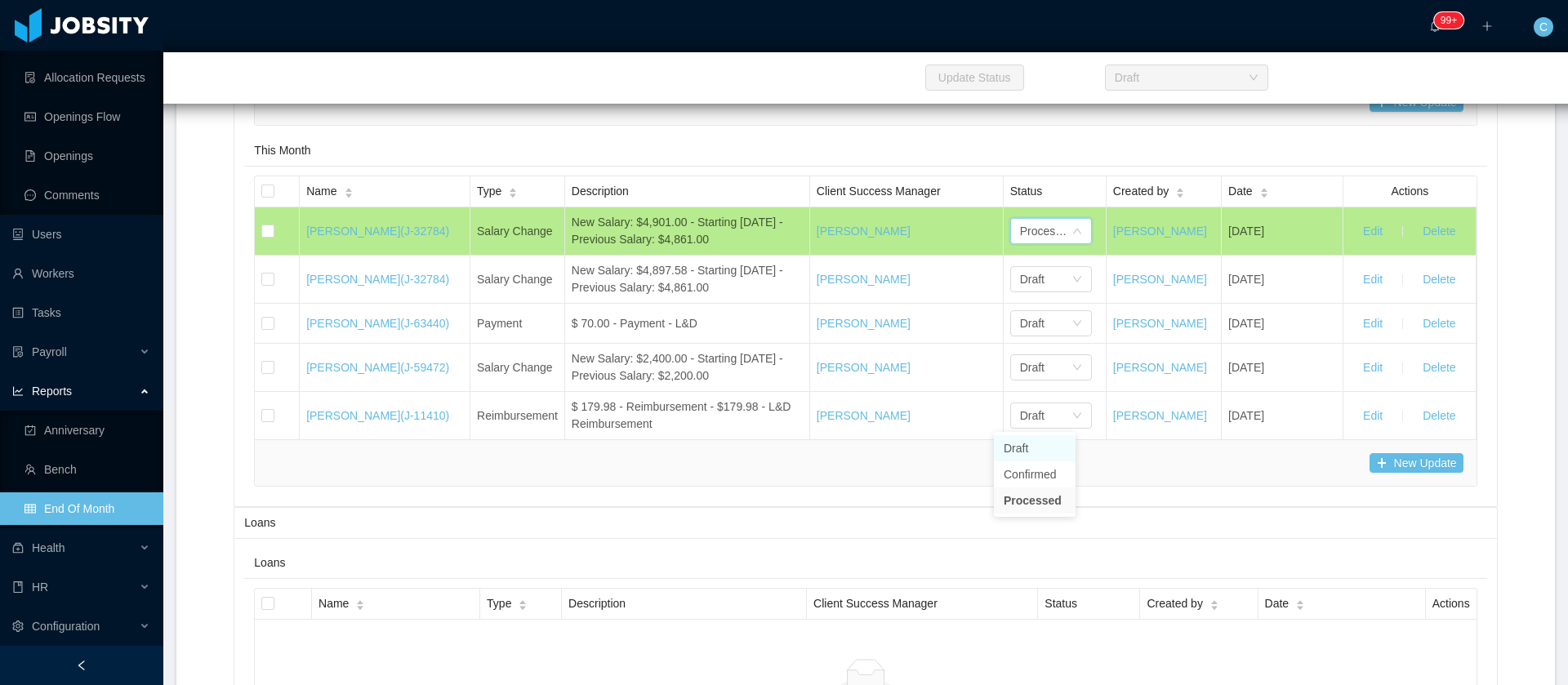
click at [1024, 452] on li "Draft" at bounding box center [1034, 448] width 81 height 26
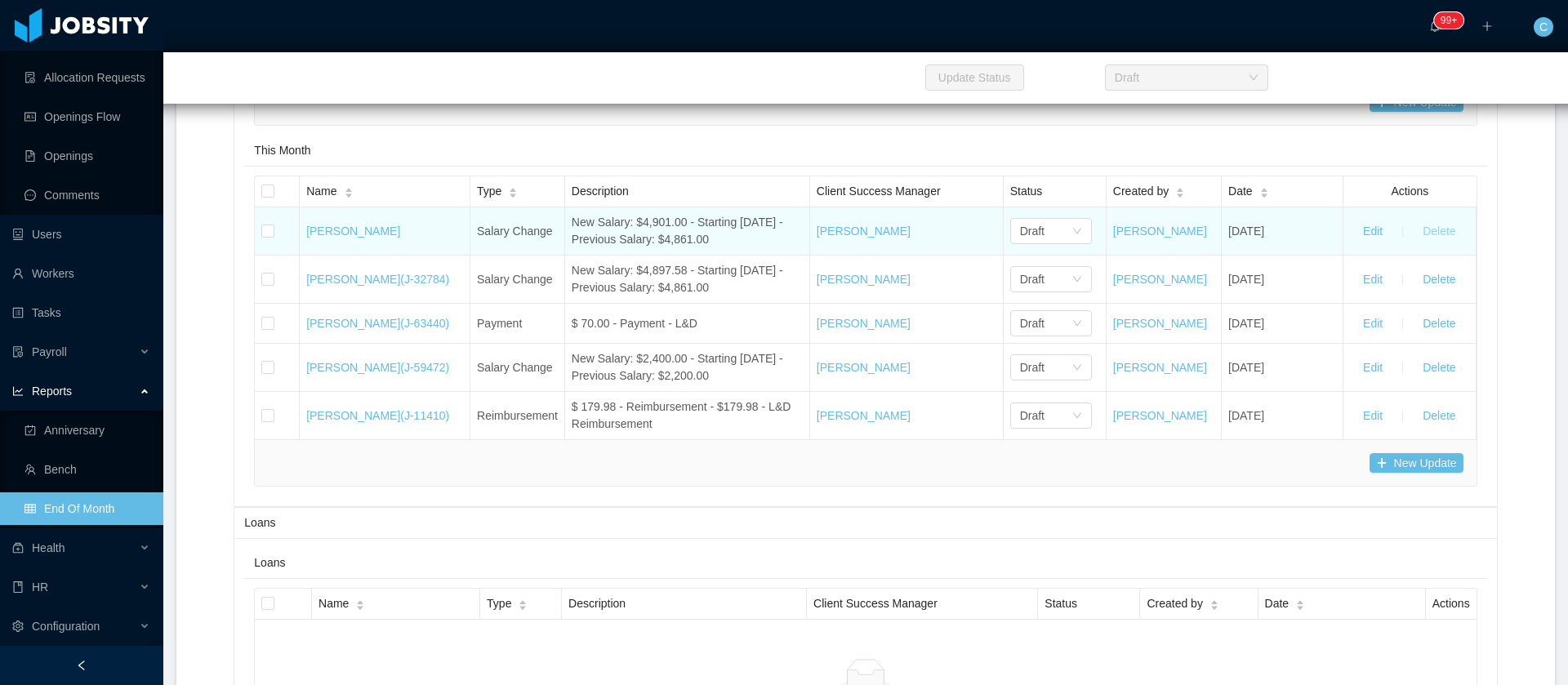
click at [1412, 244] on button "Delete" at bounding box center [1438, 231] width 59 height 26
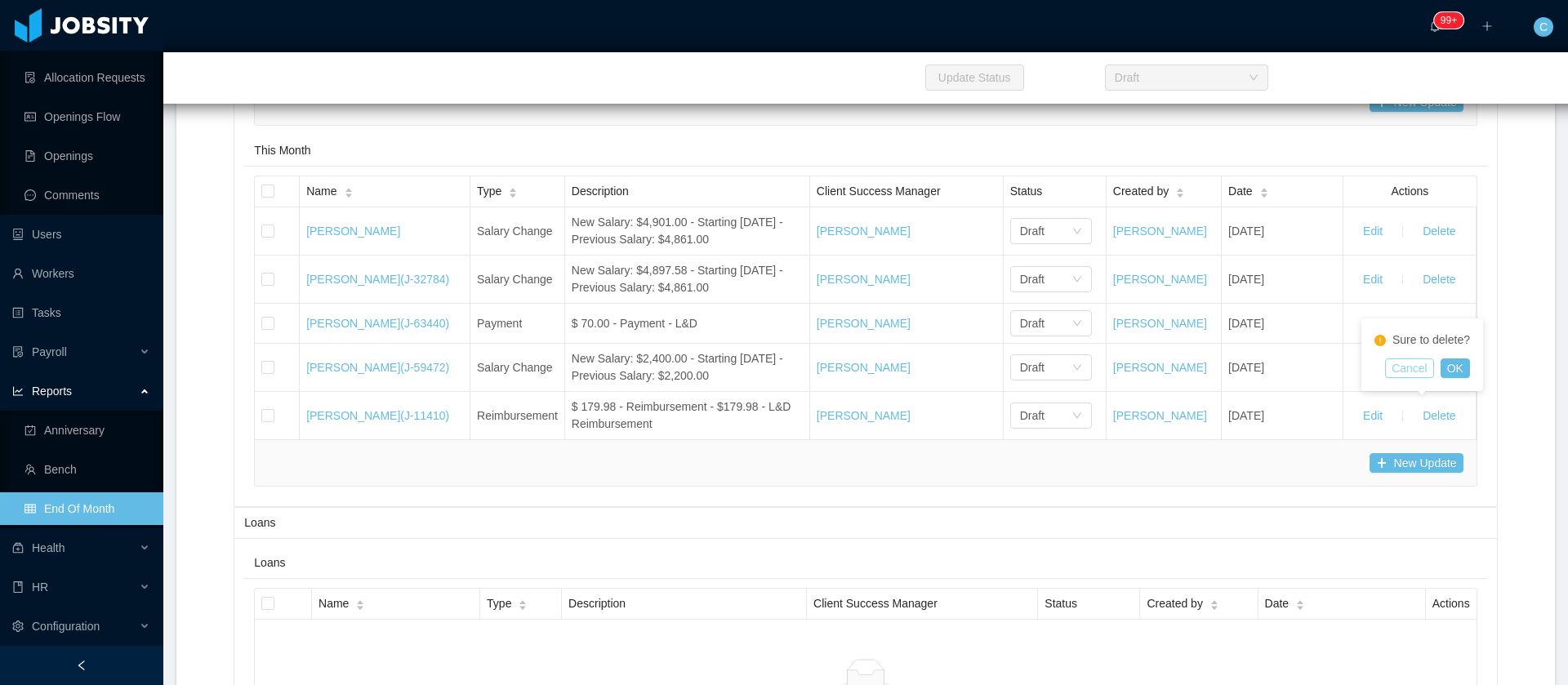
click at [1408, 363] on button "Cancel" at bounding box center [1409, 368] width 49 height 20
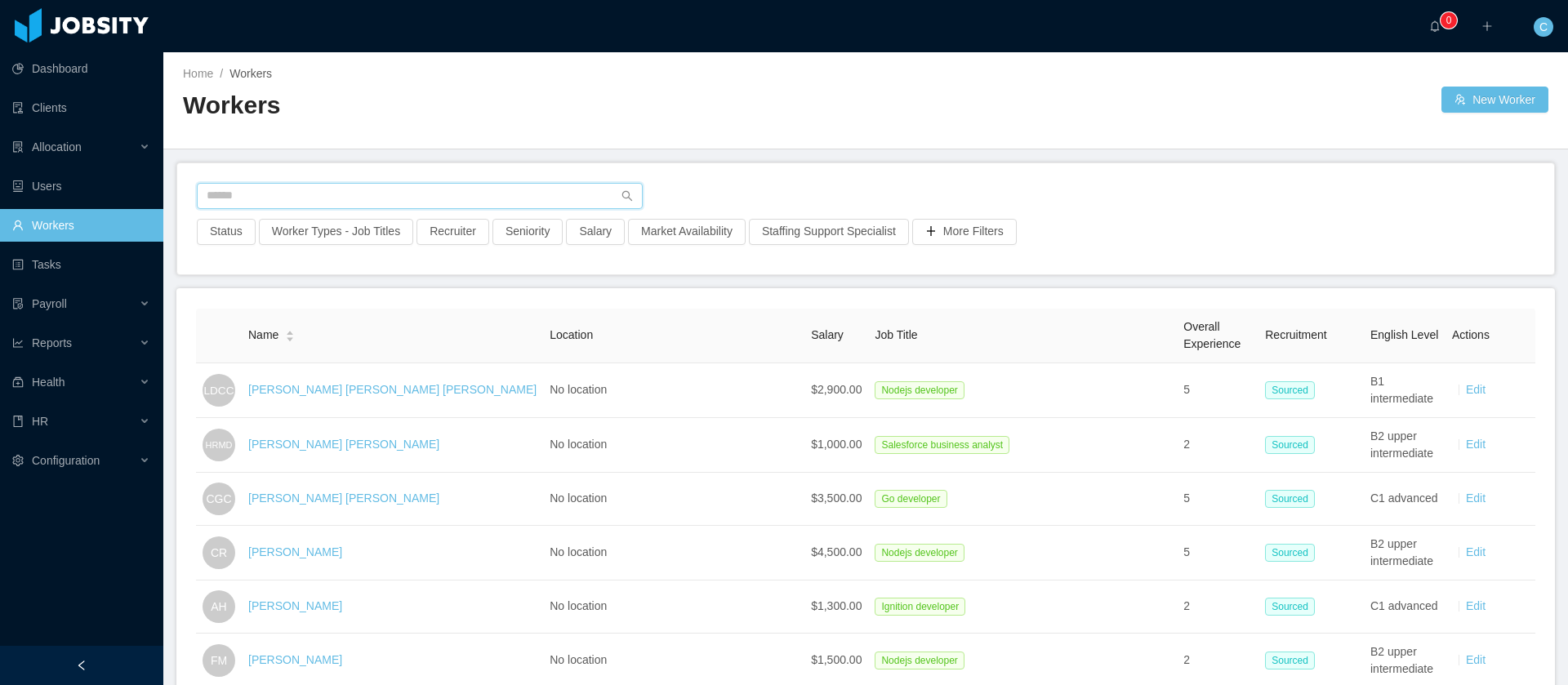
click at [265, 198] on input "text" at bounding box center [420, 195] width 445 height 26
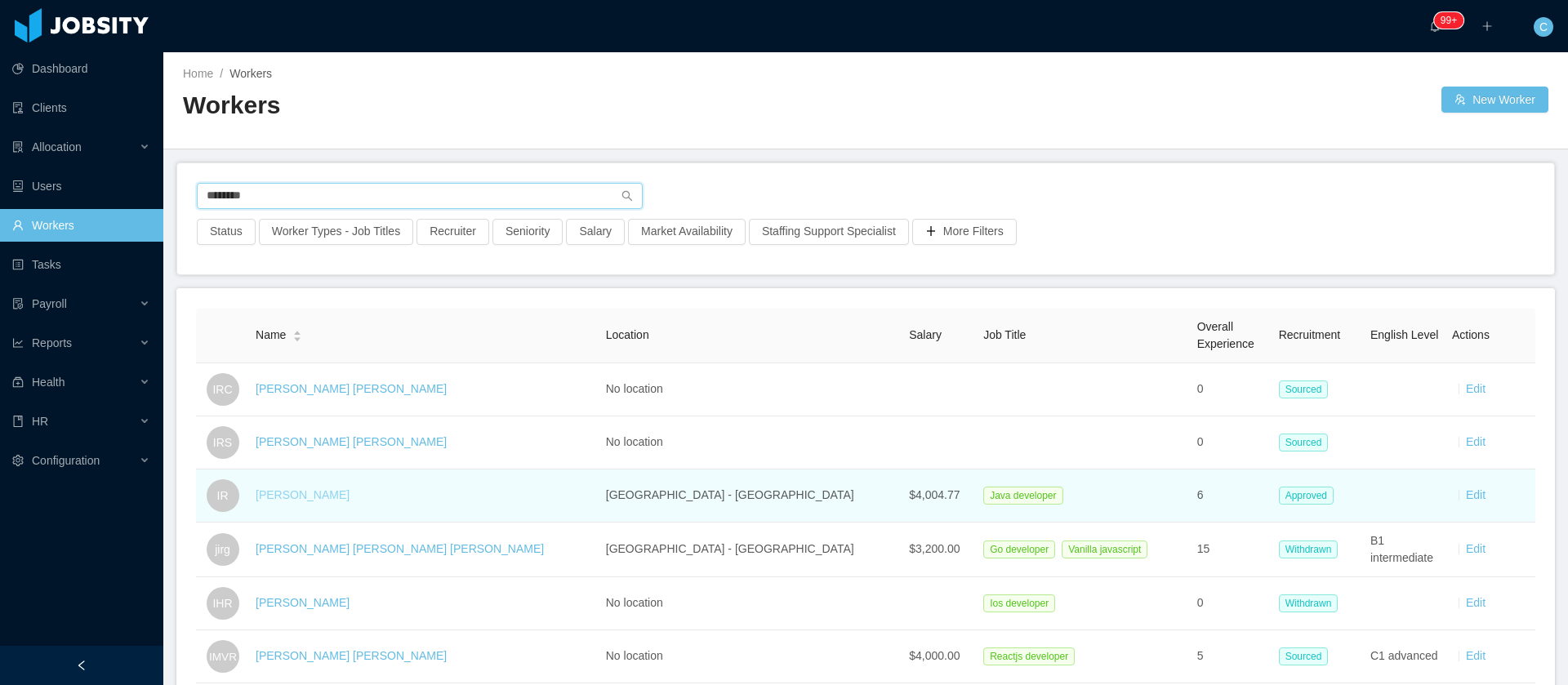
type input "********"
click at [334, 498] on link "[PERSON_NAME]" at bounding box center [302, 495] width 94 height 13
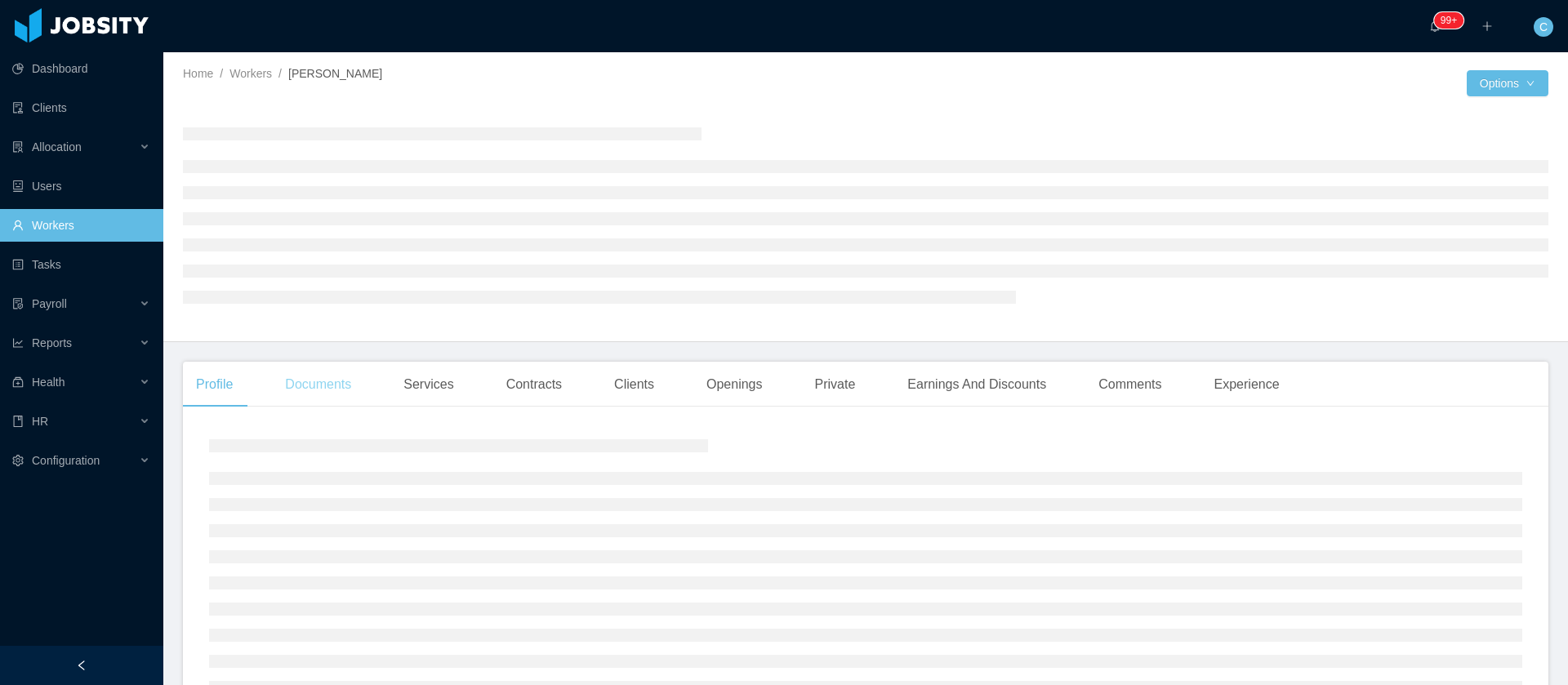
click at [326, 389] on div "Documents" at bounding box center [318, 385] width 92 height 46
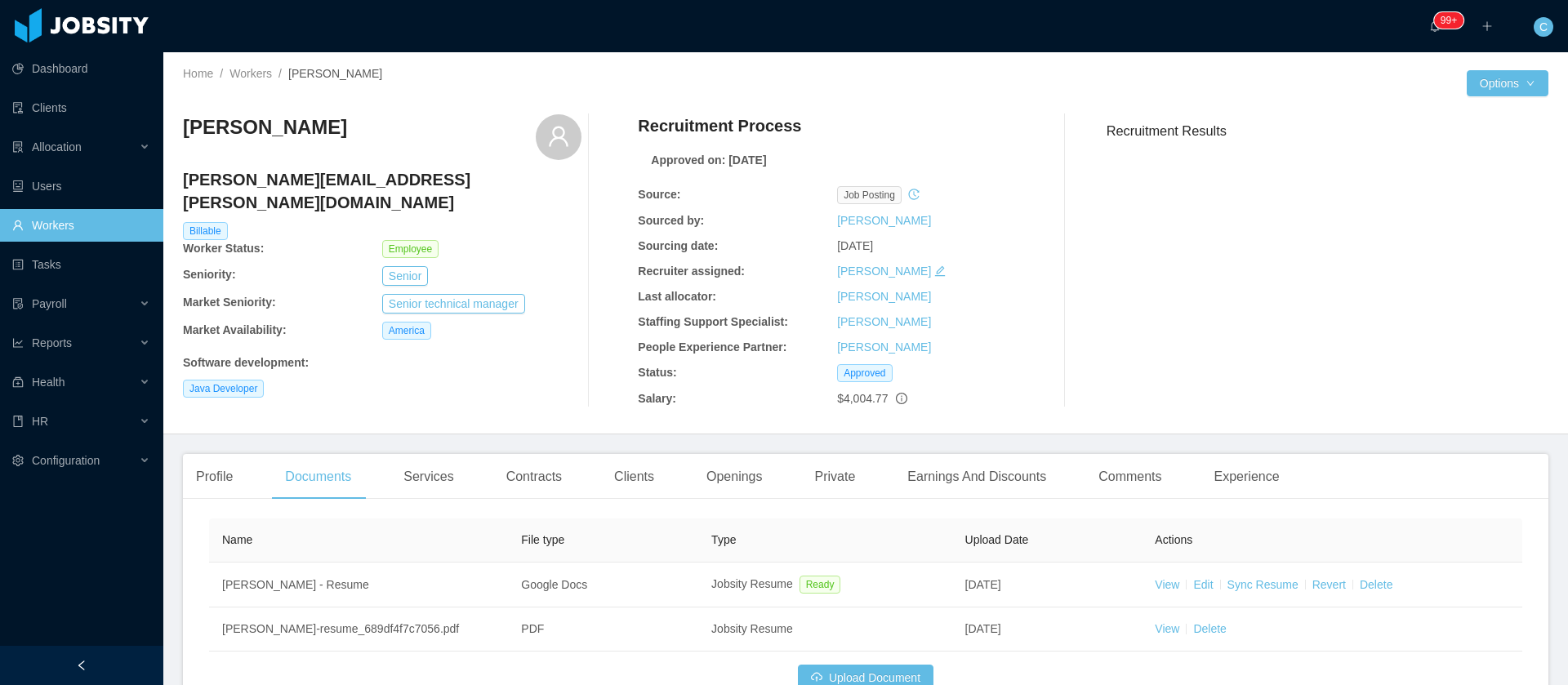
scroll to position [108, 0]
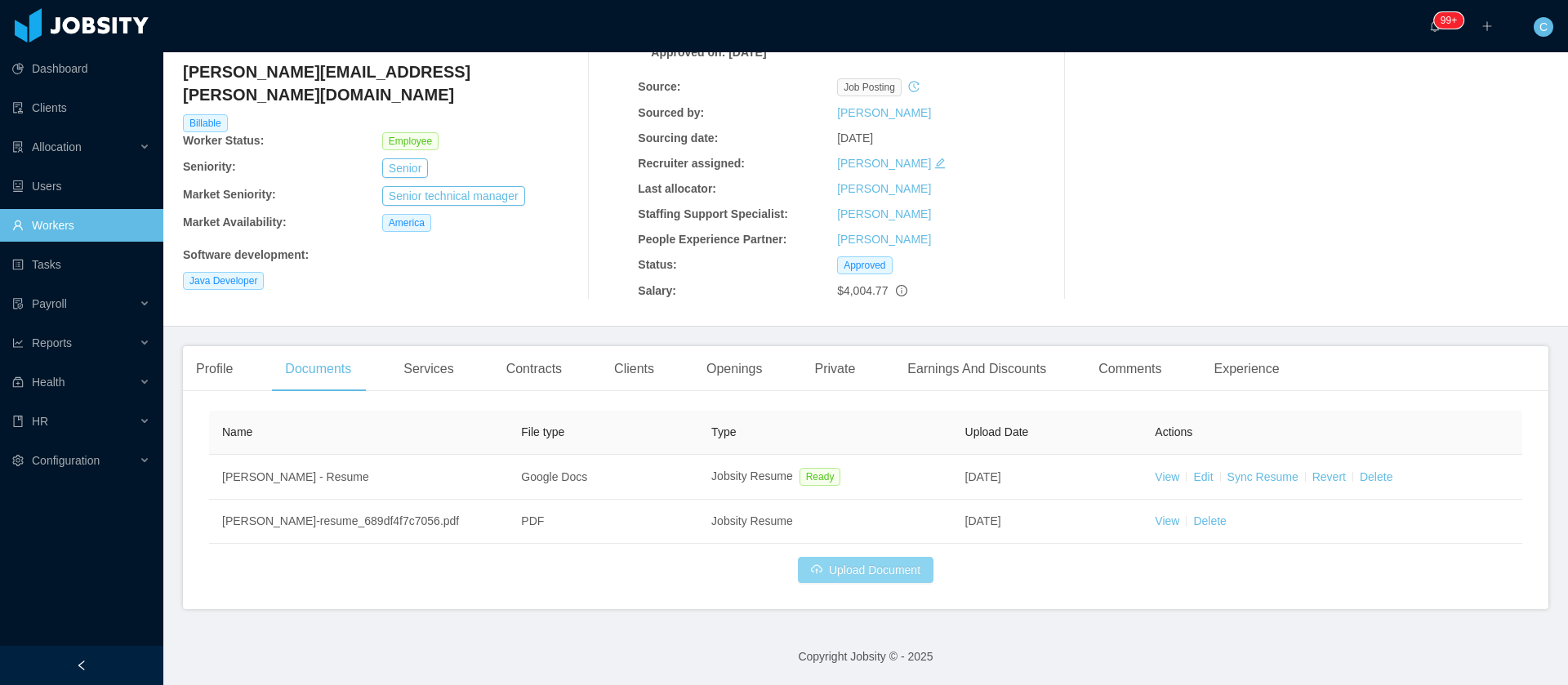
click at [846, 569] on button "Upload Document" at bounding box center [865, 570] width 135 height 26
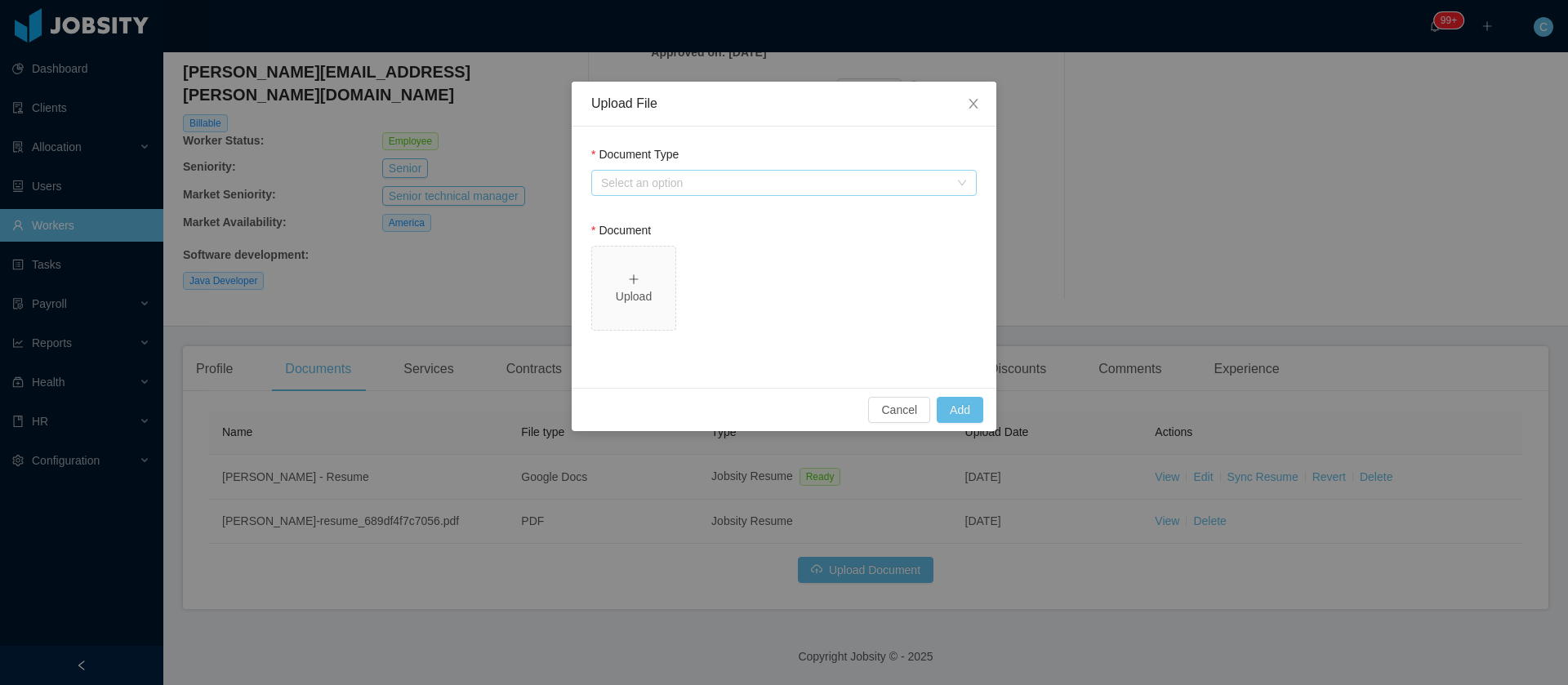
click at [669, 181] on div "Select an option" at bounding box center [774, 183] width 348 height 17
click at [686, 194] on div "Select an option" at bounding box center [778, 183] width 355 height 25
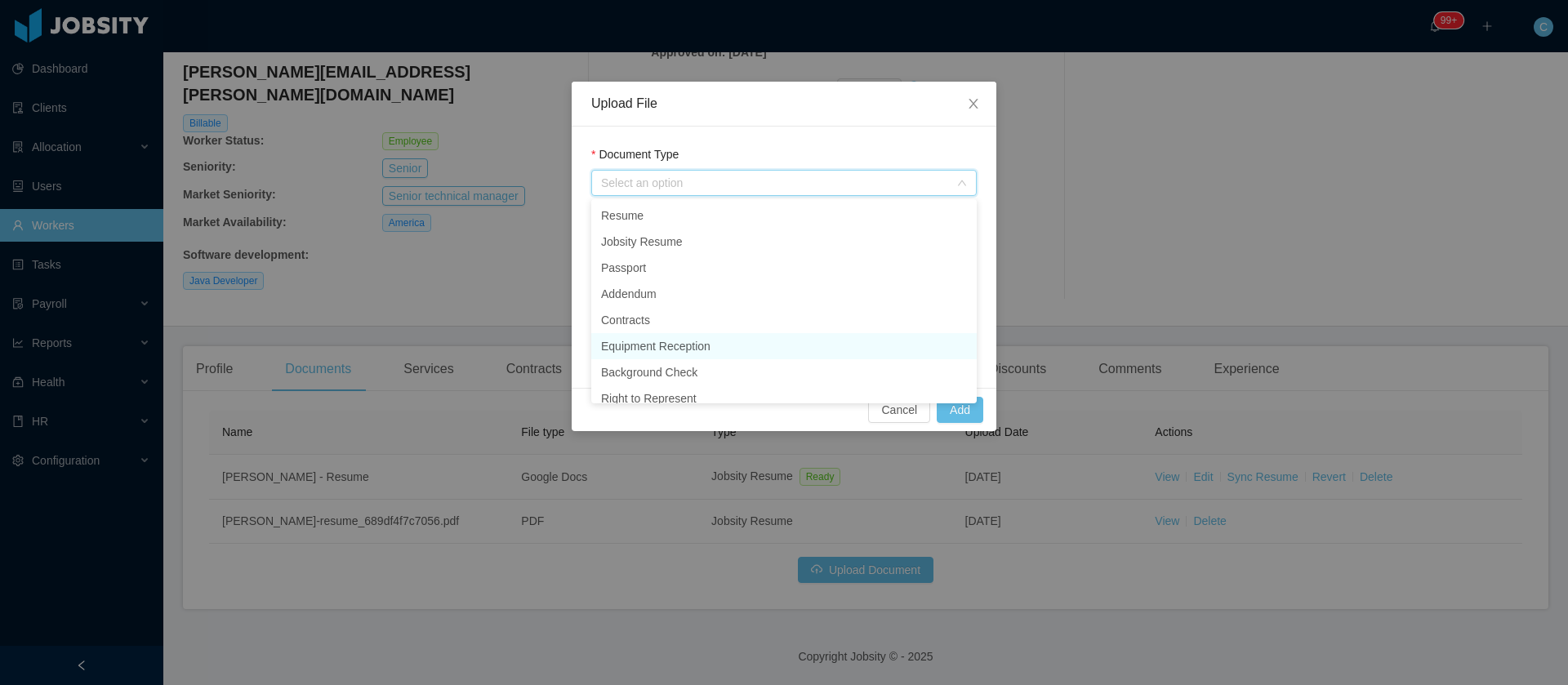
scroll to position [64, 0]
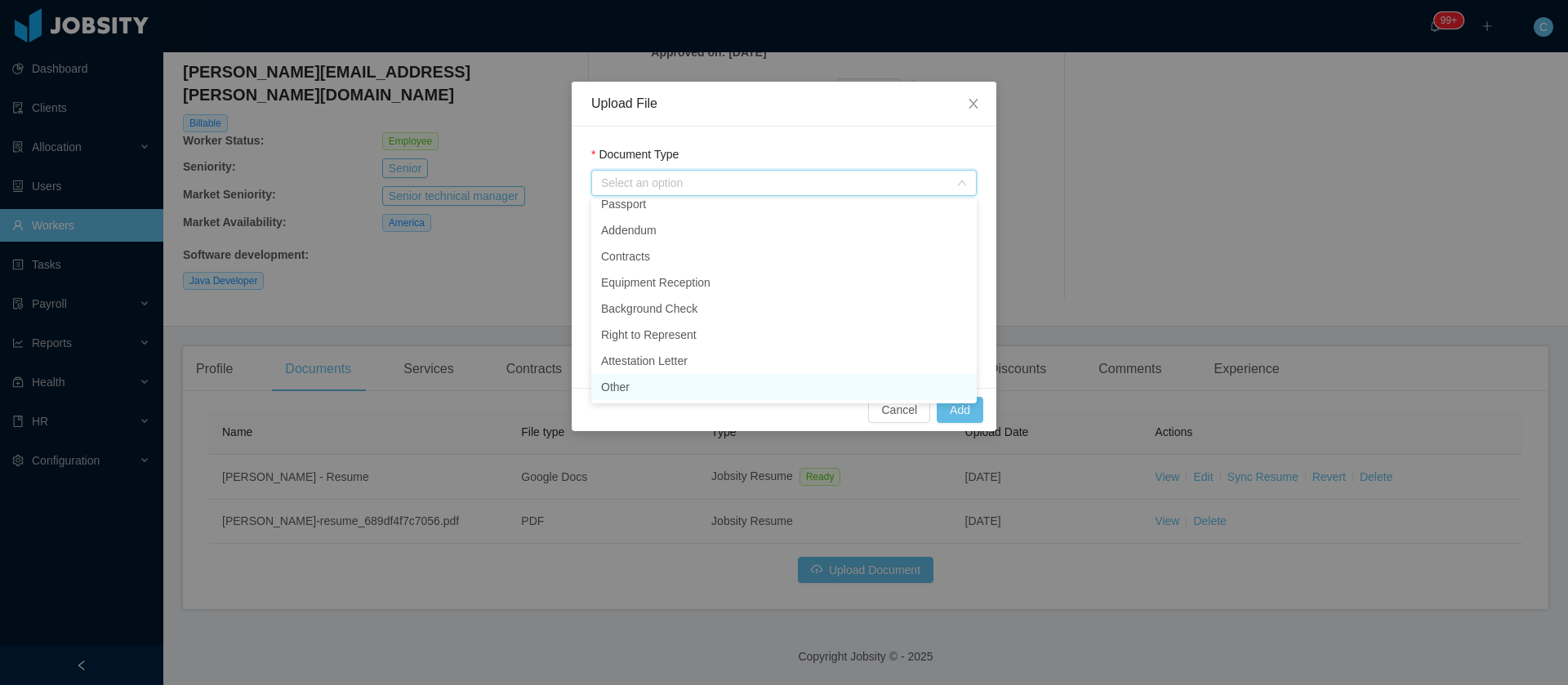
click at [660, 389] on li "Other" at bounding box center [783, 387] width 386 height 26
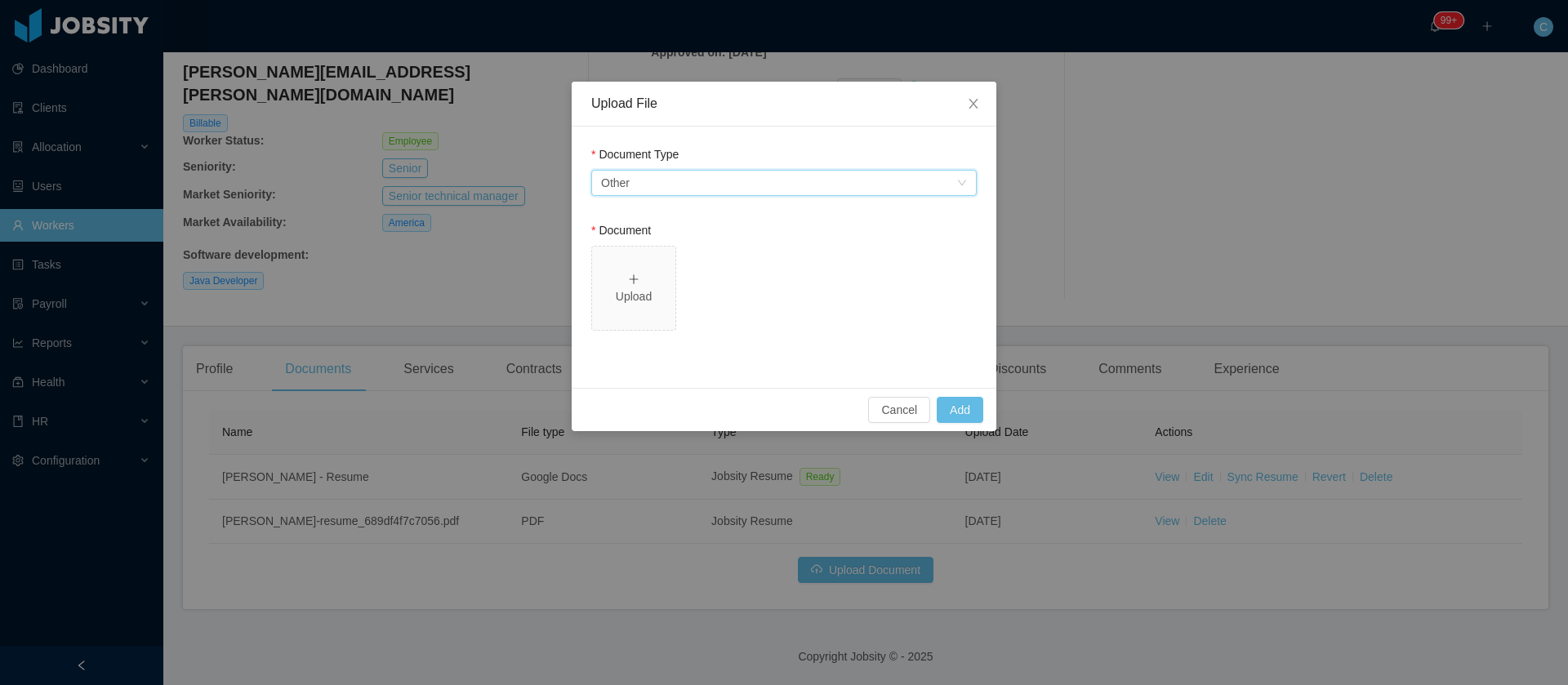
click at [625, 192] on div "Other" at bounding box center [614, 183] width 28 height 25
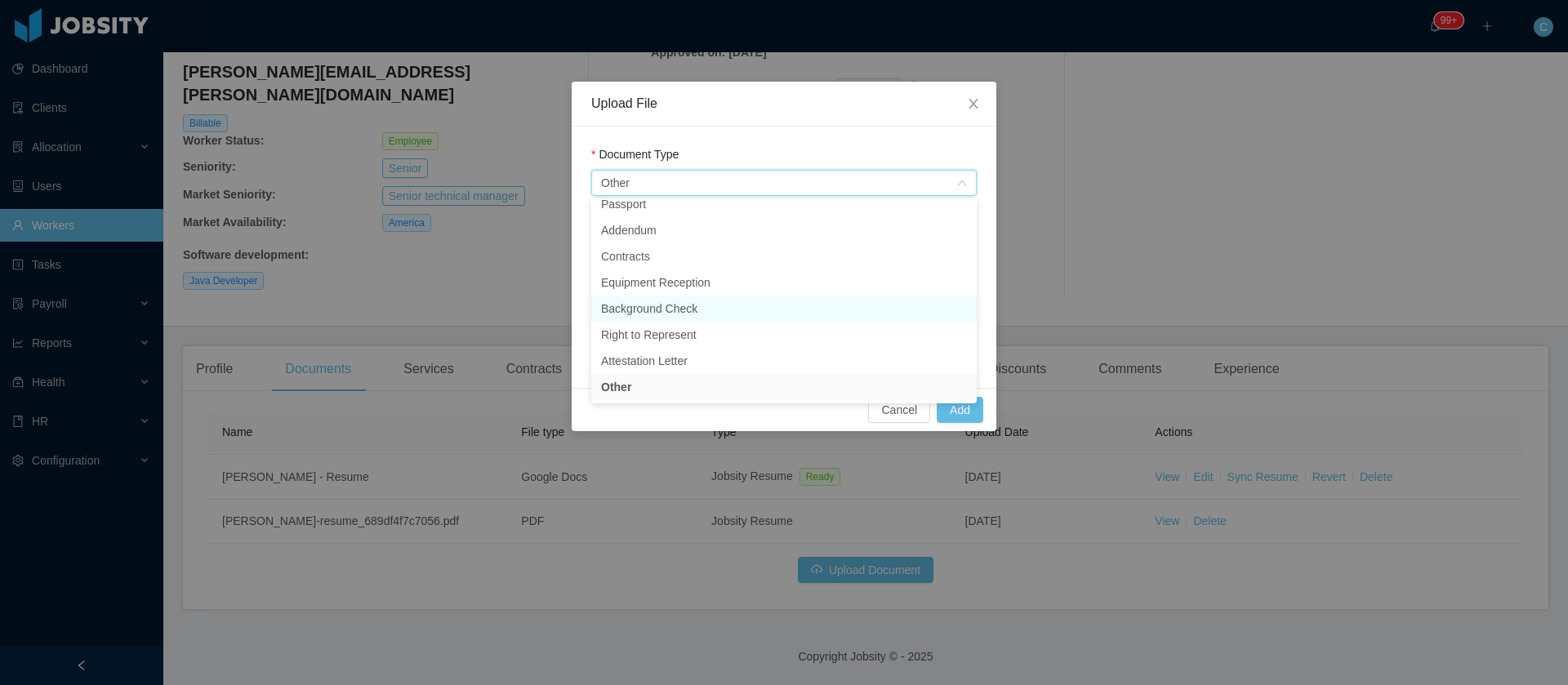
scroll to position [56, 0]
drag, startPoint x: 974, startPoint y: 104, endPoint x: 980, endPoint y: 111, distance: 9.2
click at [980, 111] on span "Close" at bounding box center [973, 104] width 46 height 46
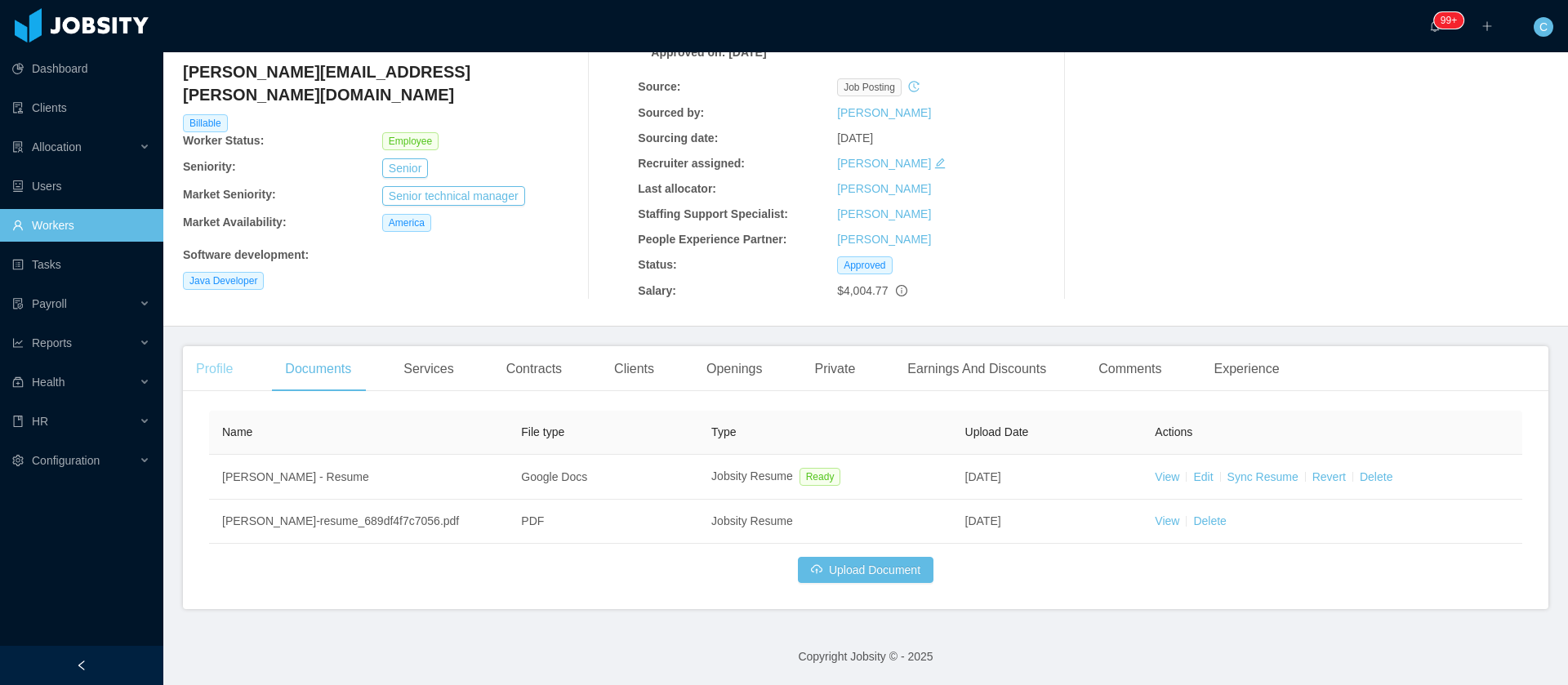
click at [235, 370] on div "Profile" at bounding box center [214, 369] width 63 height 46
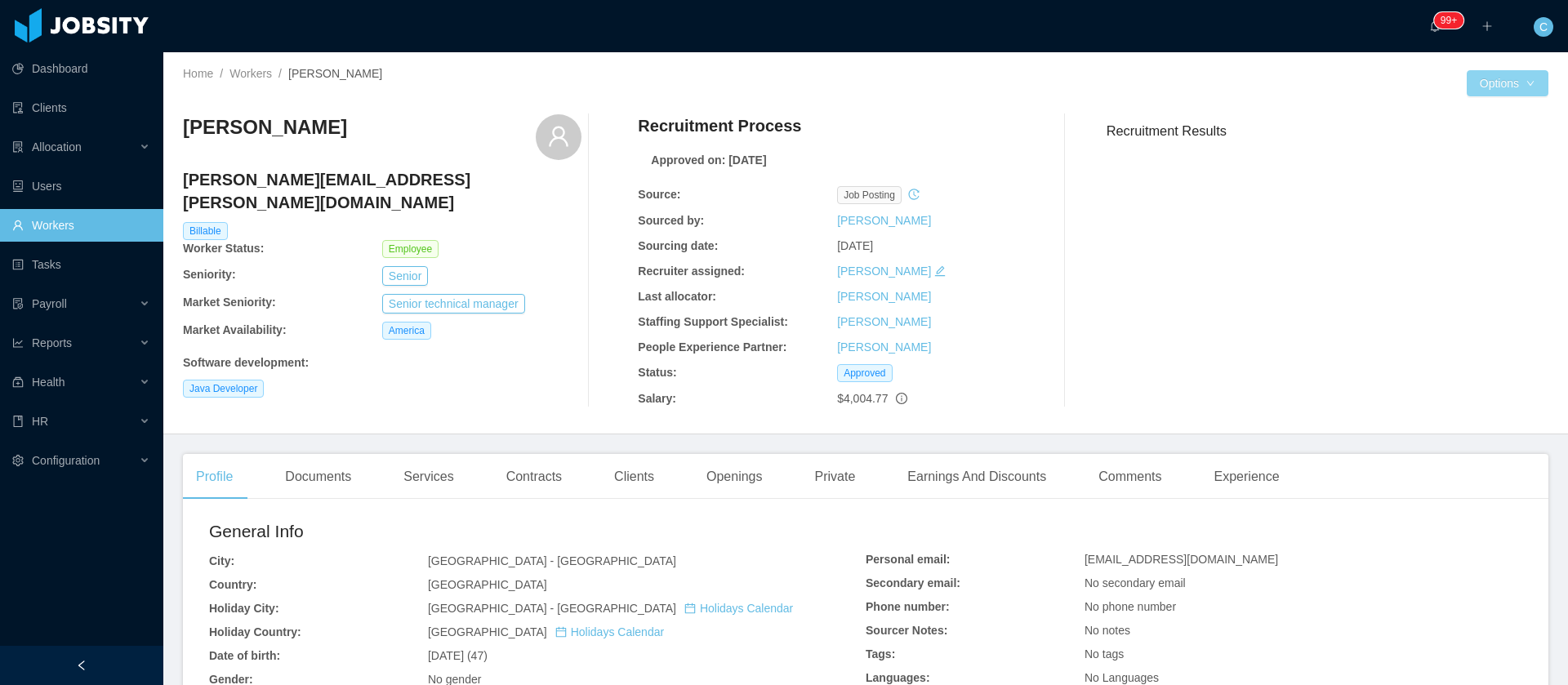
click at [1475, 83] on button "Options" at bounding box center [1507, 83] width 81 height 26
click at [1460, 184] on button "Edit Worker" at bounding box center [1469, 188] width 104 height 26
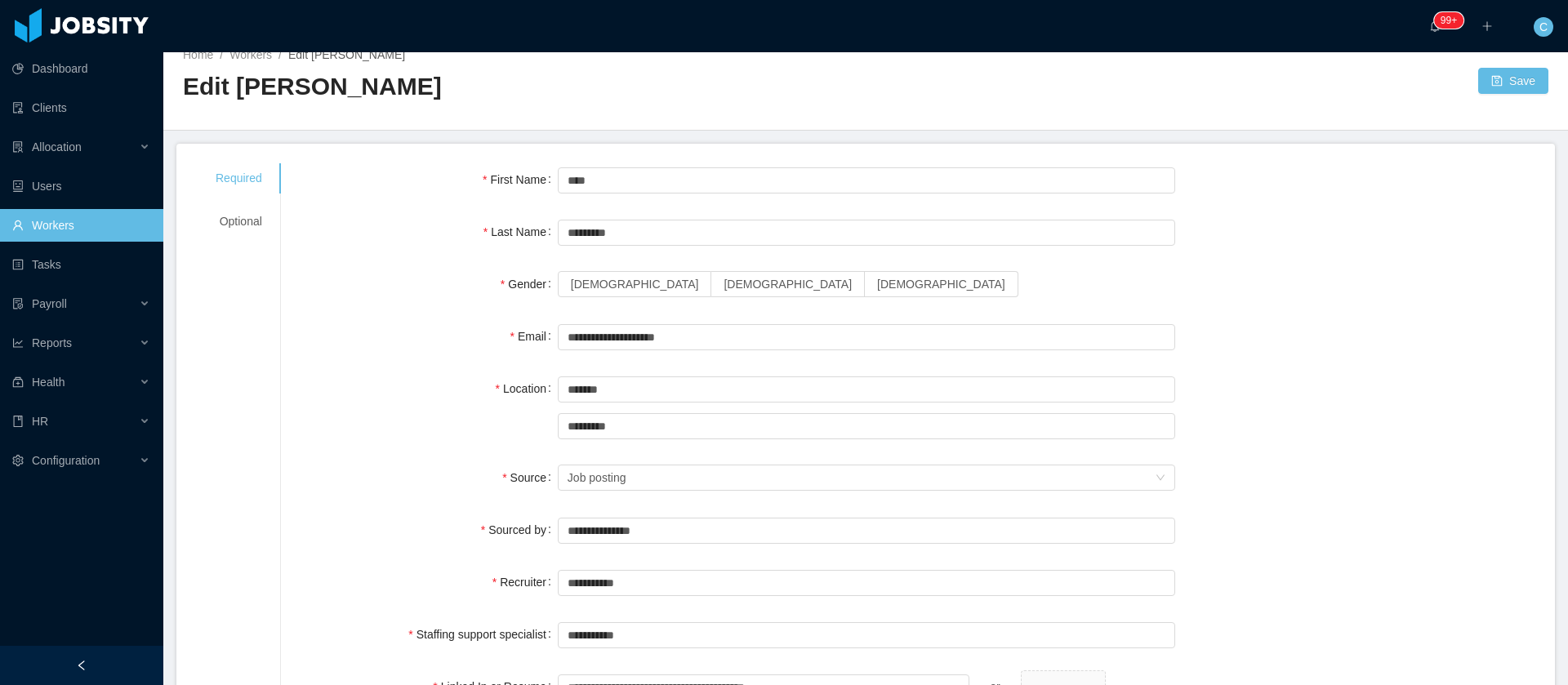
scroll to position [4, 0]
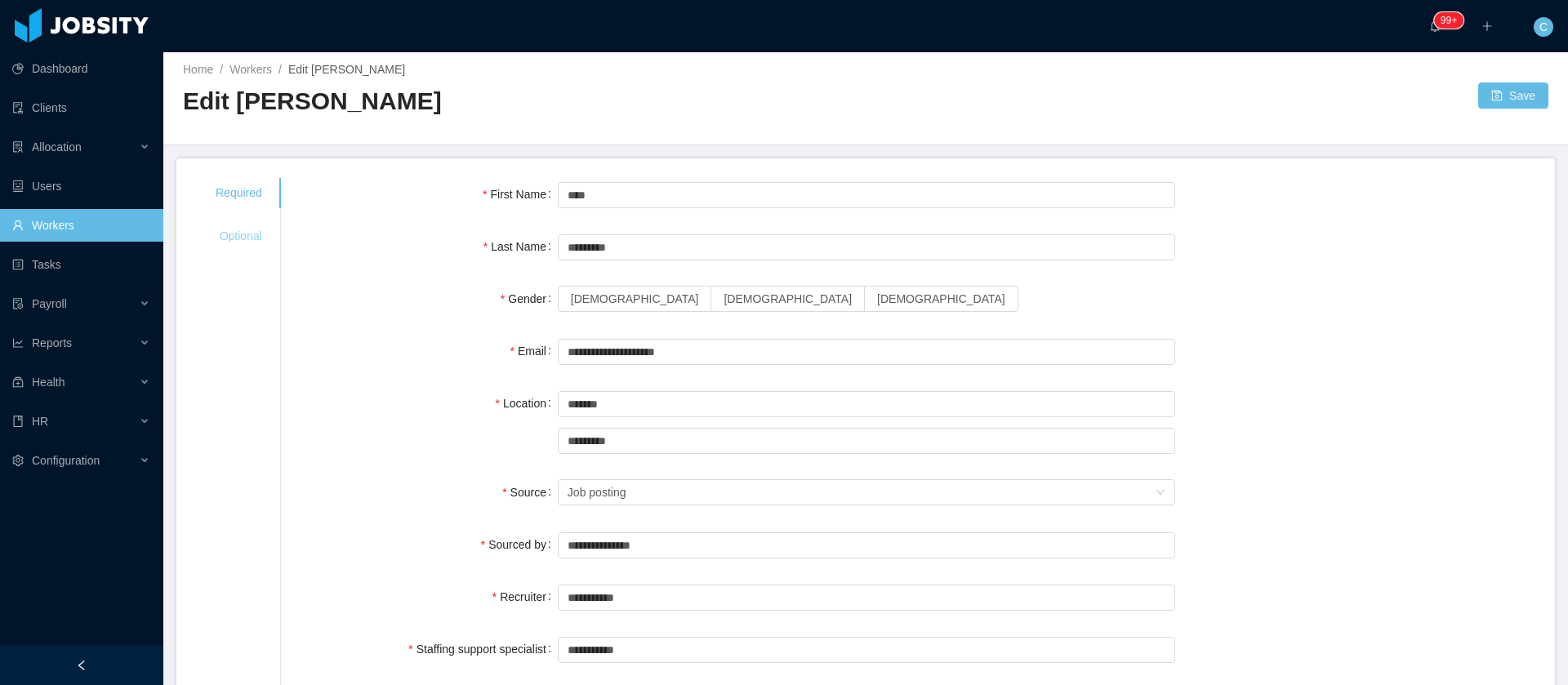
click at [225, 236] on div "Optional" at bounding box center [238, 237] width 85 height 30
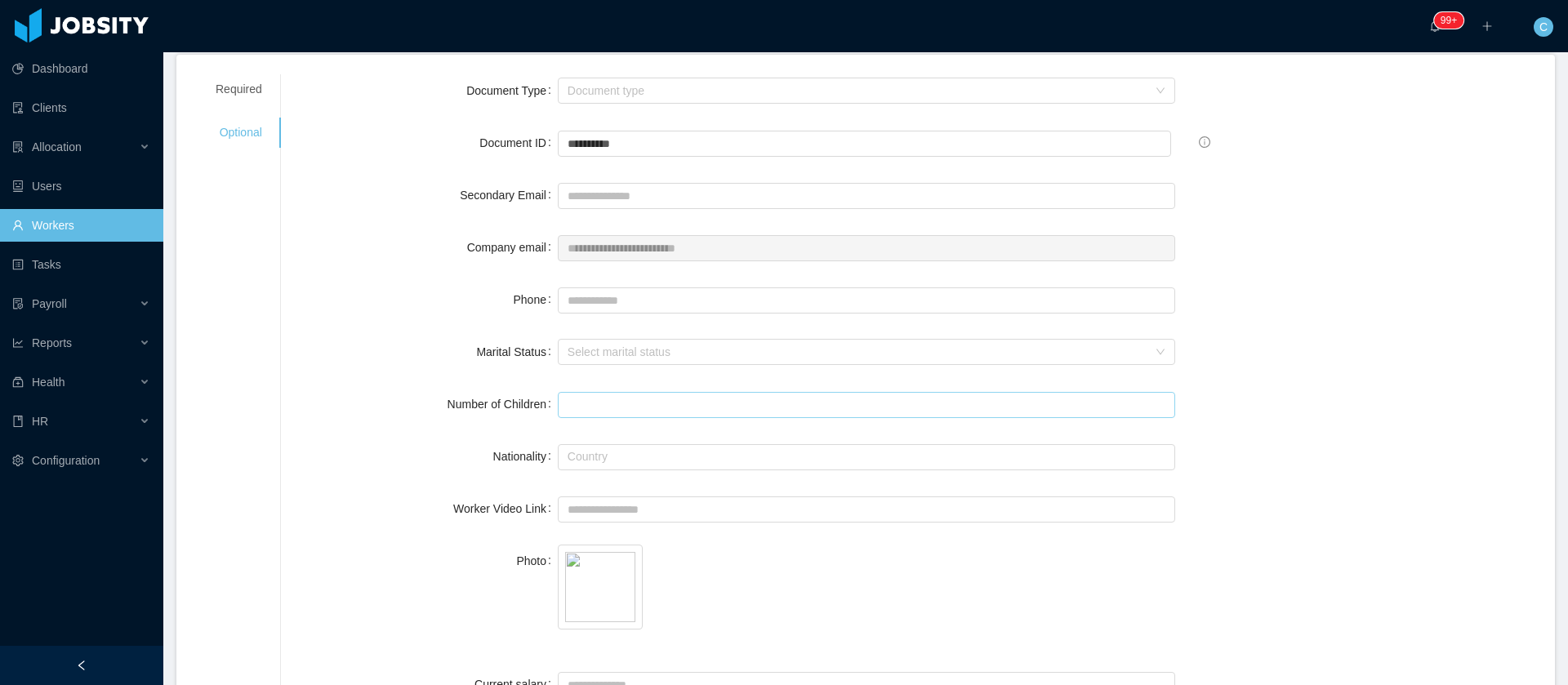
scroll to position [0, 0]
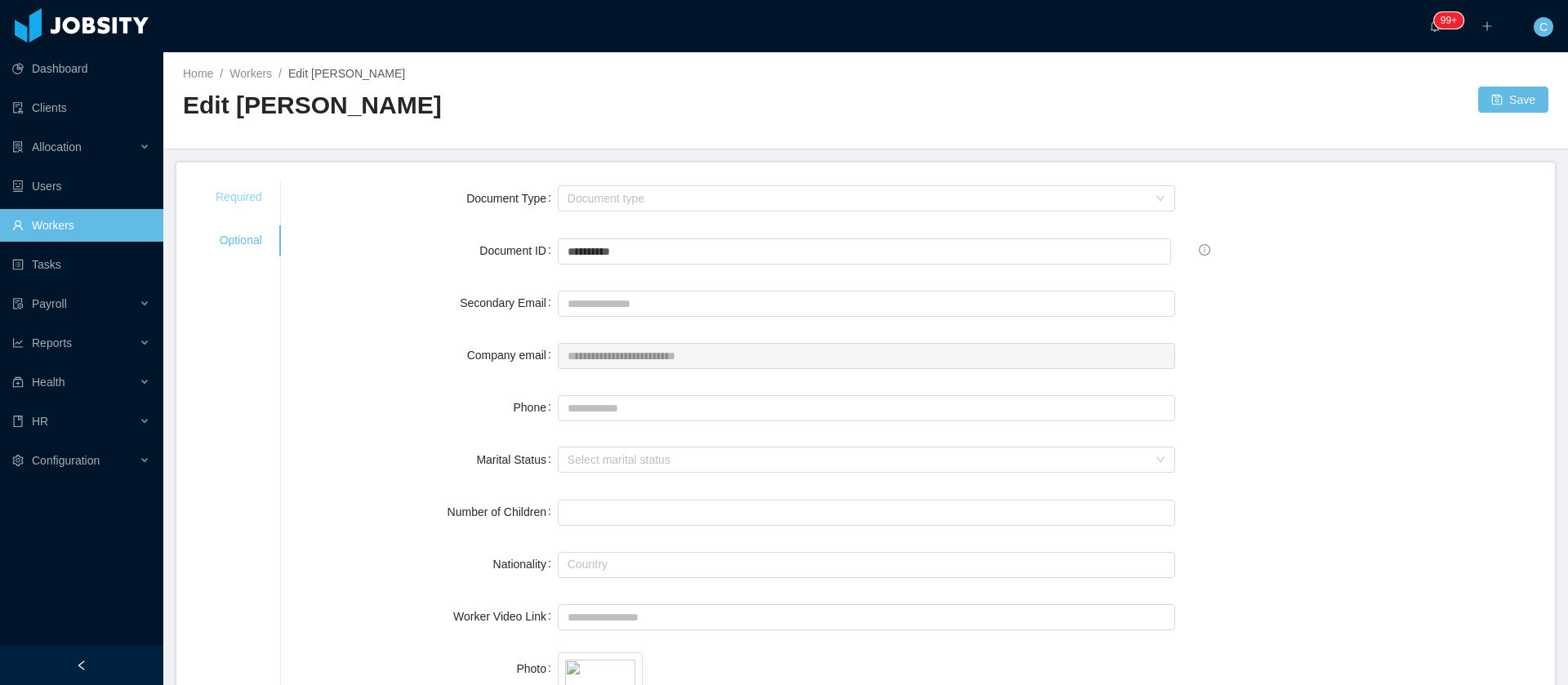
click at [236, 194] on div "Required" at bounding box center [238, 197] width 85 height 30
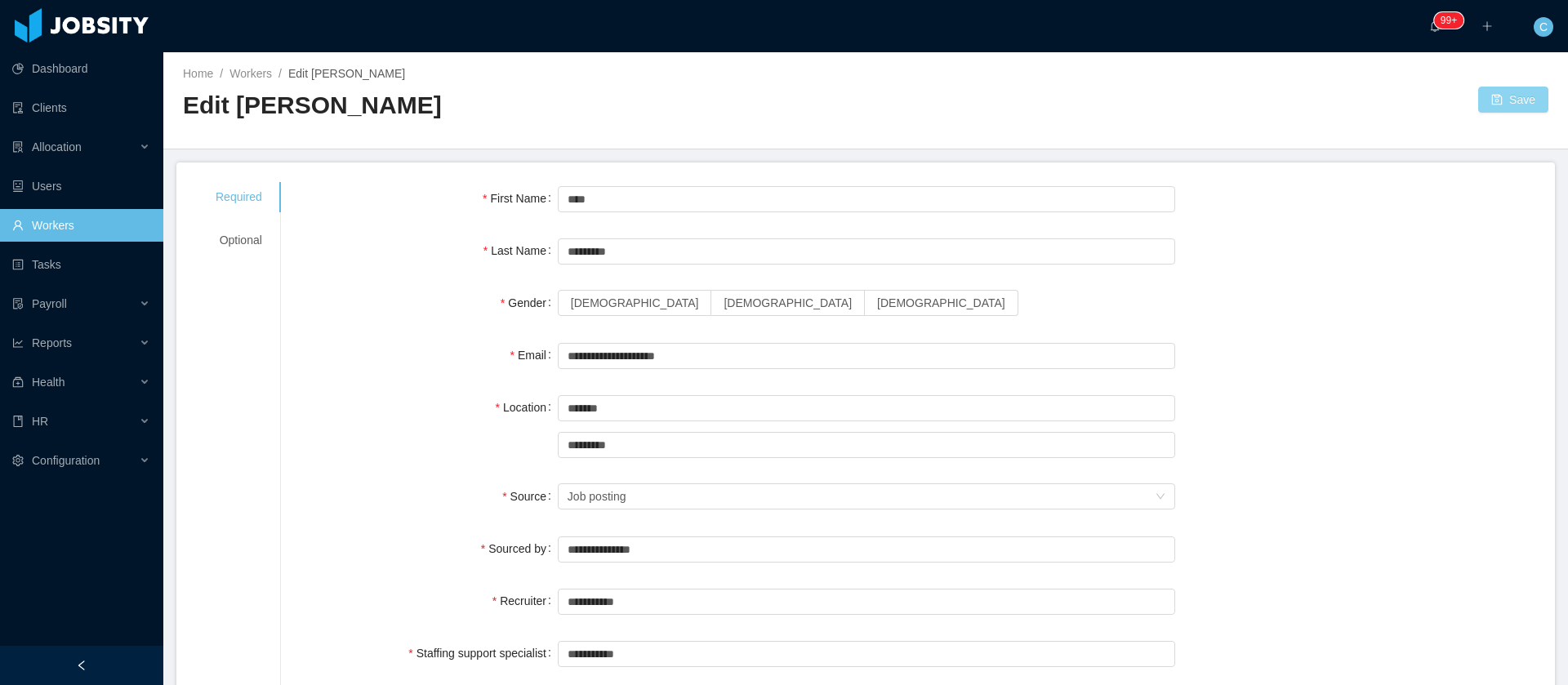
click at [1478, 90] on button "Save" at bounding box center [1513, 99] width 71 height 26
click at [723, 302] on span "Male" at bounding box center [787, 302] width 129 height 13
click at [1512, 105] on button "Save" at bounding box center [1513, 99] width 71 height 26
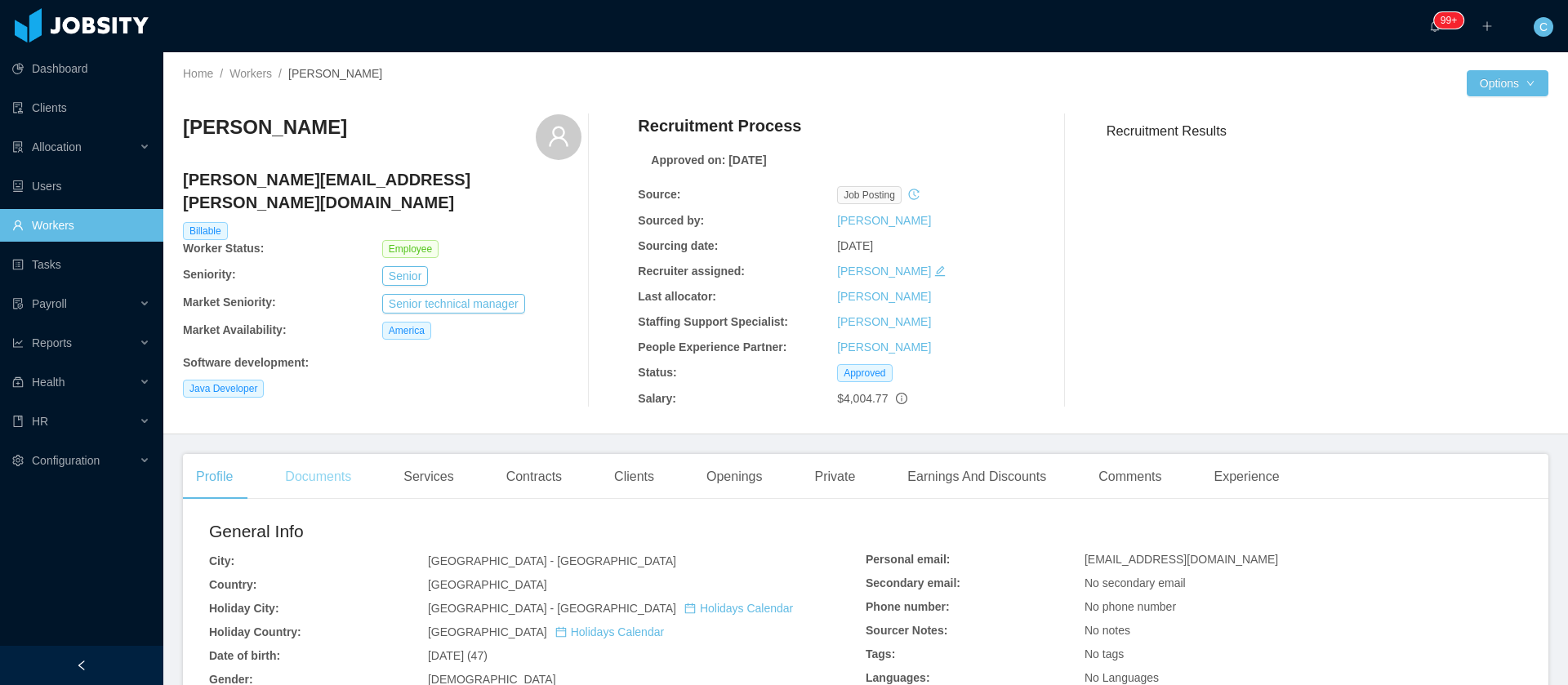
click at [349, 474] on div "Documents" at bounding box center [318, 477] width 92 height 46
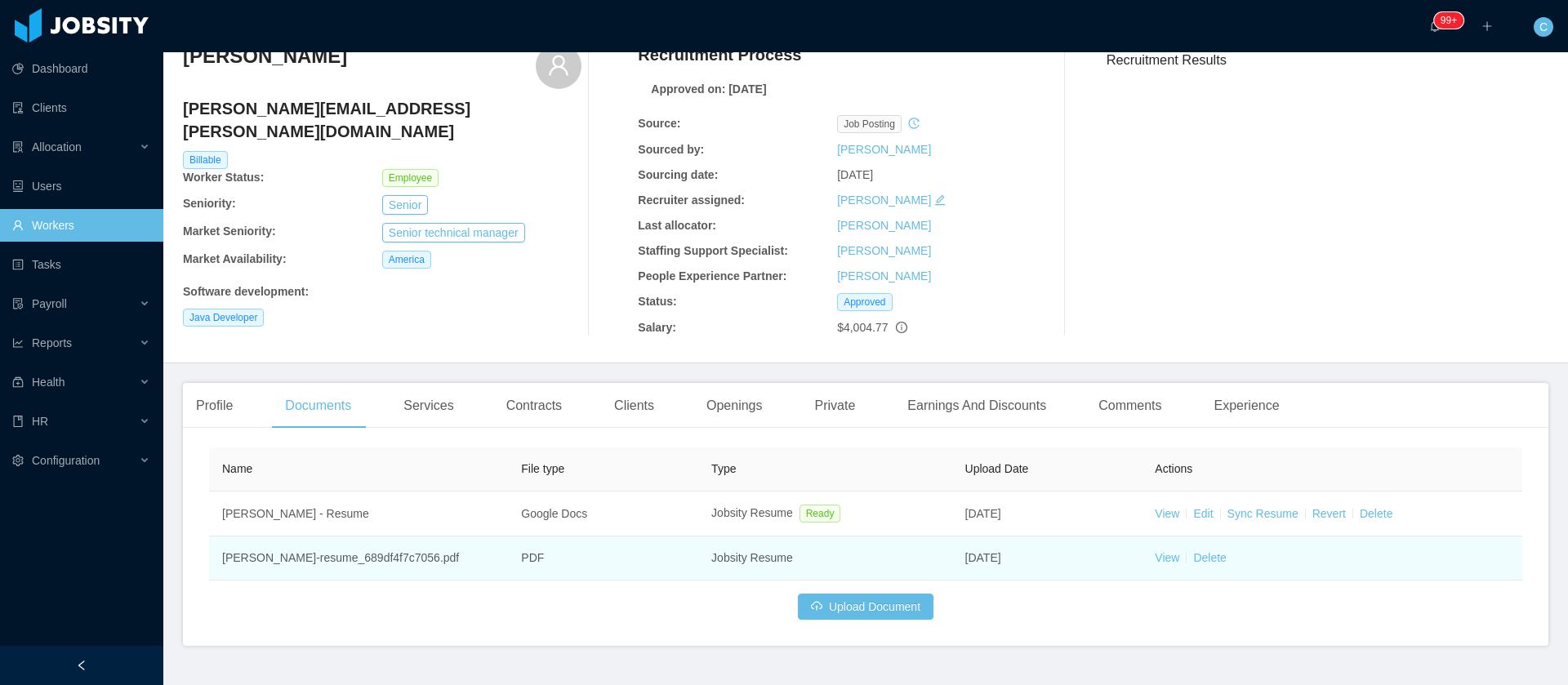
scroll to position [108, 0]
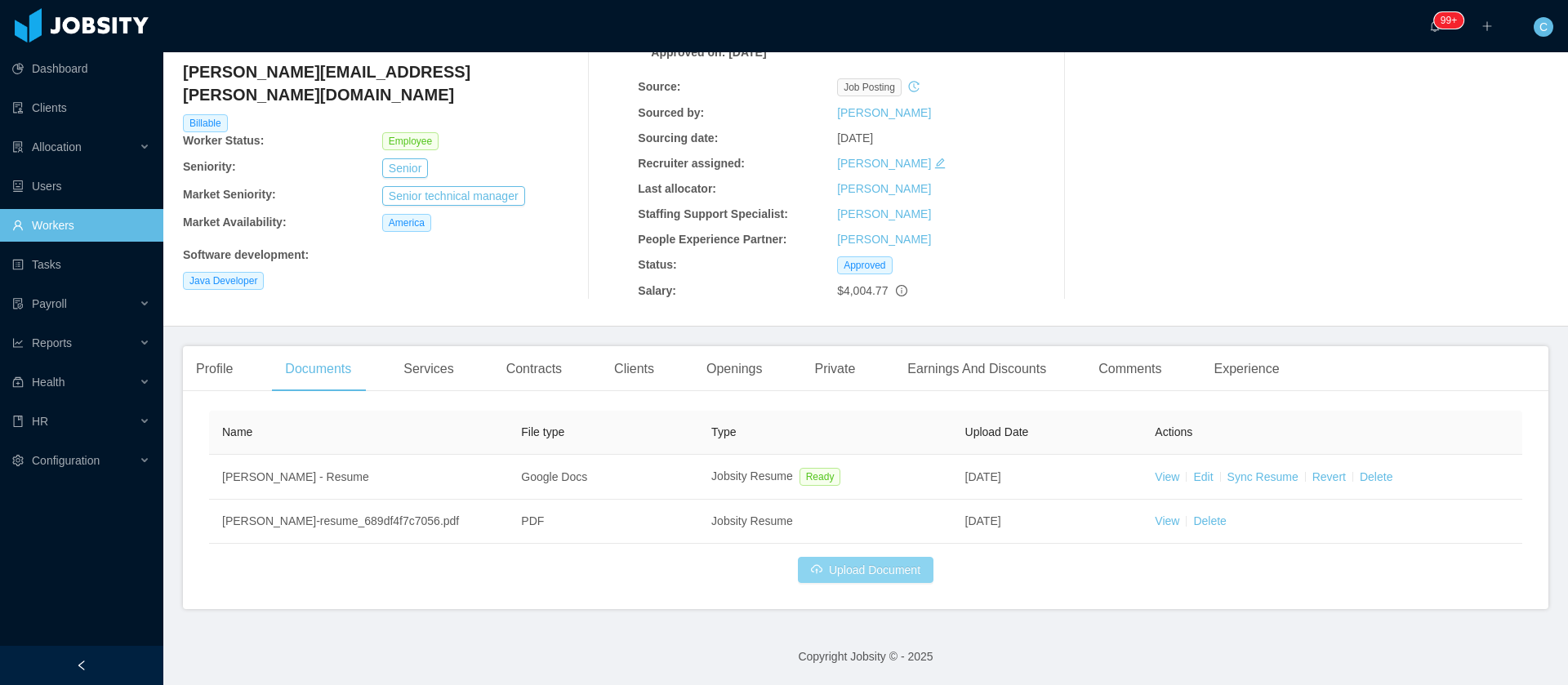
click at [849, 562] on button "Upload Document" at bounding box center [865, 570] width 135 height 26
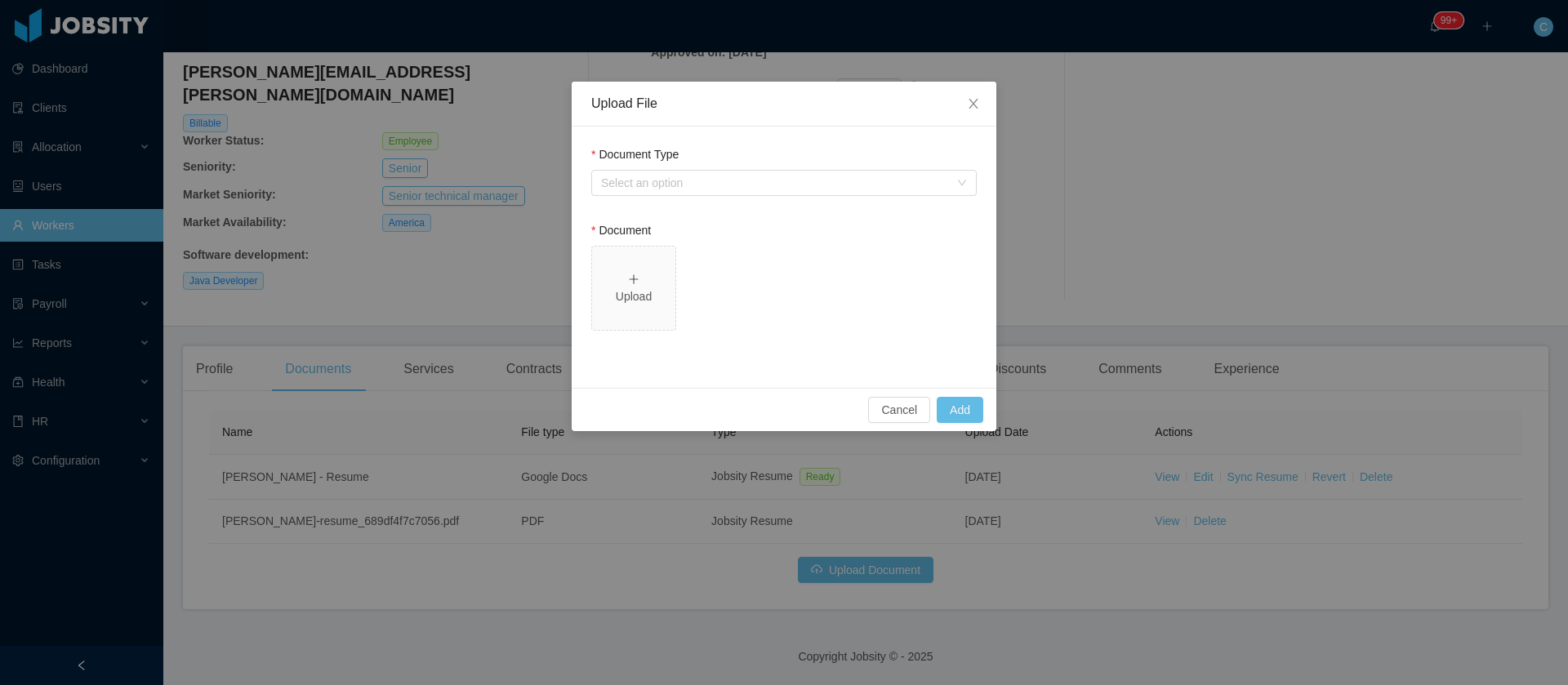
click at [750, 164] on div "Document Type" at bounding box center [783, 158] width 386 height 24
click at [742, 174] on div "Select an option" at bounding box center [778, 183] width 355 height 25
click at [704, 184] on div "Select an option" at bounding box center [774, 183] width 348 height 17
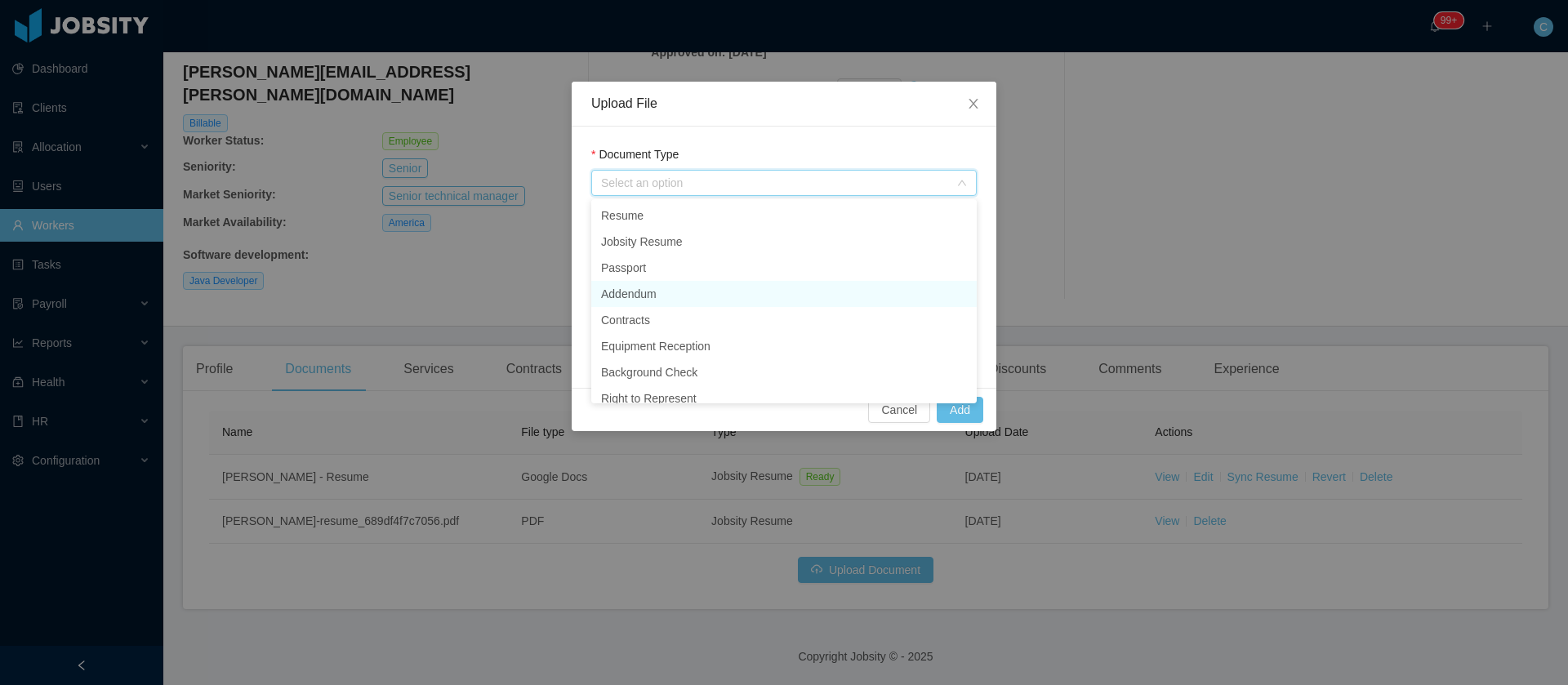
scroll to position [8, 0]
click at [645, 284] on li "Addendum" at bounding box center [783, 286] width 386 height 26
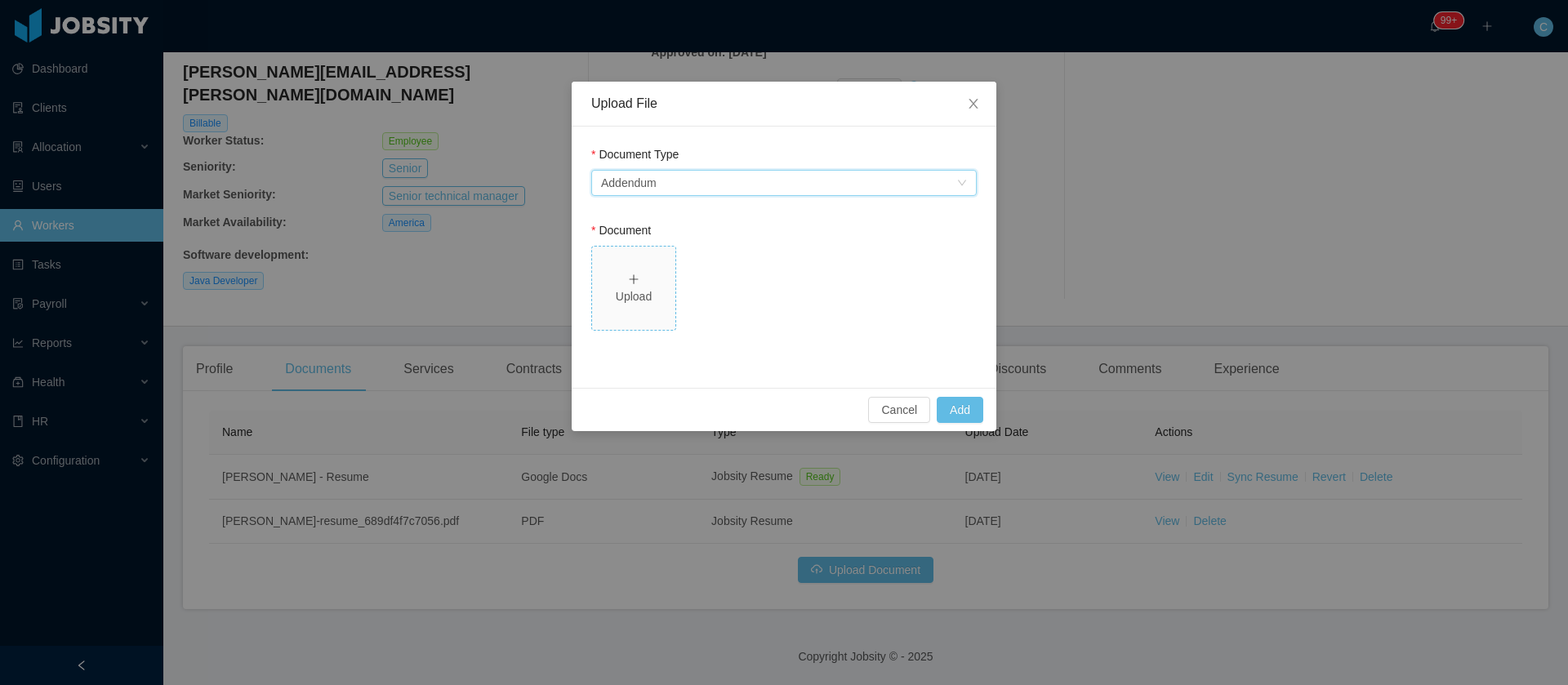
click at [654, 284] on div "Upload" at bounding box center [634, 288] width 71 height 34
drag, startPoint x: 654, startPoint y: 284, endPoint x: 974, endPoint y: 412, distance: 344.7
click at [974, 412] on div "Upload File Document Type Select an option Addendum Document Upload Cancel Add" at bounding box center [784, 342] width 1568 height 685
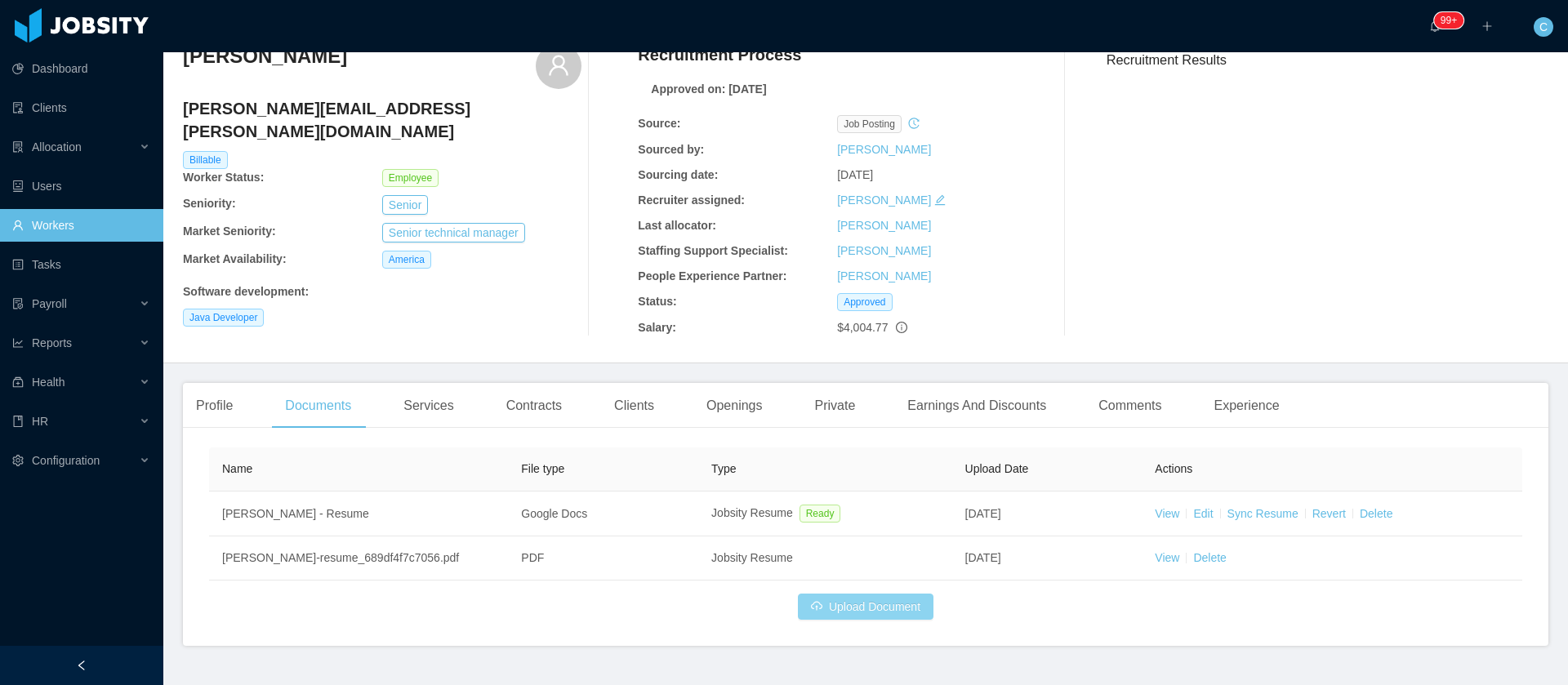
scroll to position [108, 0]
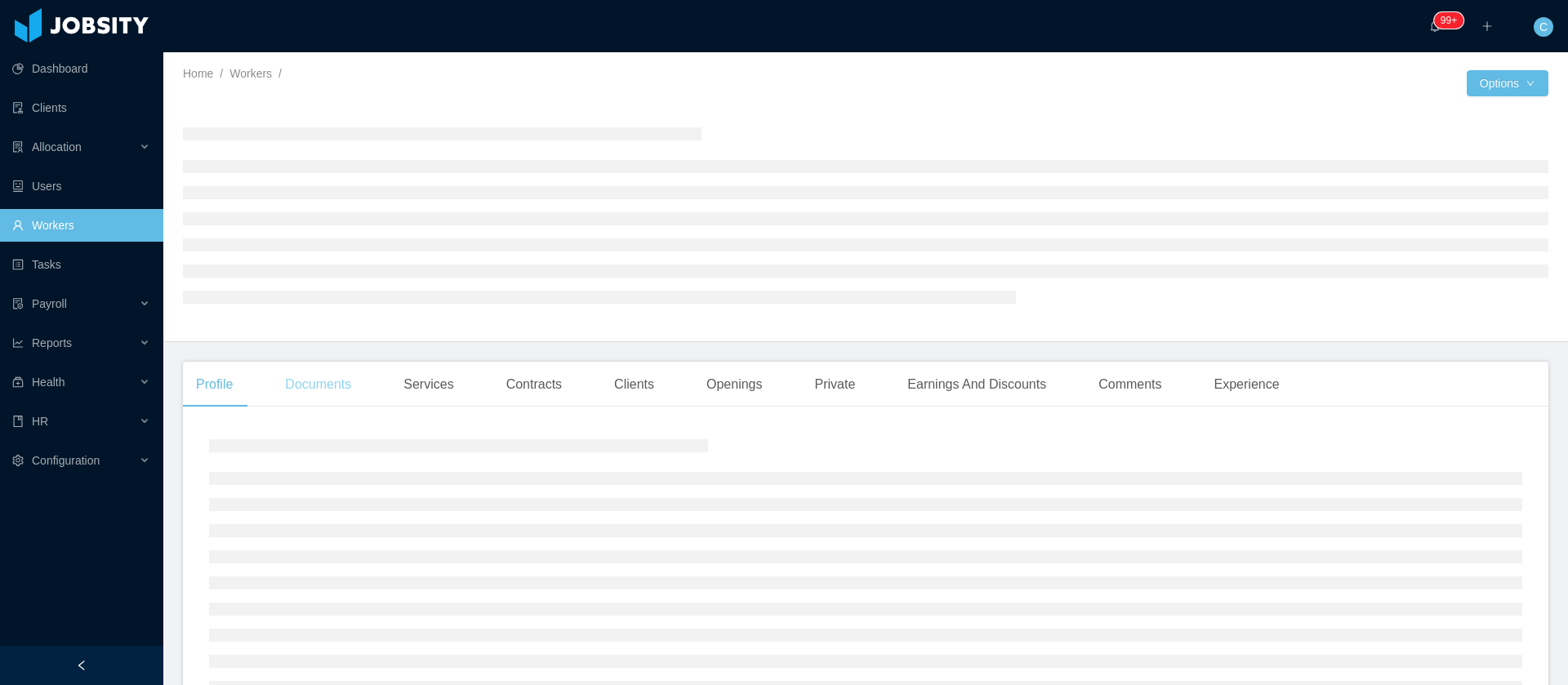
click at [340, 390] on div "Documents" at bounding box center [318, 385] width 92 height 46
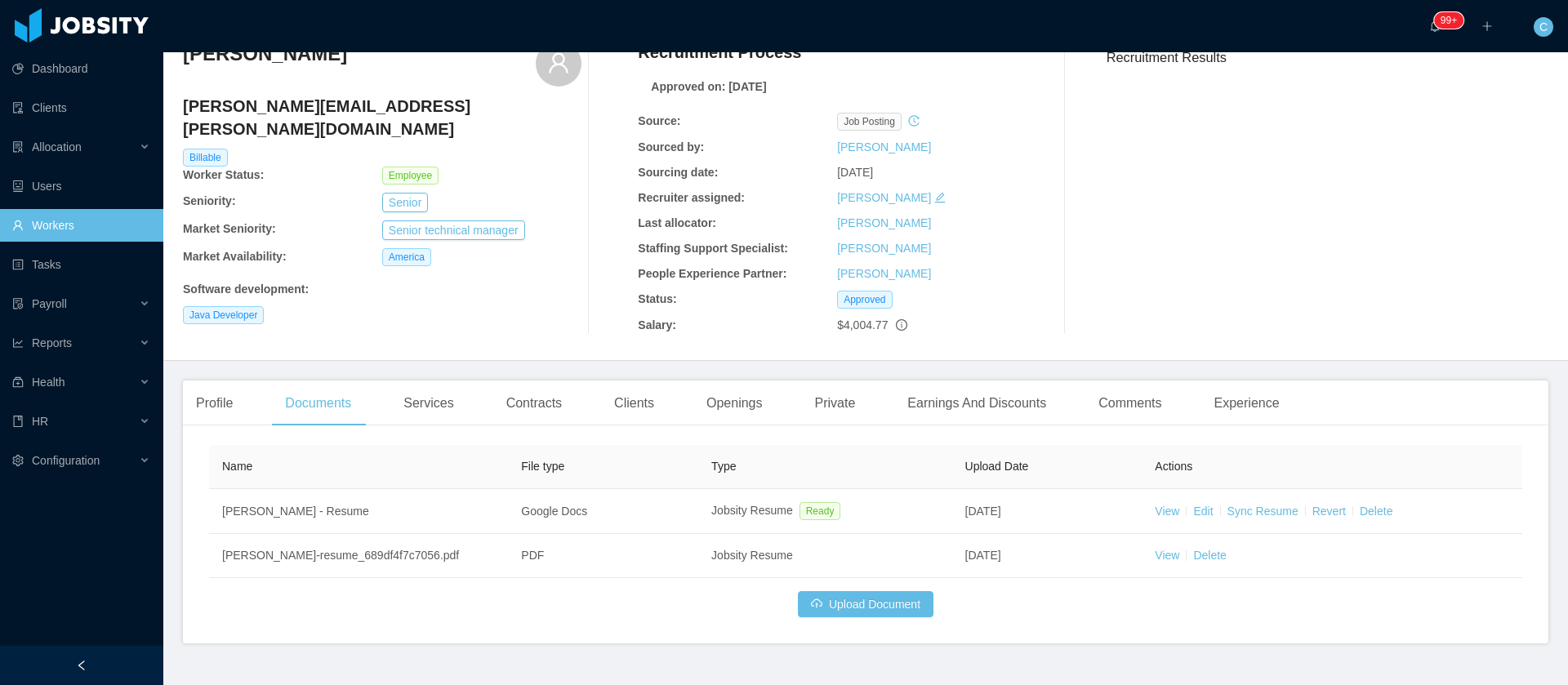
scroll to position [108, 0]
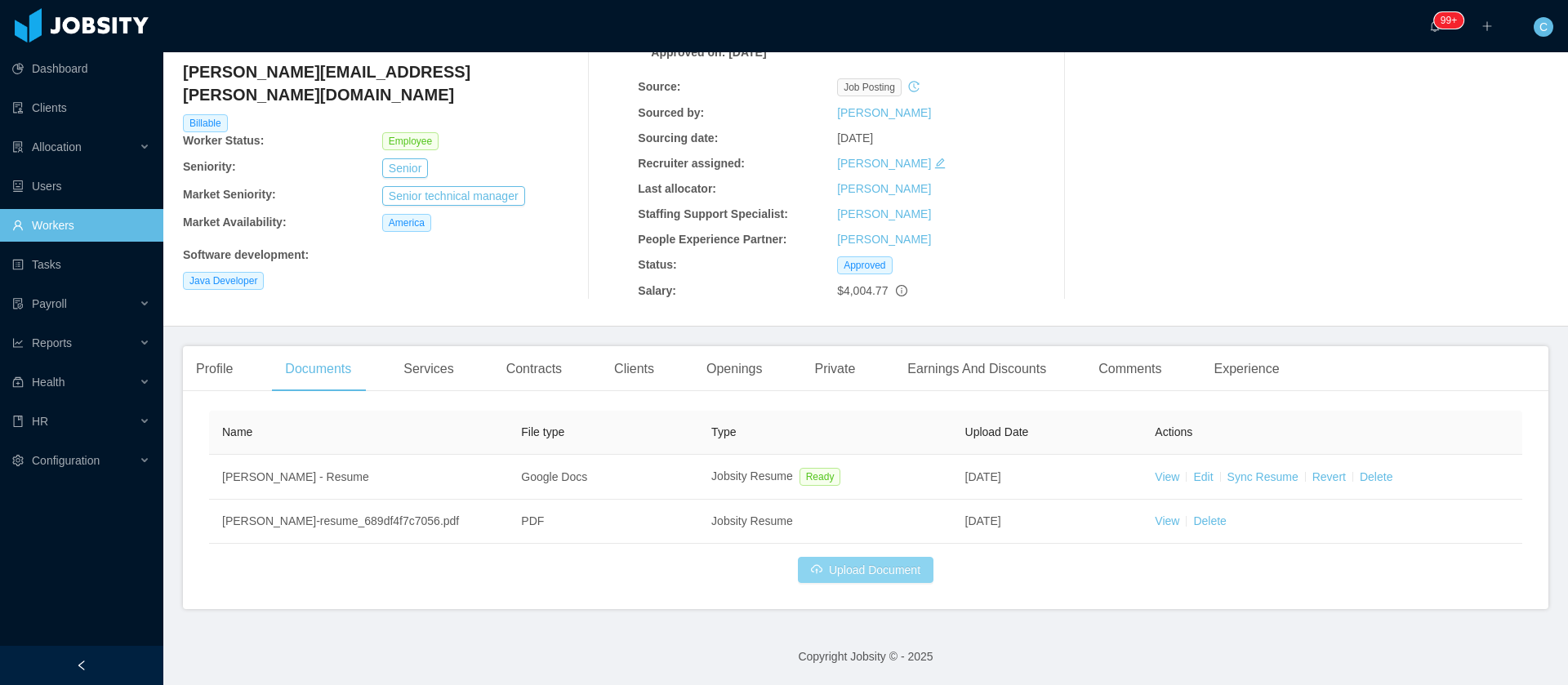
click at [829, 574] on button "Upload Document" at bounding box center [865, 570] width 135 height 26
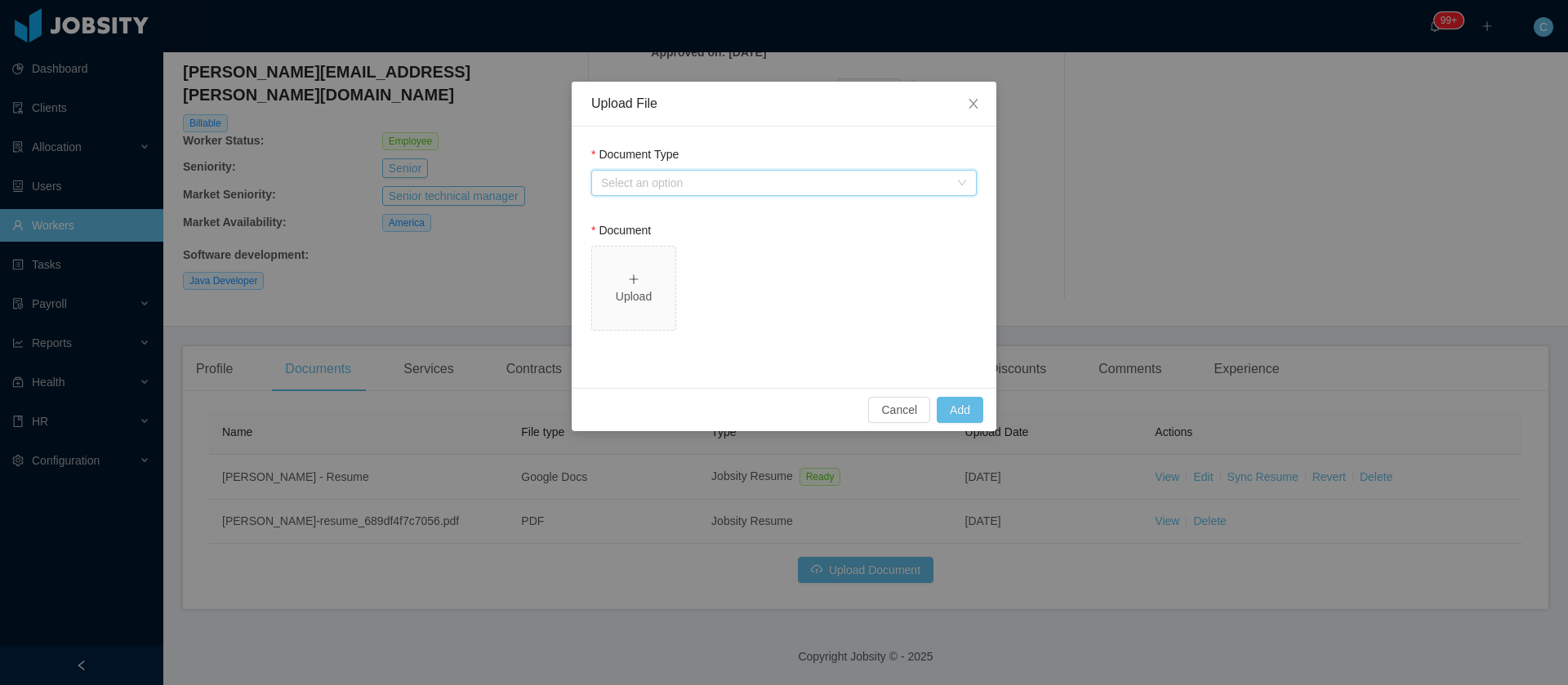
click at [693, 172] on div "Select an option" at bounding box center [783, 183] width 386 height 26
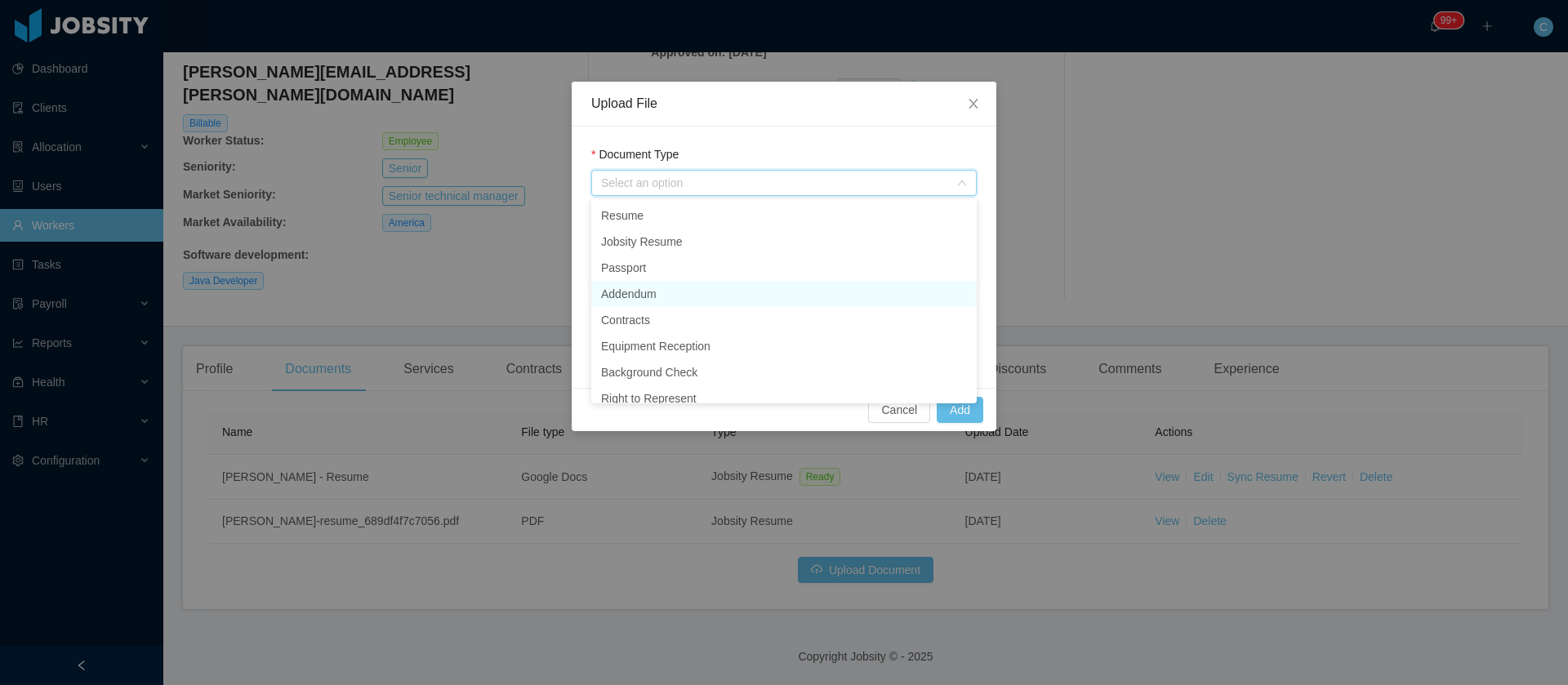
click at [663, 299] on li "Addendum" at bounding box center [783, 293] width 386 height 26
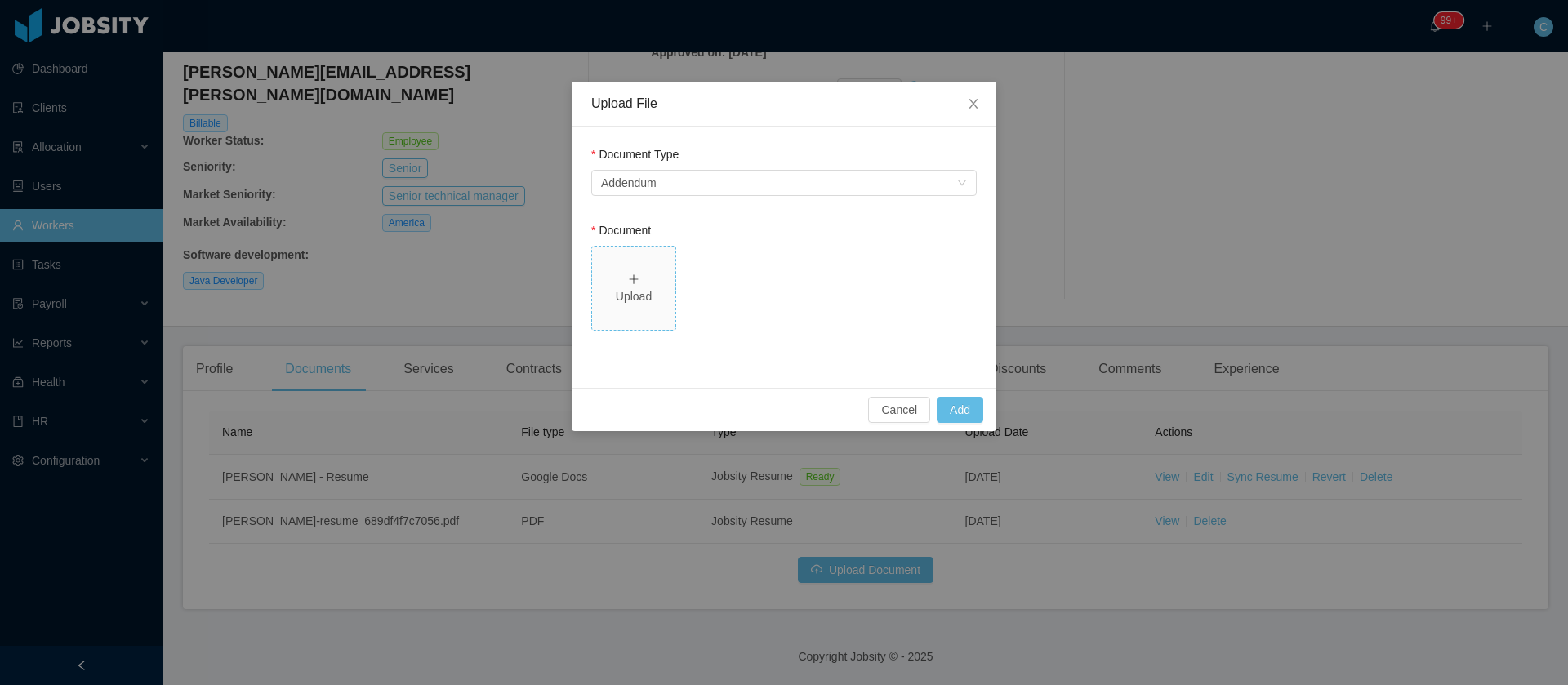
click at [658, 294] on div "Upload" at bounding box center [634, 296] width 71 height 17
click at [969, 416] on button "Add" at bounding box center [959, 409] width 46 height 26
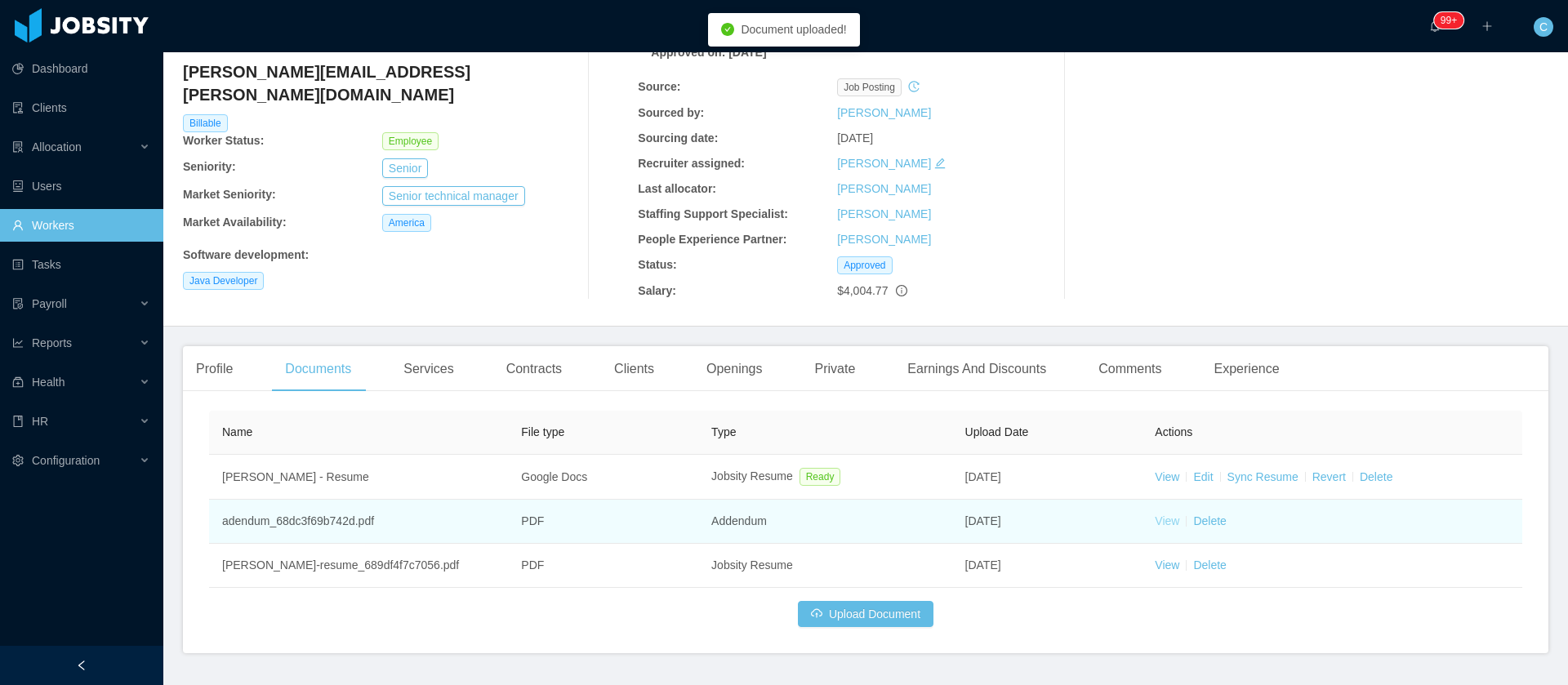
click at [1155, 518] on link "View" at bounding box center [1167, 520] width 25 height 13
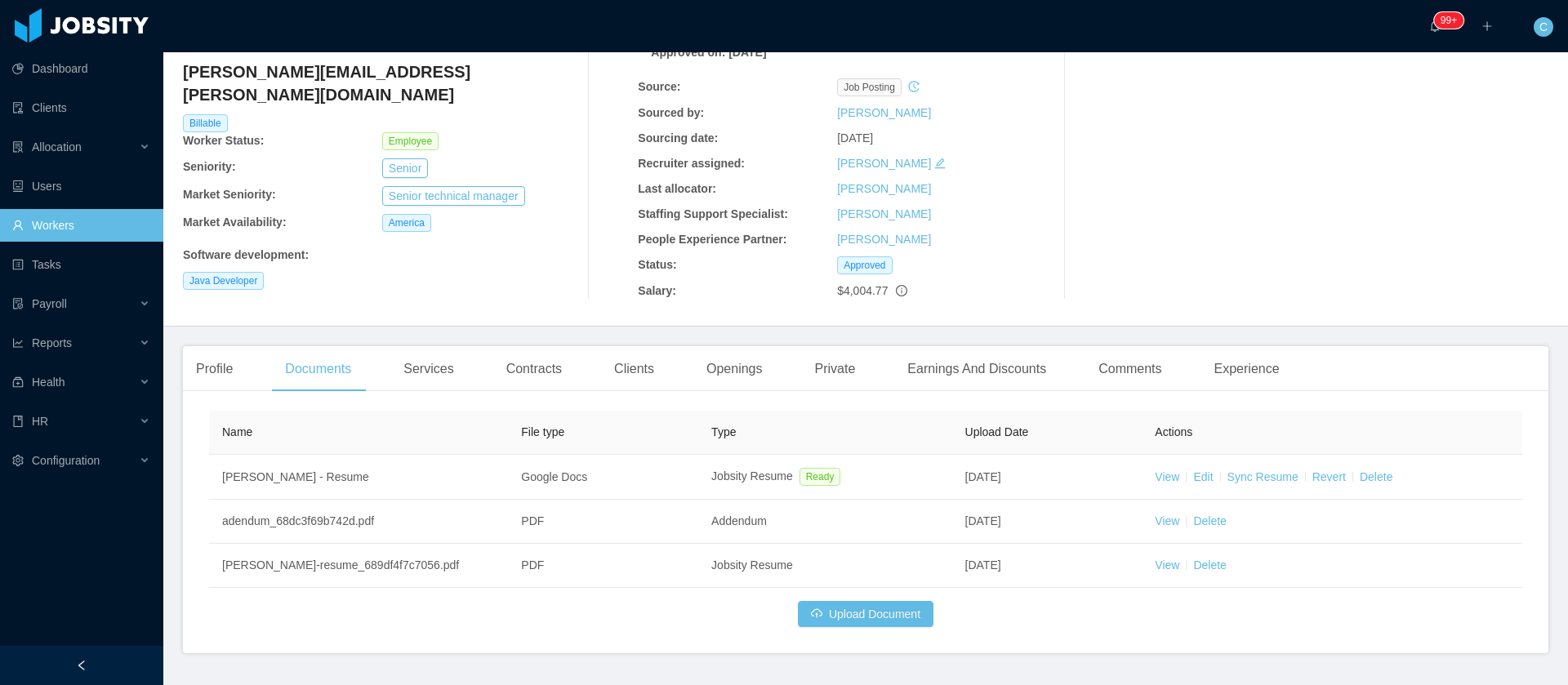
click at [64, 225] on link "Workers" at bounding box center [80, 225] width 138 height 32
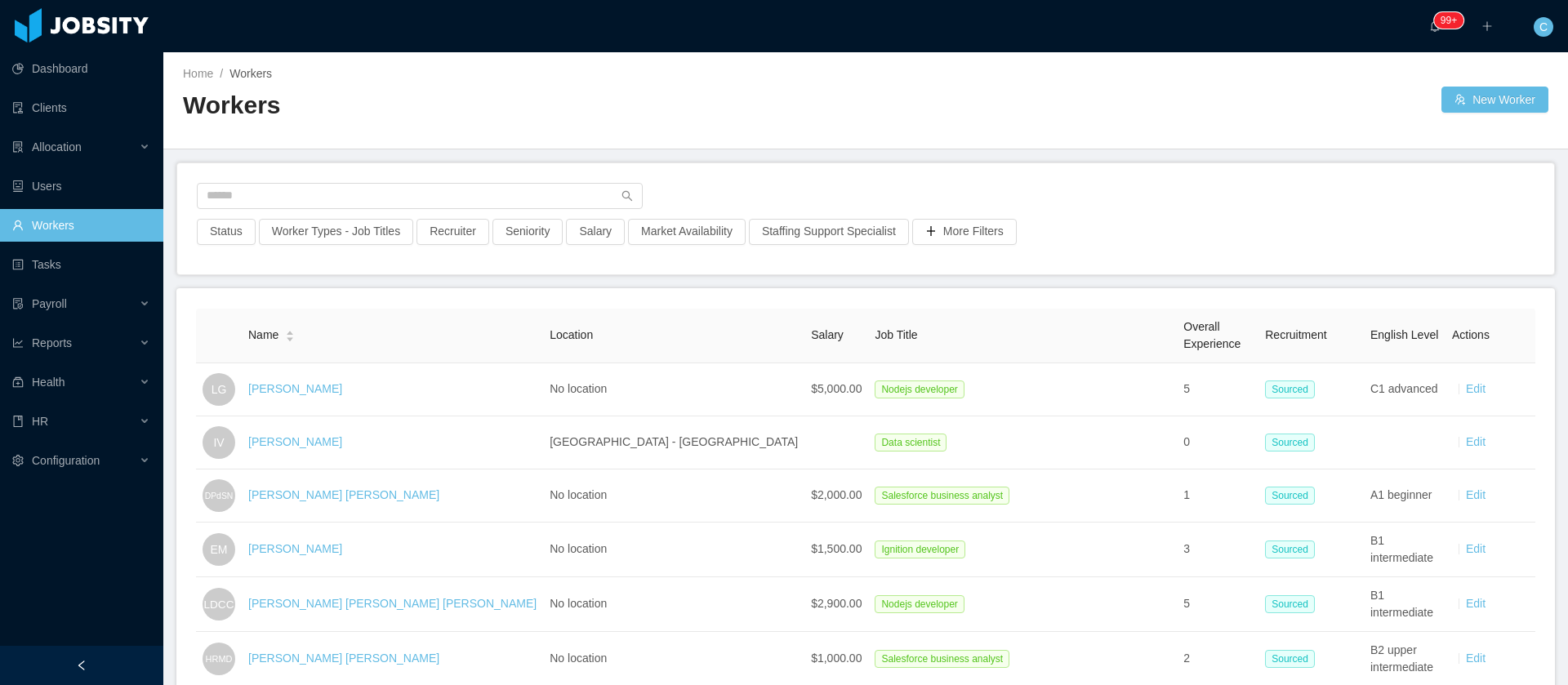
click at [351, 179] on div "Status Worker Types - Job Titles Recruiter Seniority Salary Market Availability…" at bounding box center [865, 218] width 1377 height 111
click at [345, 197] on input "text" at bounding box center [420, 195] width 445 height 26
paste input "**********"
type input "**********"
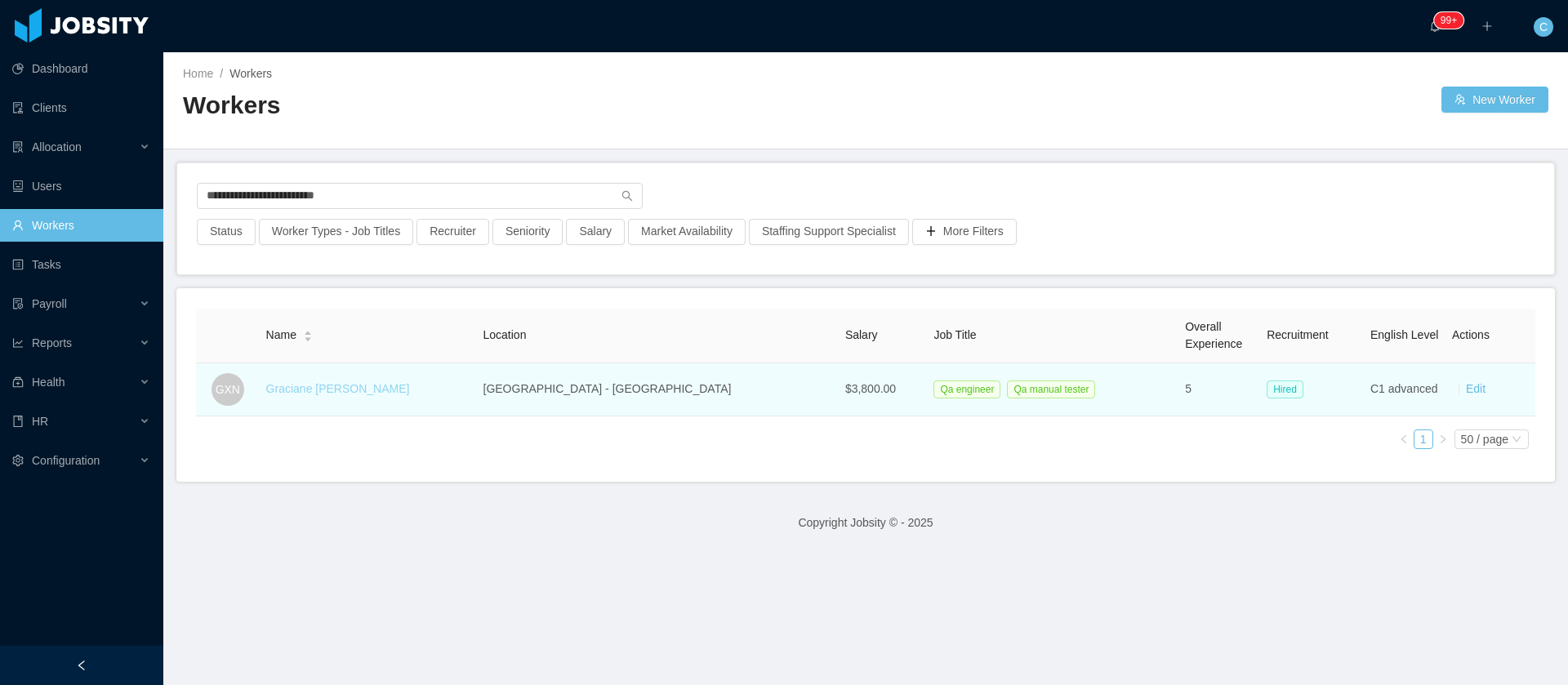
click at [315, 390] on link "Graciane [PERSON_NAME]" at bounding box center [338, 388] width 143 height 13
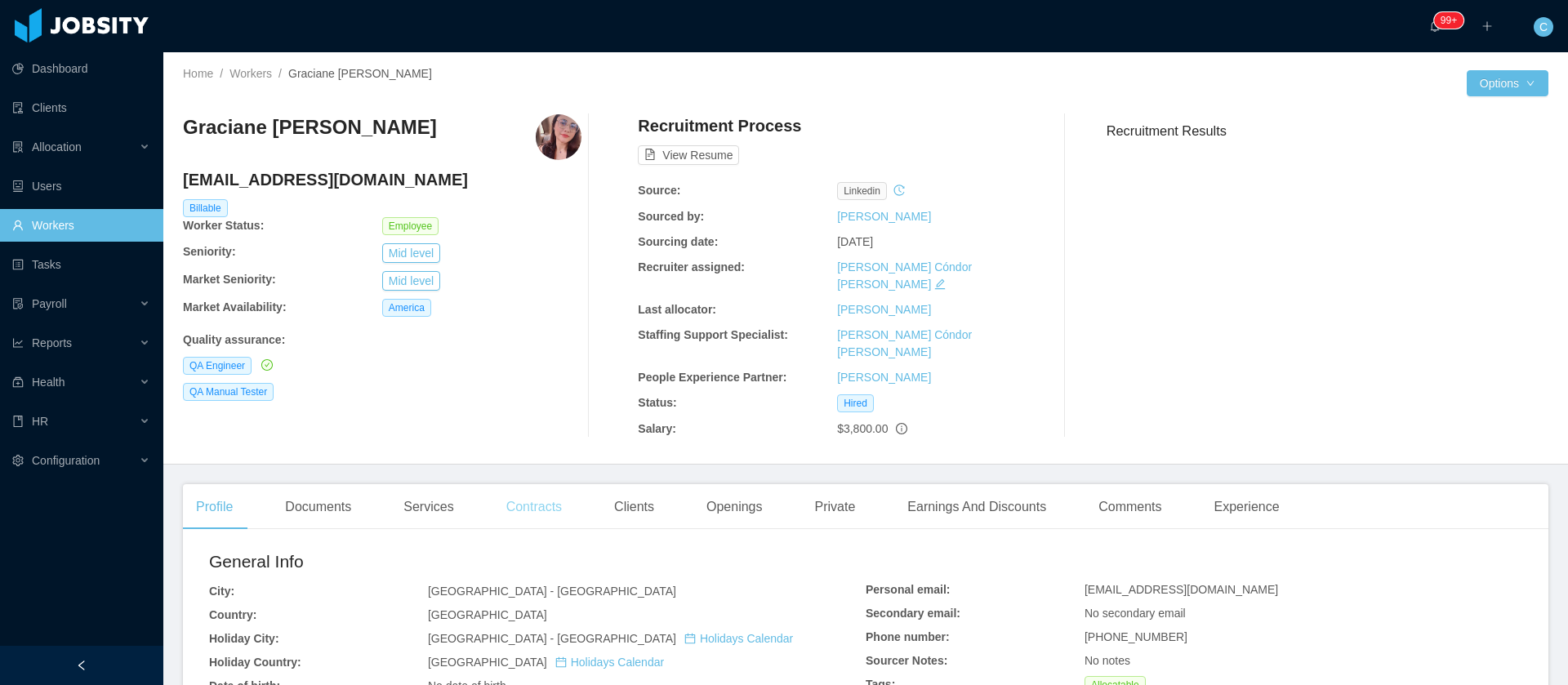
click at [545, 486] on div "Contracts" at bounding box center [534, 506] width 81 height 46
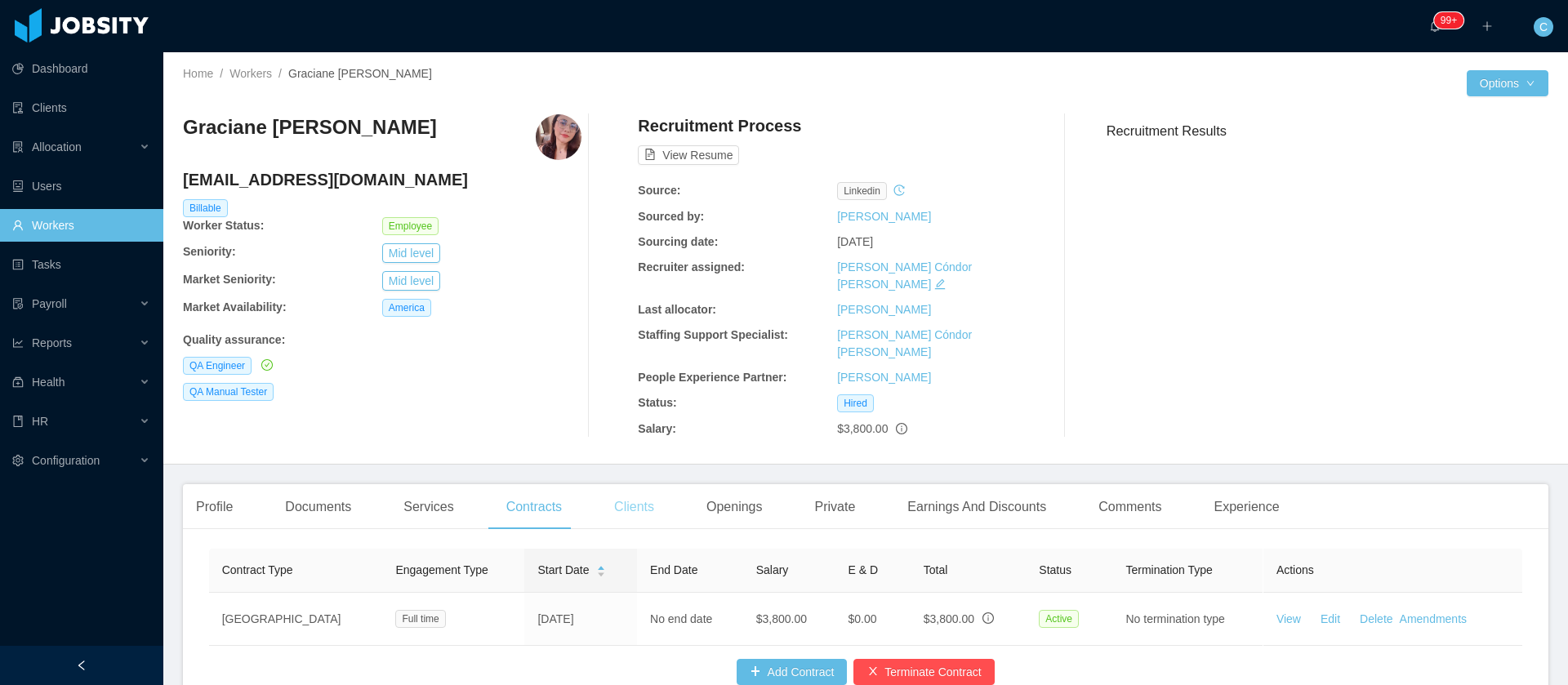
click at [624, 484] on div "Clients" at bounding box center [633, 506] width 66 height 46
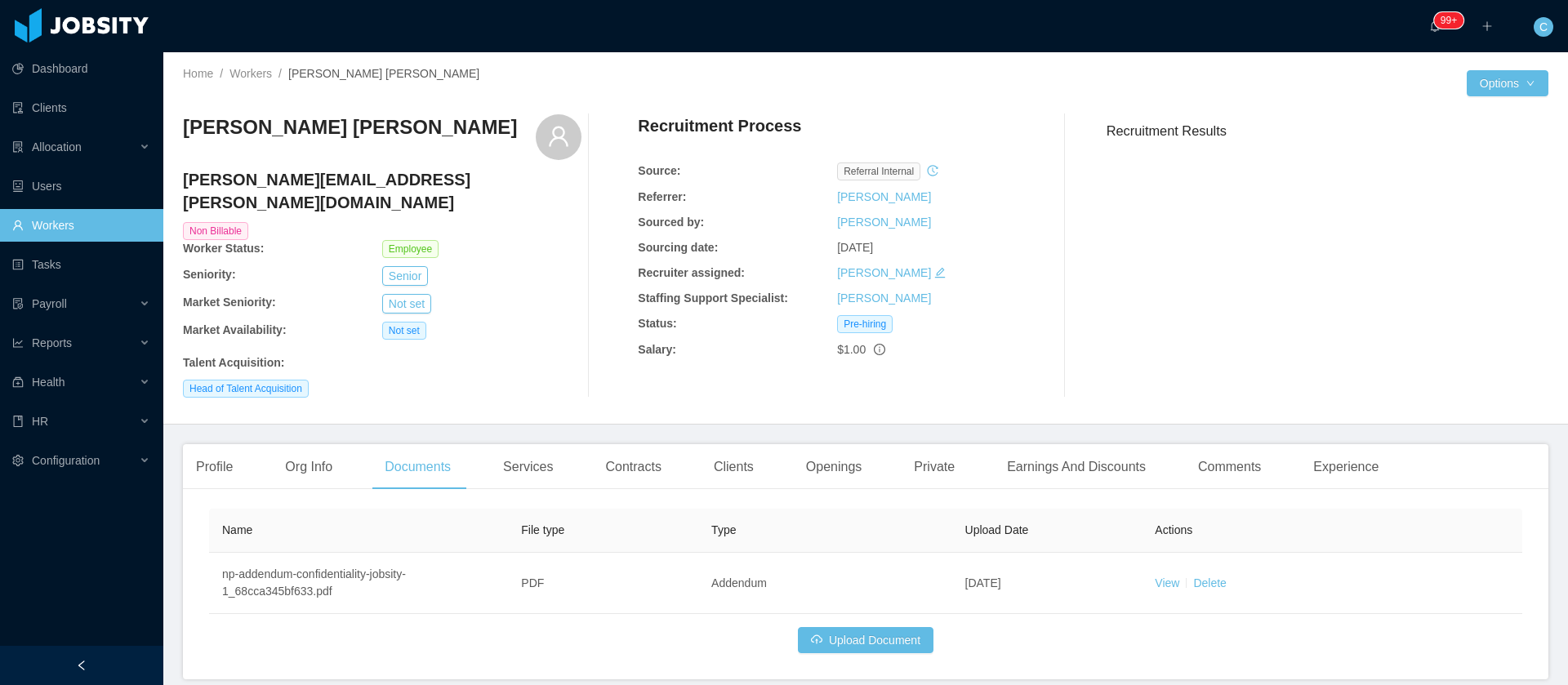
click at [66, 223] on link "Workers" at bounding box center [80, 225] width 138 height 32
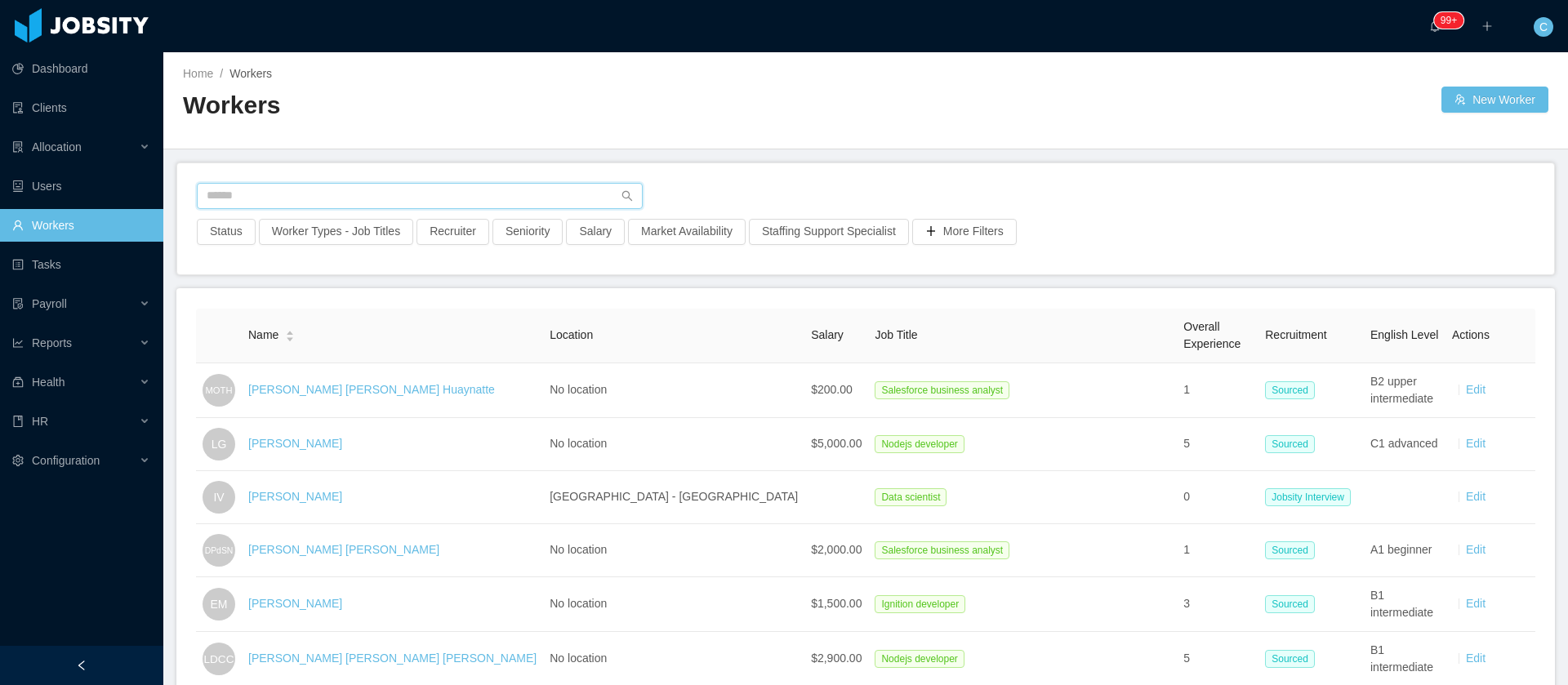
click at [283, 191] on input "text" at bounding box center [420, 195] width 445 height 26
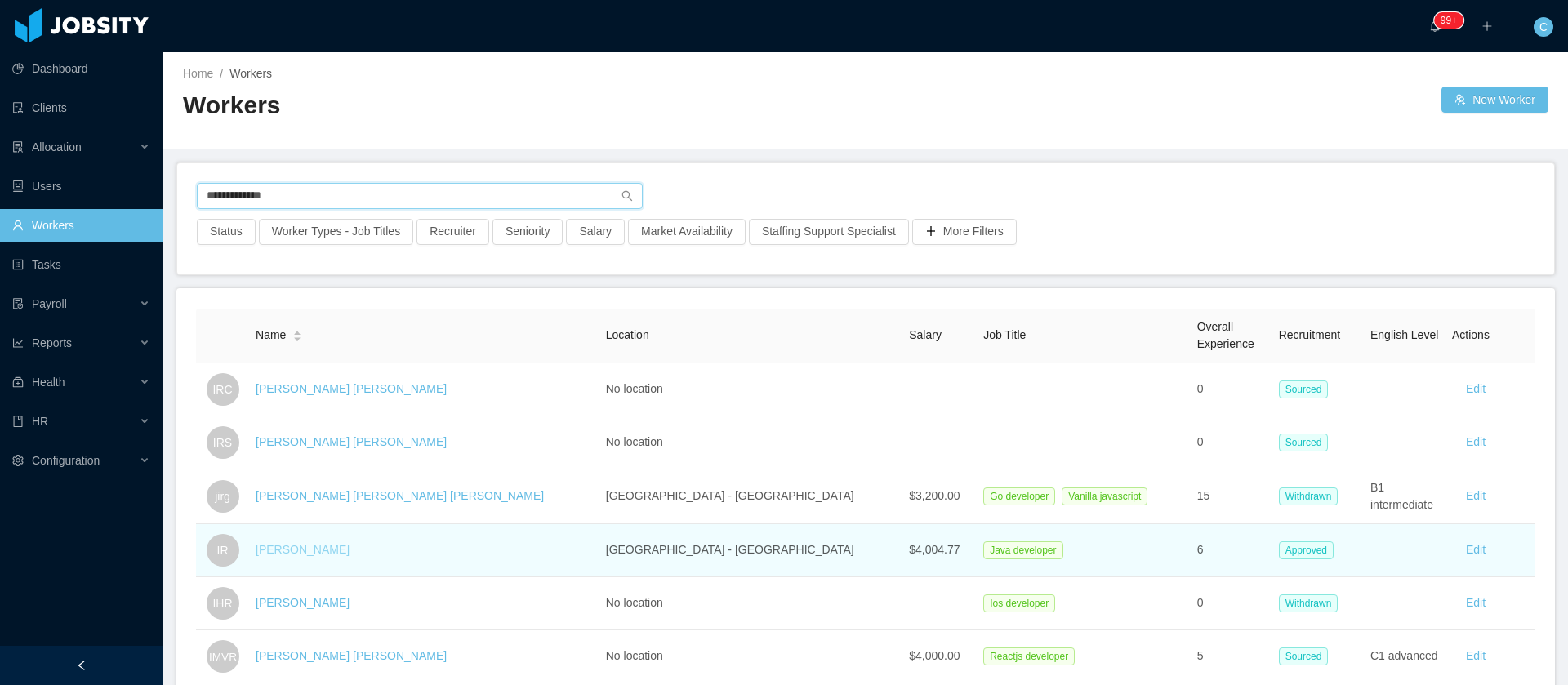
type input "**********"
click at [301, 546] on link "Ivan Rodriguez" at bounding box center [302, 549] width 94 height 13
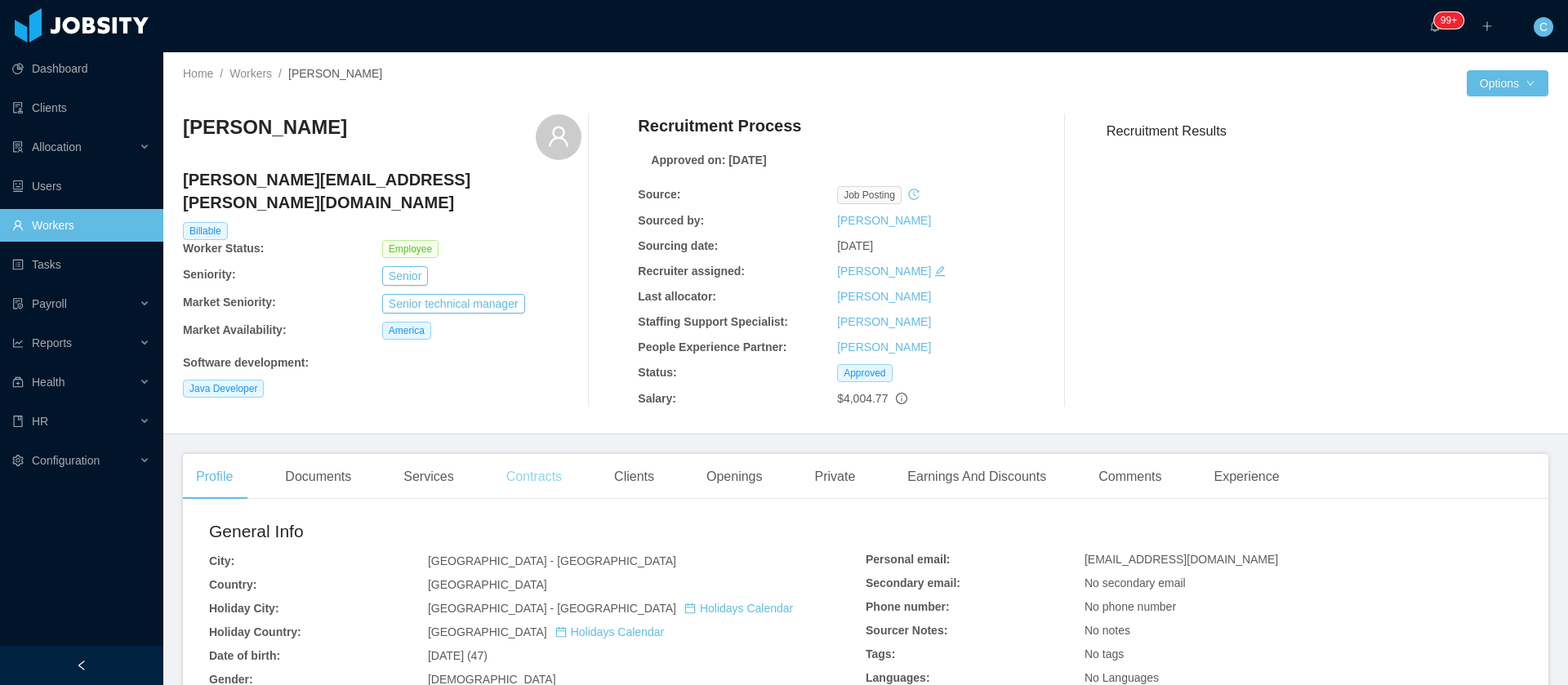
click at [544, 476] on div "Contracts" at bounding box center [534, 477] width 81 height 46
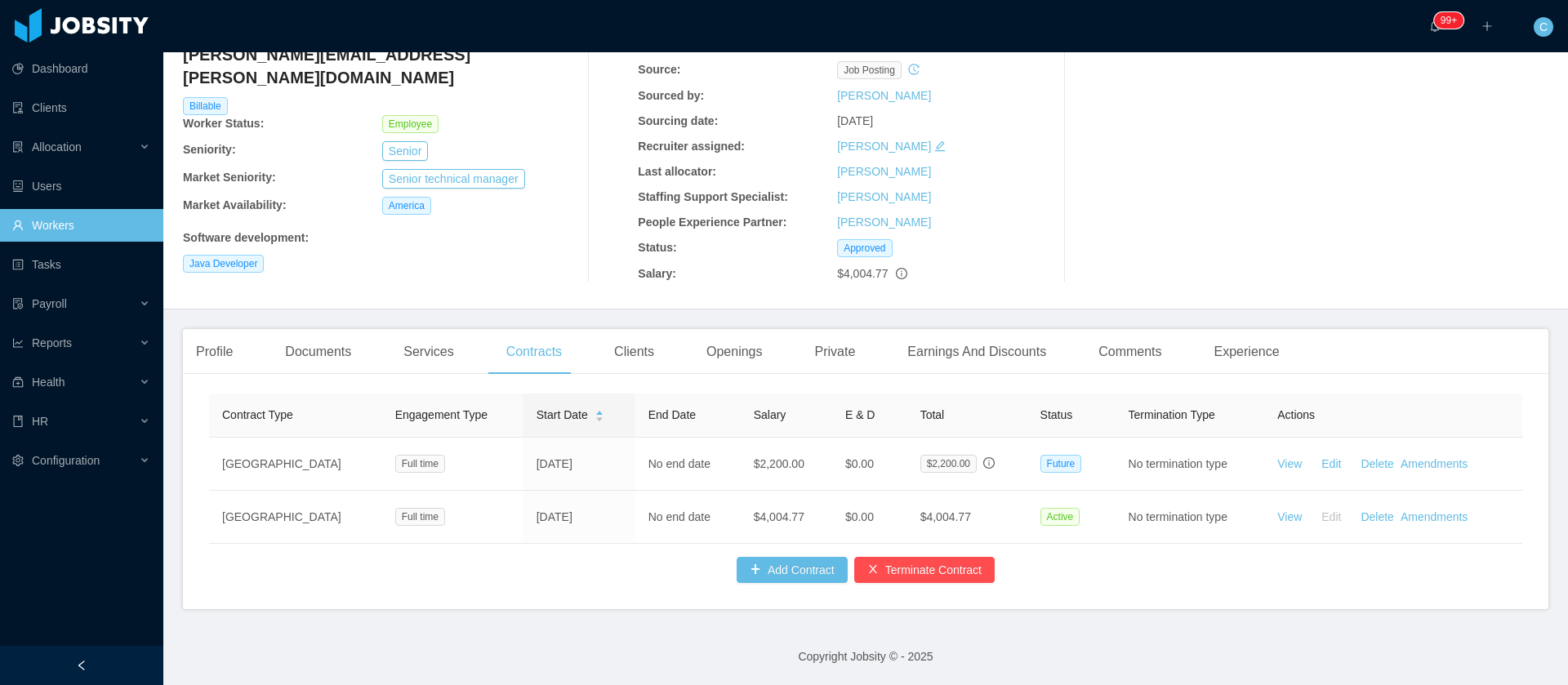
scroll to position [143, 0]
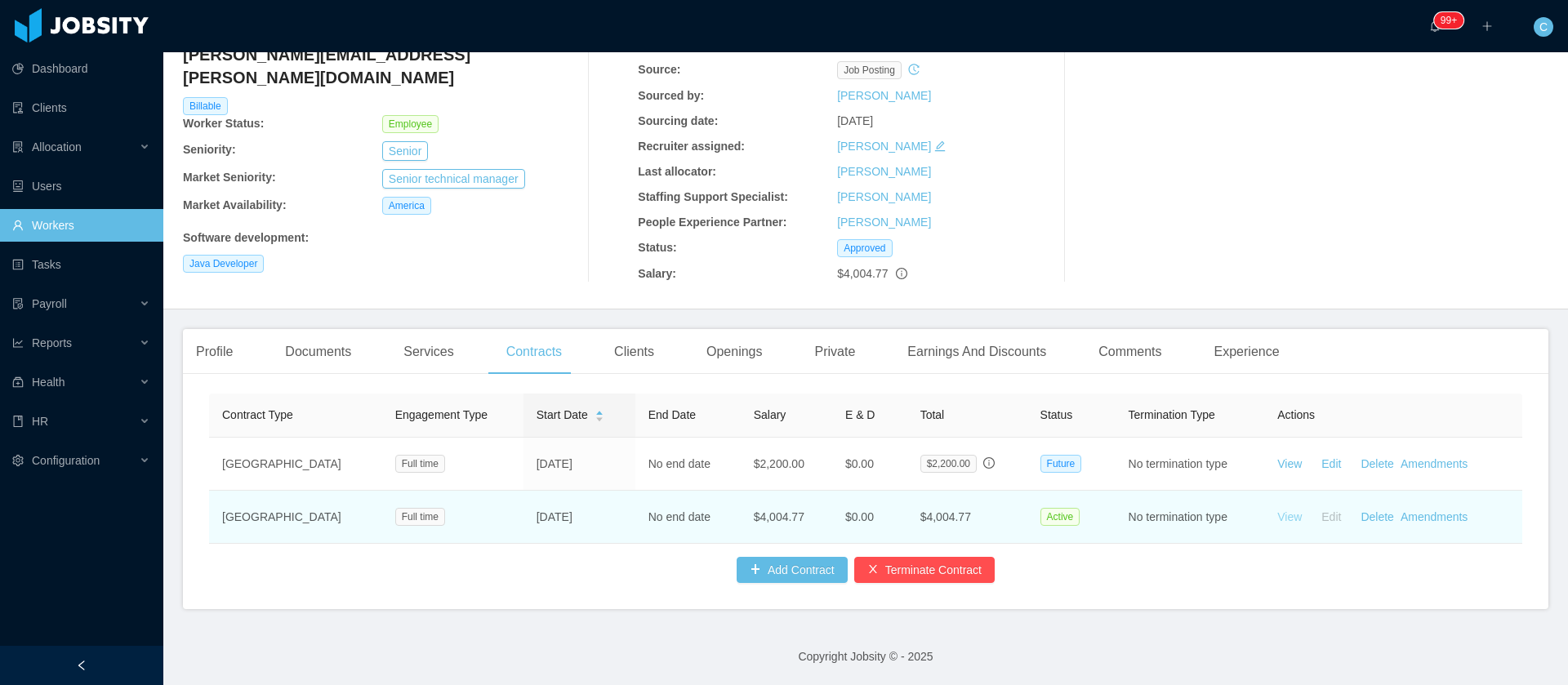
click at [1278, 510] on link "View" at bounding box center [1289, 516] width 25 height 13
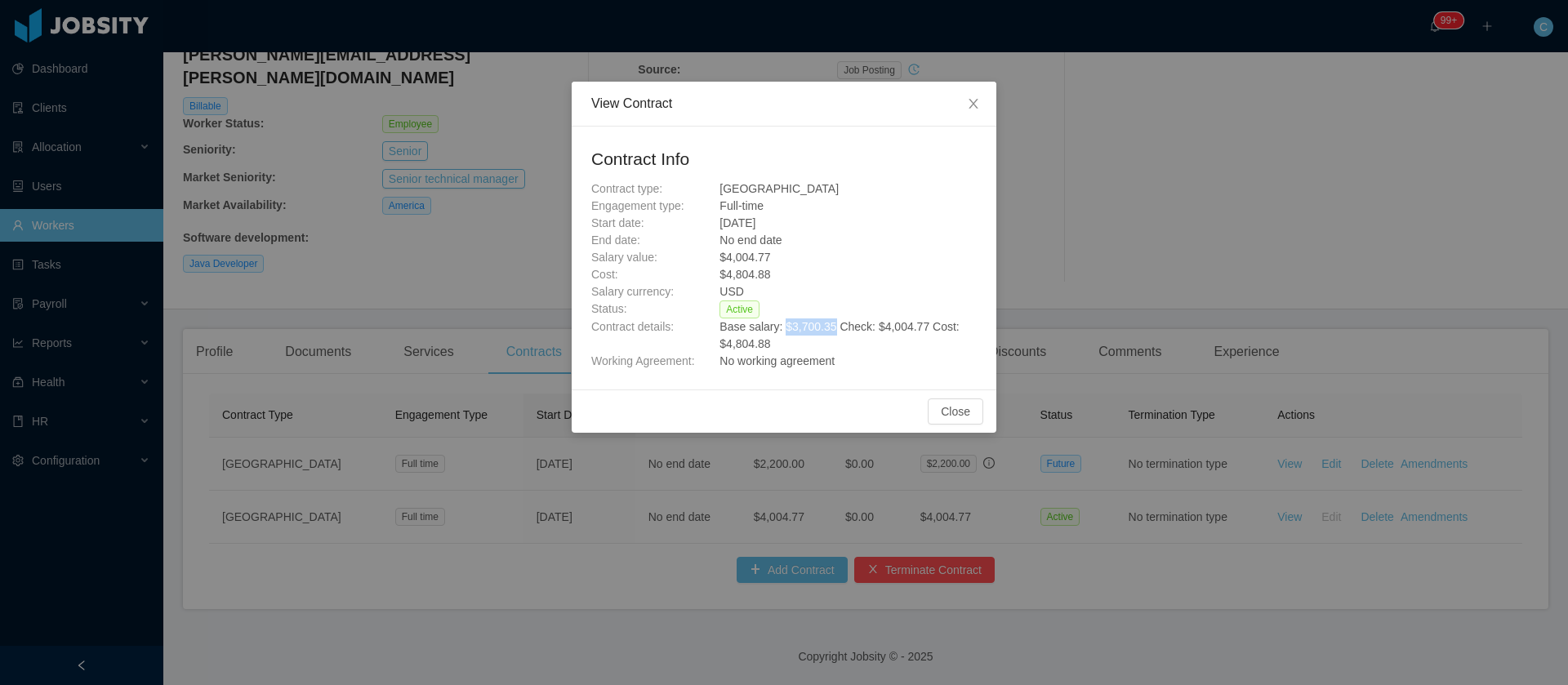
drag, startPoint x: 781, startPoint y: 328, endPoint x: 828, endPoint y: 323, distance: 47.3
click at [828, 323] on span "Base salary: $3,700.35 Check: $4,004.77 Cost: $4,804.88" at bounding box center [839, 335] width 239 height 30
copy span "$3,700.35"
click at [977, 107] on icon "icon: close" at bounding box center [972, 103] width 13 height 13
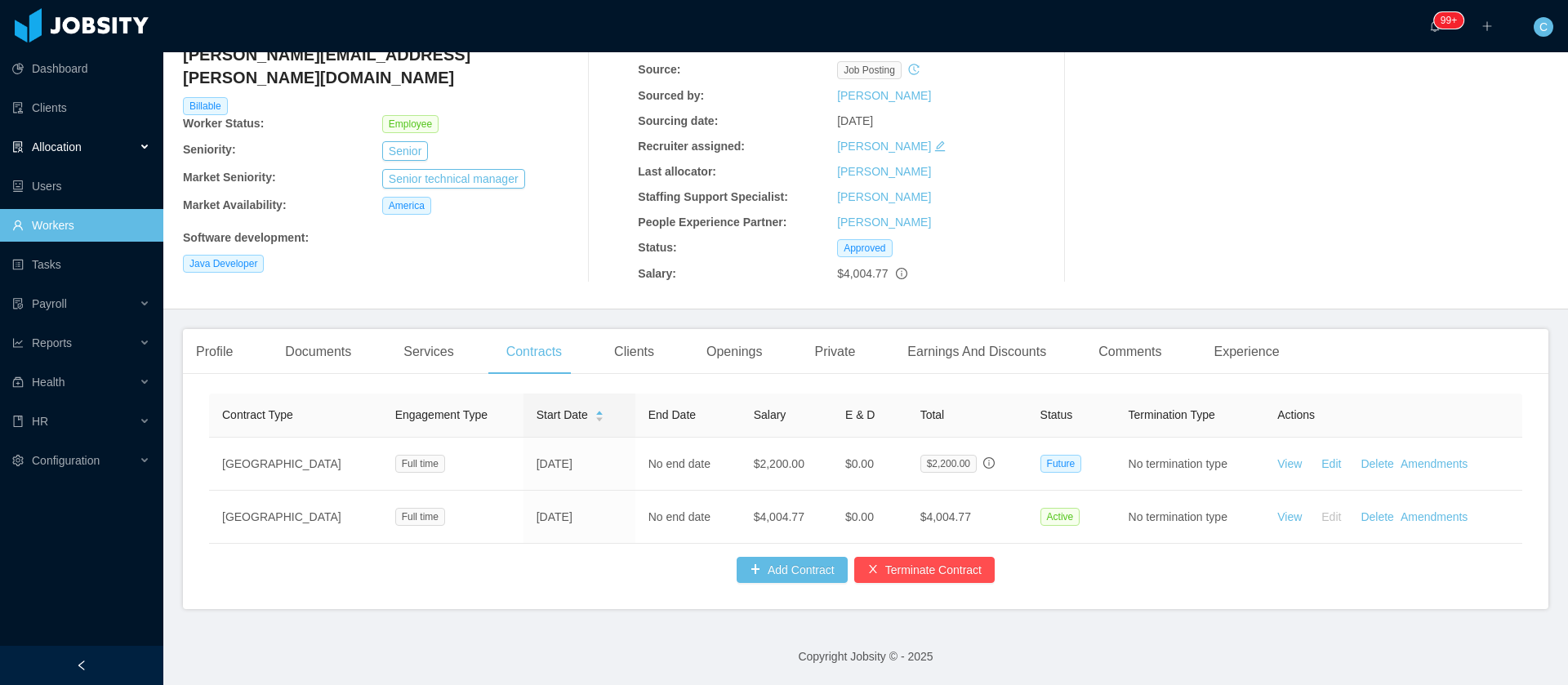
click at [61, 146] on span "Allocation" at bounding box center [56, 146] width 50 height 13
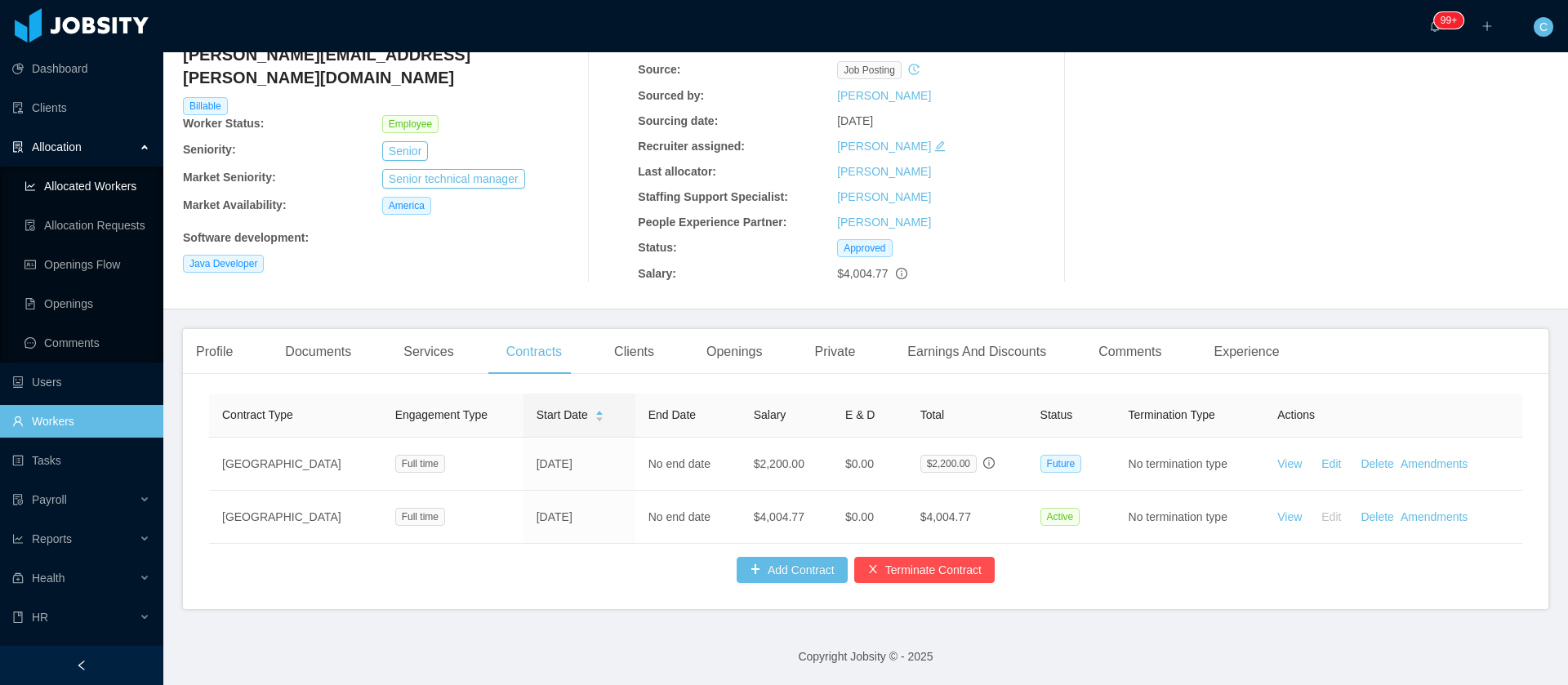
click at [74, 197] on link "Allocated Workers" at bounding box center [87, 185] width 126 height 32
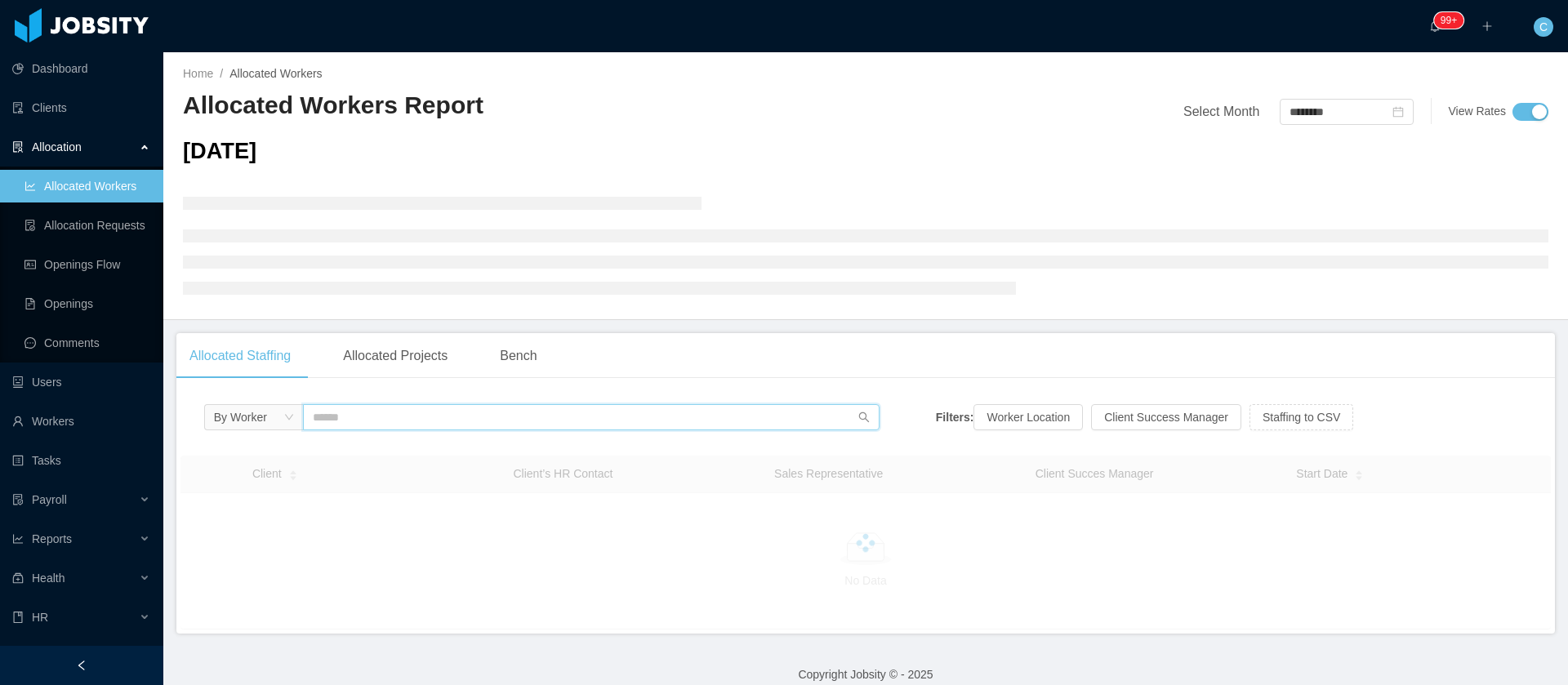
click at [352, 421] on input "text" at bounding box center [592, 417] width 577 height 26
click at [58, 414] on link "Workers" at bounding box center [80, 421] width 138 height 32
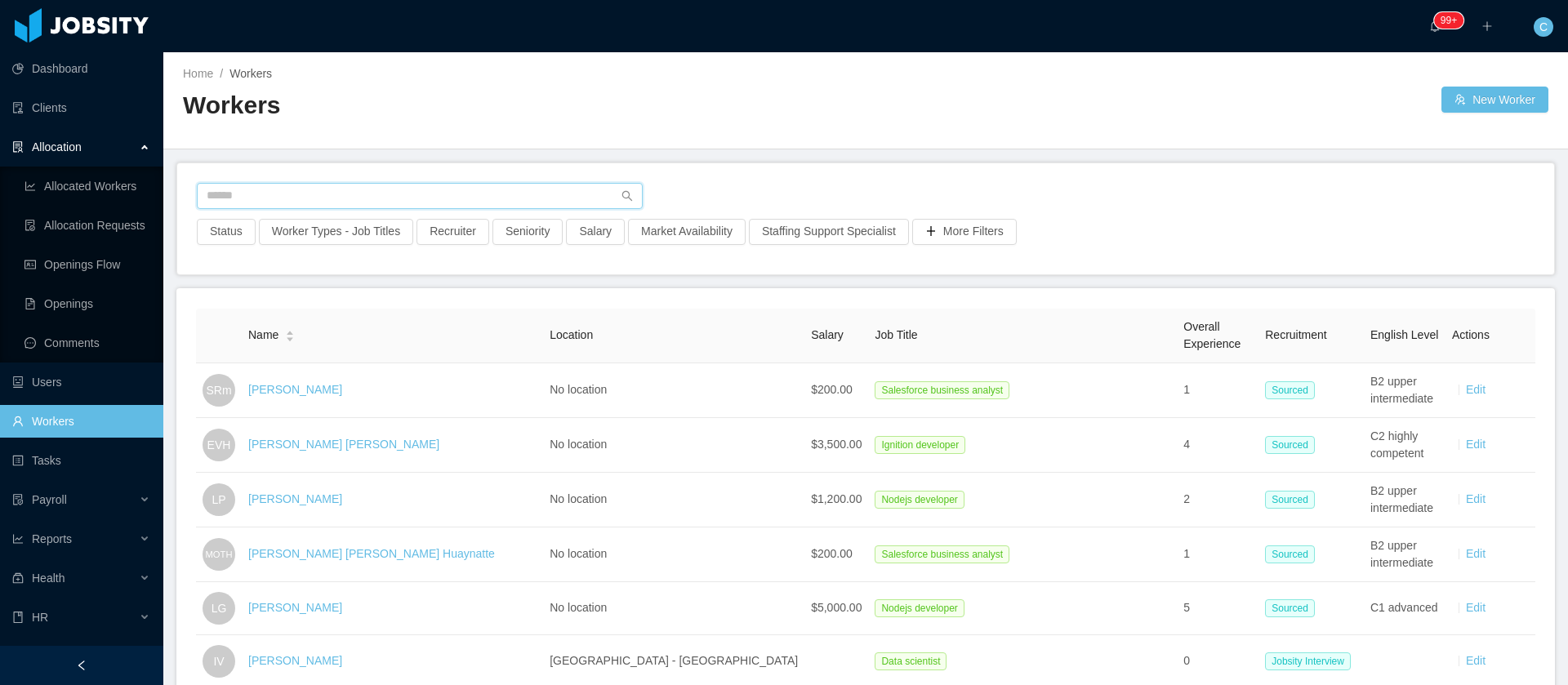
click at [250, 198] on input "text" at bounding box center [420, 195] width 445 height 26
paste input "**********"
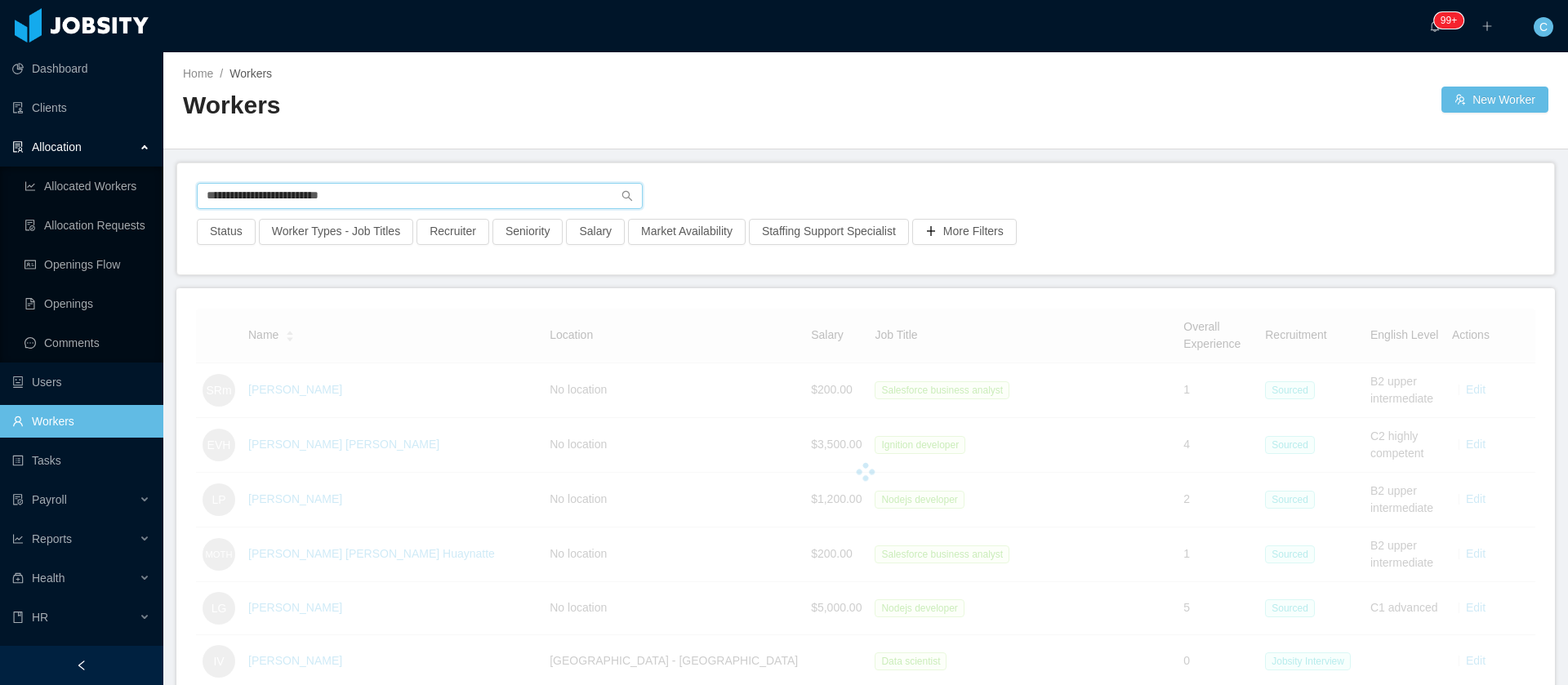
type input "**********"
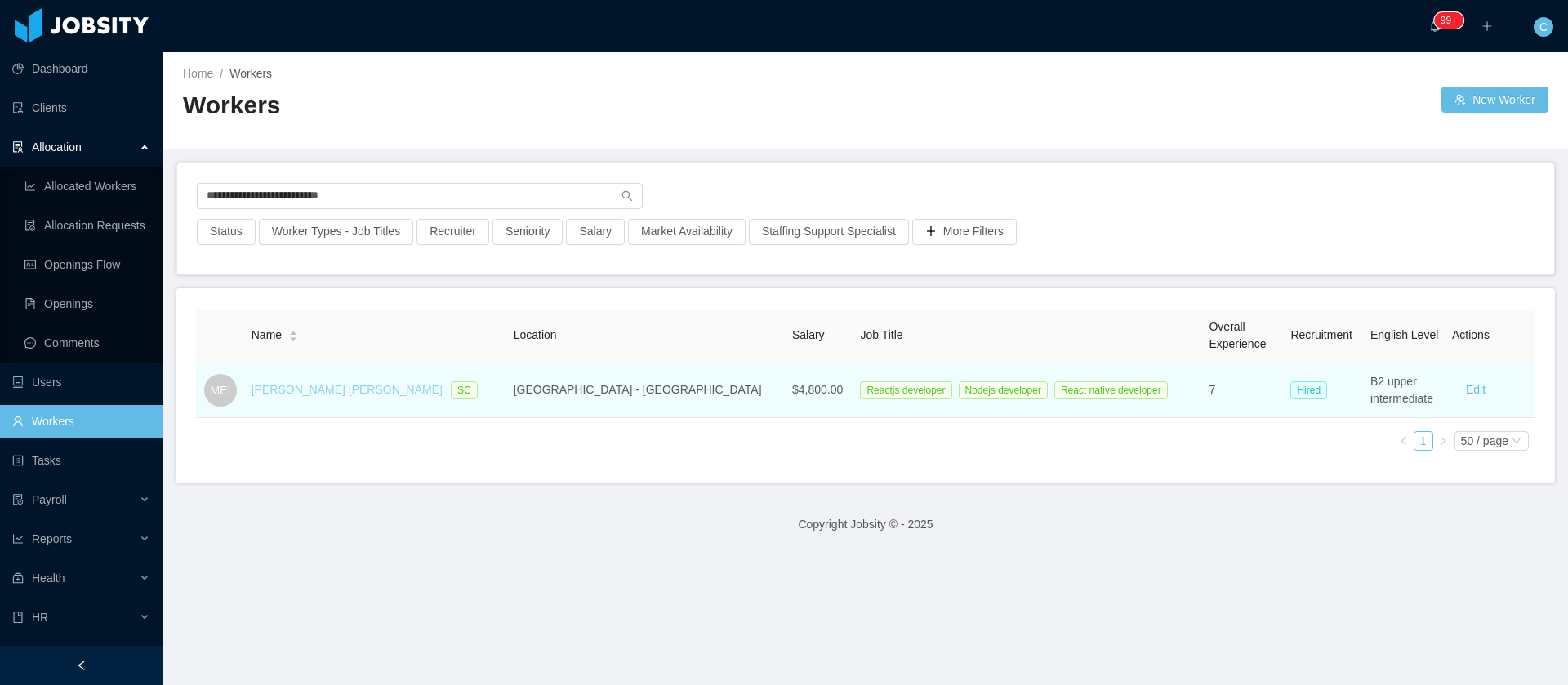
click at [356, 394] on link "[PERSON_NAME] [PERSON_NAME]" at bounding box center [346, 389] width 191 height 13
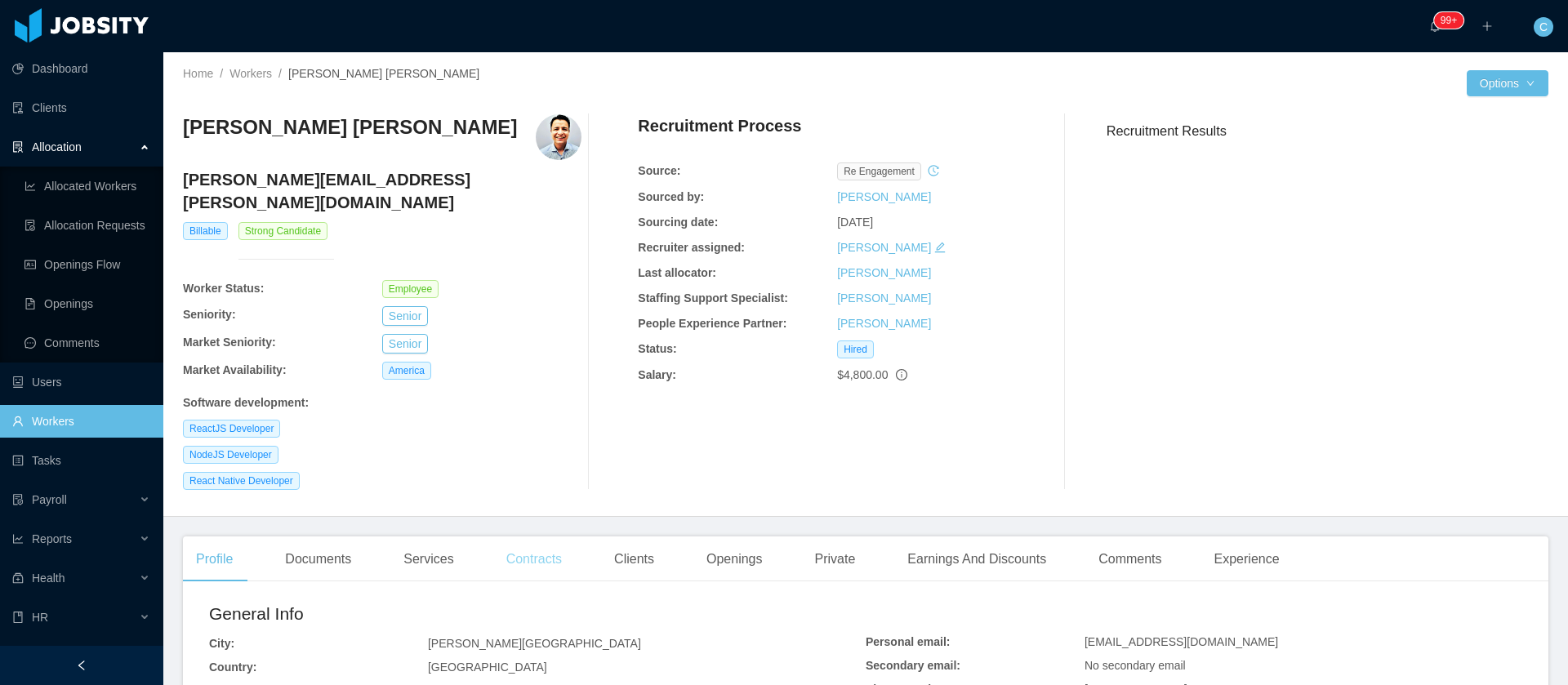
click at [518, 549] on div "Contracts" at bounding box center [534, 559] width 81 height 46
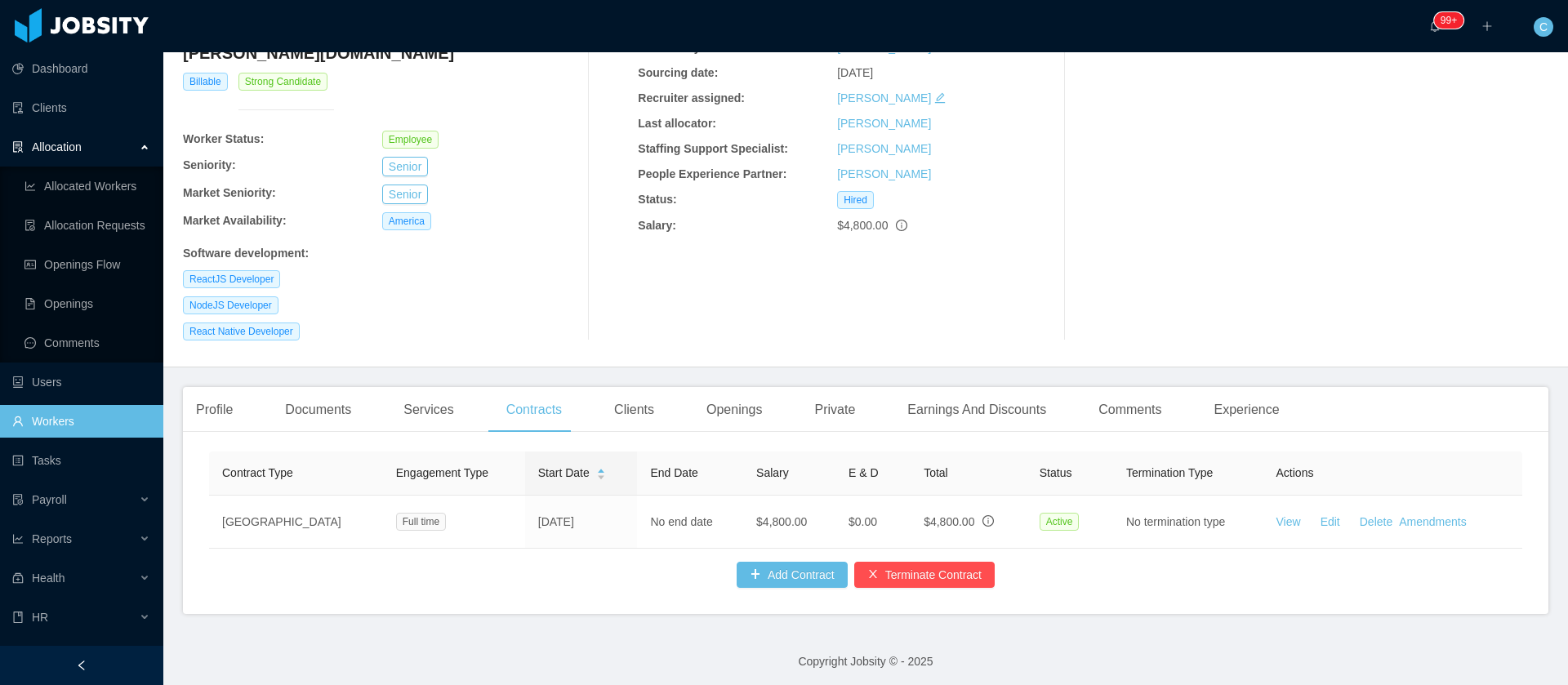
scroll to position [150, 0]
